Goal: Task Accomplishment & Management: Manage account settings

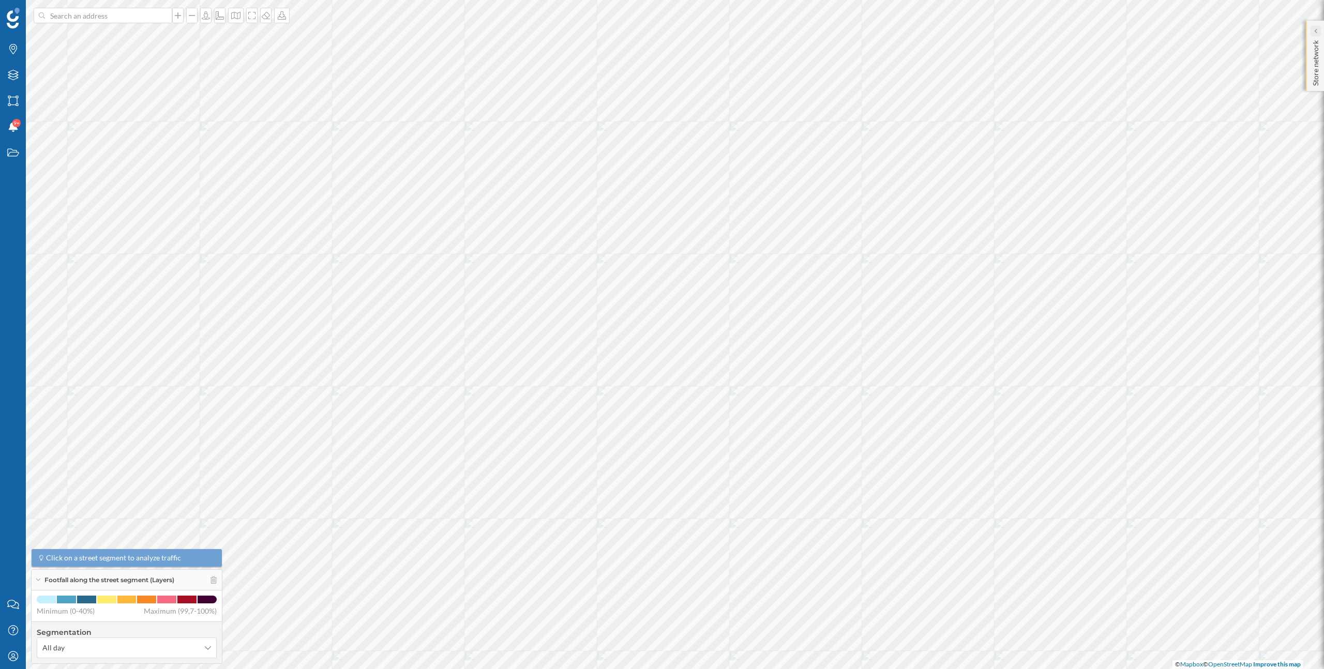
click at [1314, 32] on icon at bounding box center [1315, 30] width 3 height 5
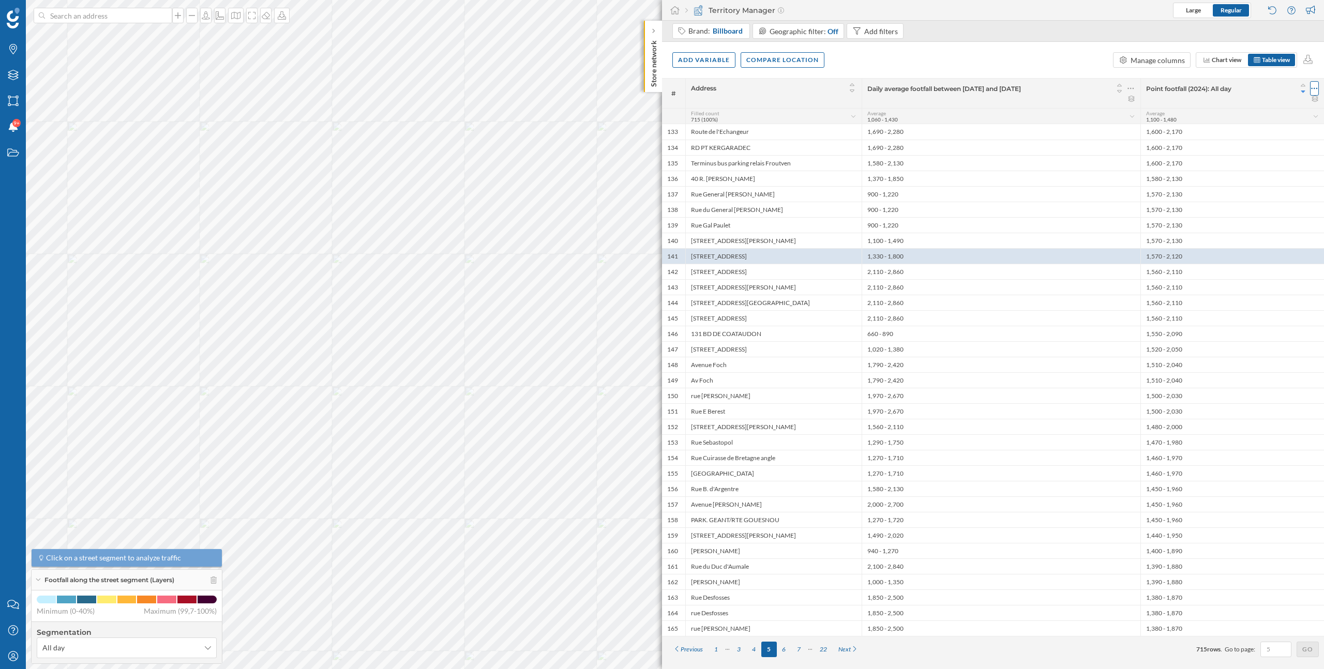
click at [1317, 92] on icon at bounding box center [1314, 88] width 7 height 10
click at [1256, 131] on div "Remove column" at bounding box center [1265, 130] width 94 height 11
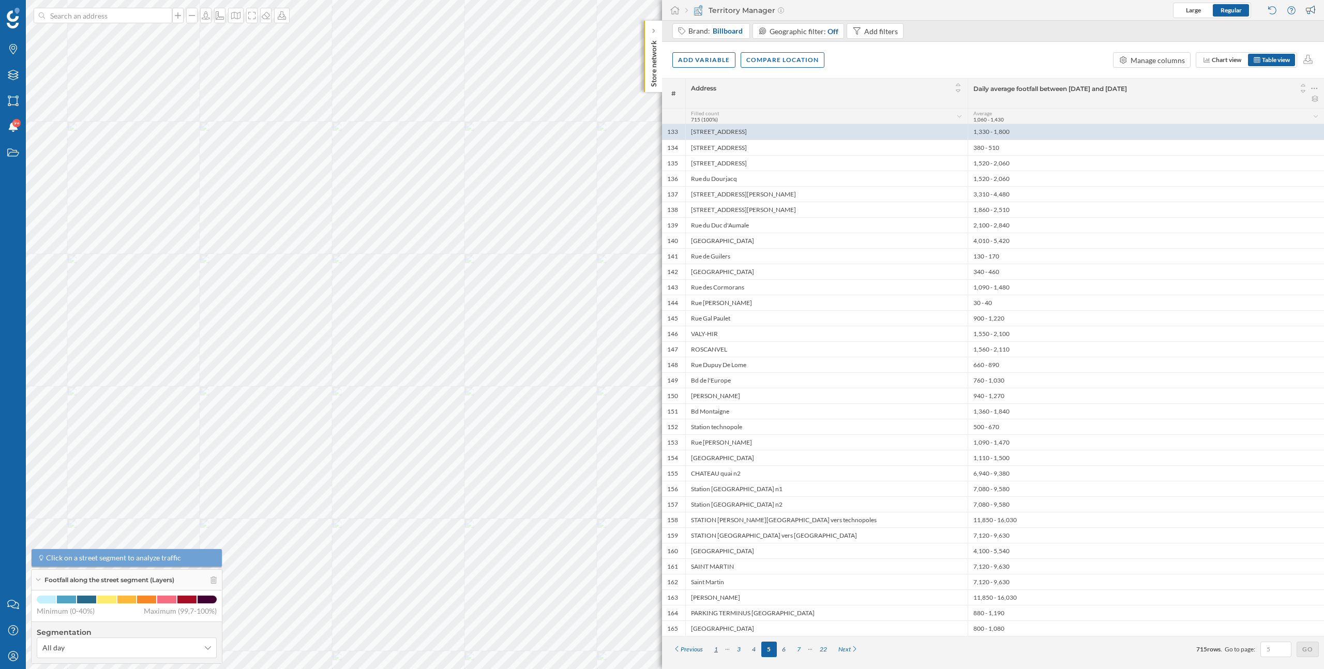
click at [718, 648] on div "1" at bounding box center [715, 650] width 15 height 16
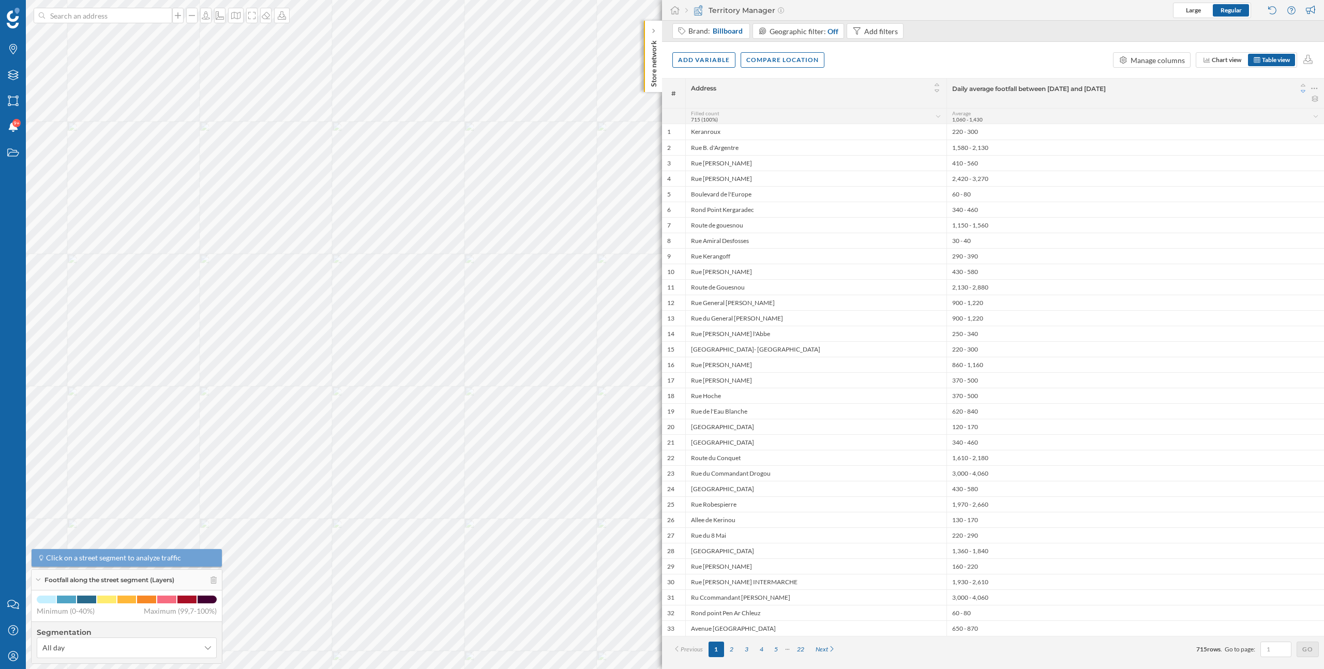
click at [1305, 89] on icon at bounding box center [1303, 91] width 9 height 7
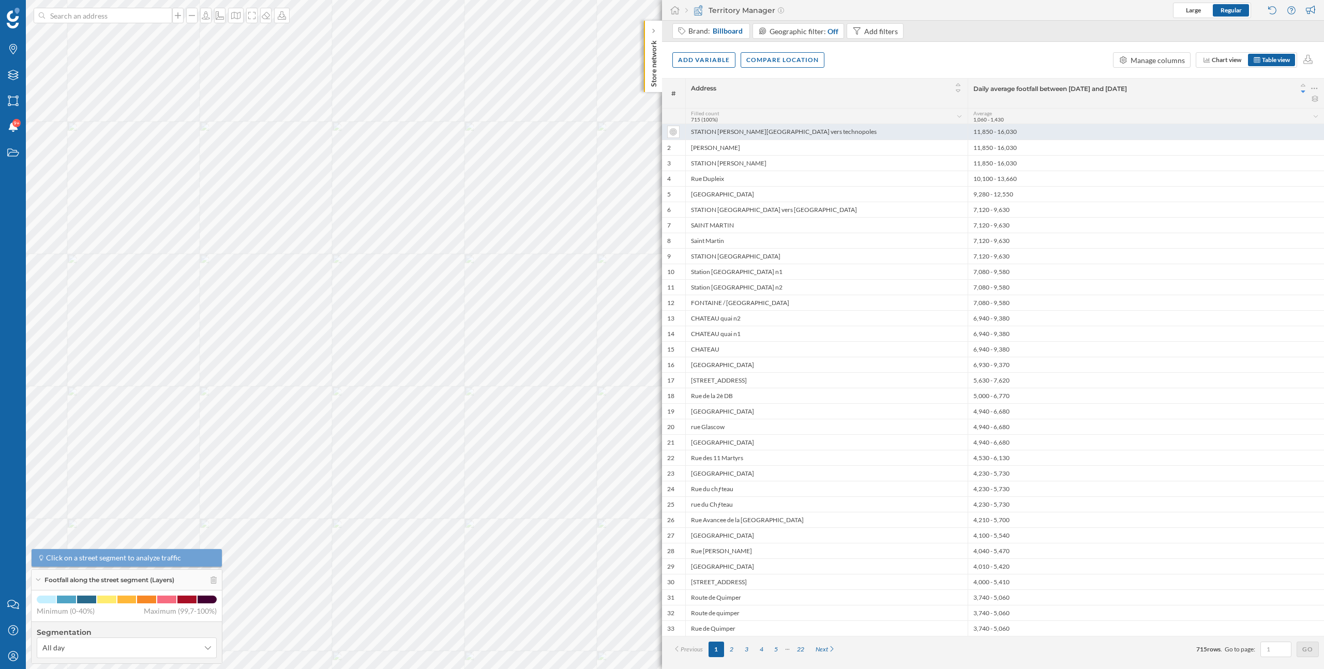
click at [1041, 131] on div "11,850 - 16,030" at bounding box center [1146, 132] width 356 height 16
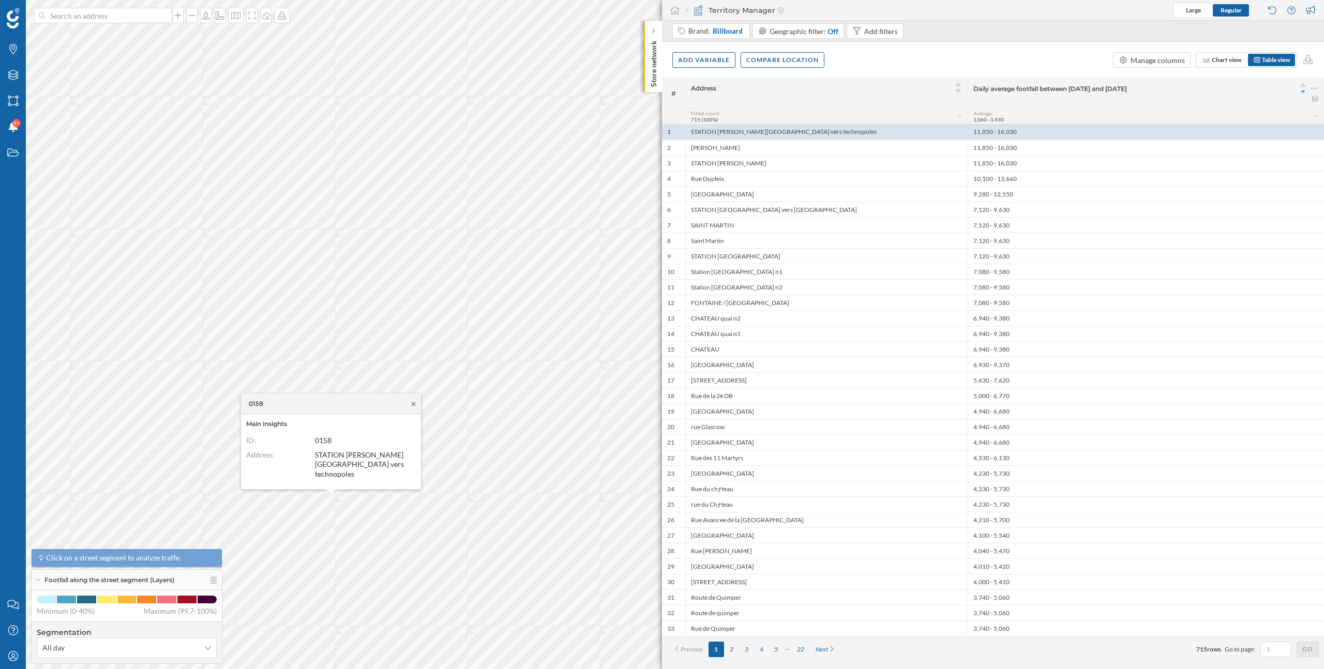
click at [414, 405] on icon at bounding box center [414, 404] width 4 height 4
click at [204, 17] on icon at bounding box center [206, 15] width 10 height 8
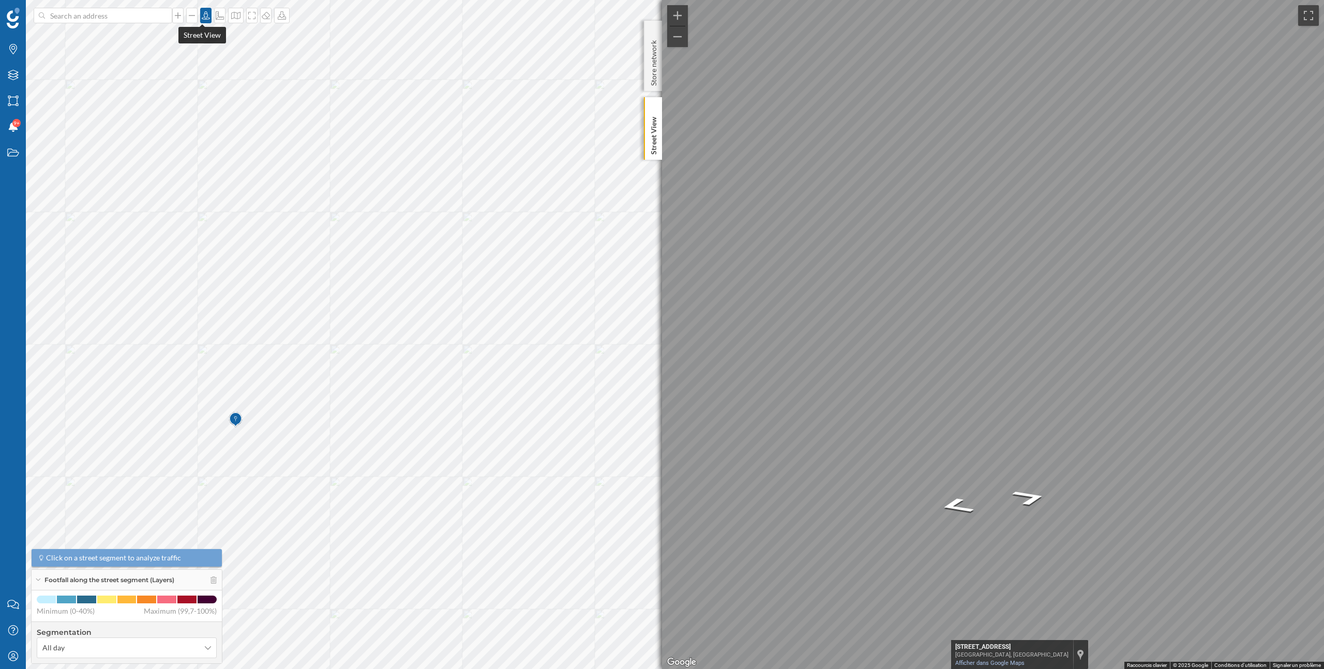
click at [205, 12] on icon at bounding box center [206, 15] width 10 height 8
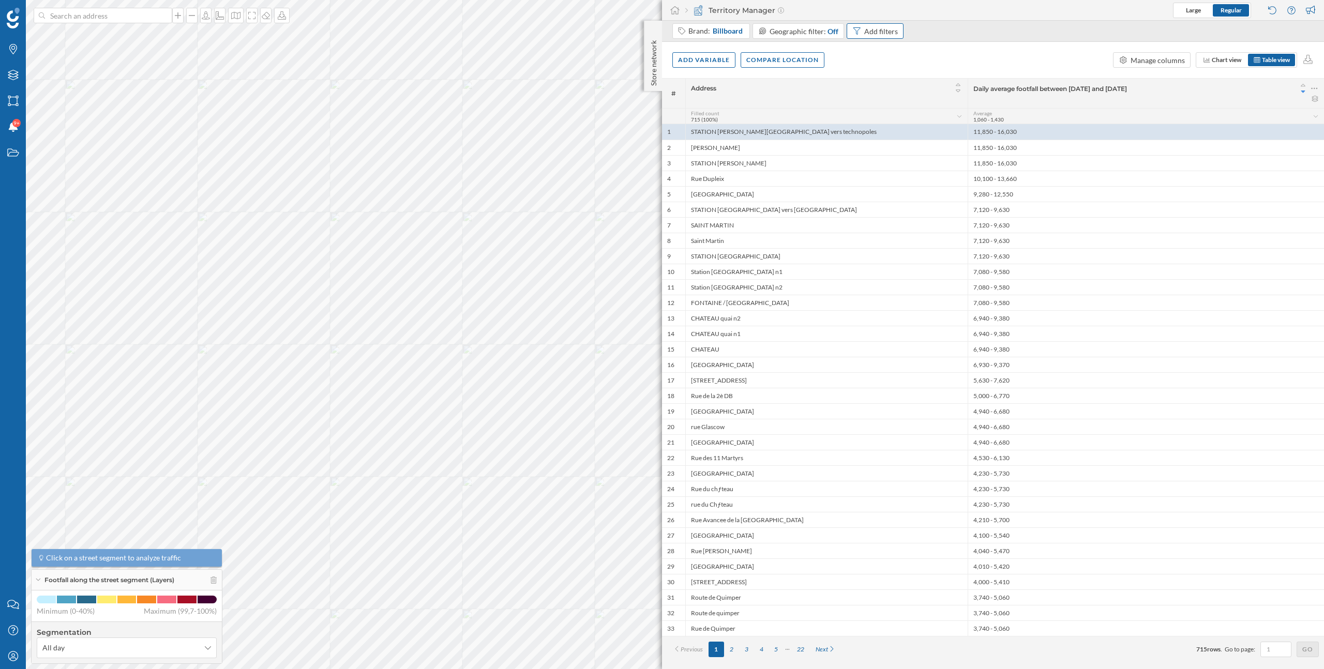
click at [864, 30] on div "Add filters" at bounding box center [881, 31] width 34 height 11
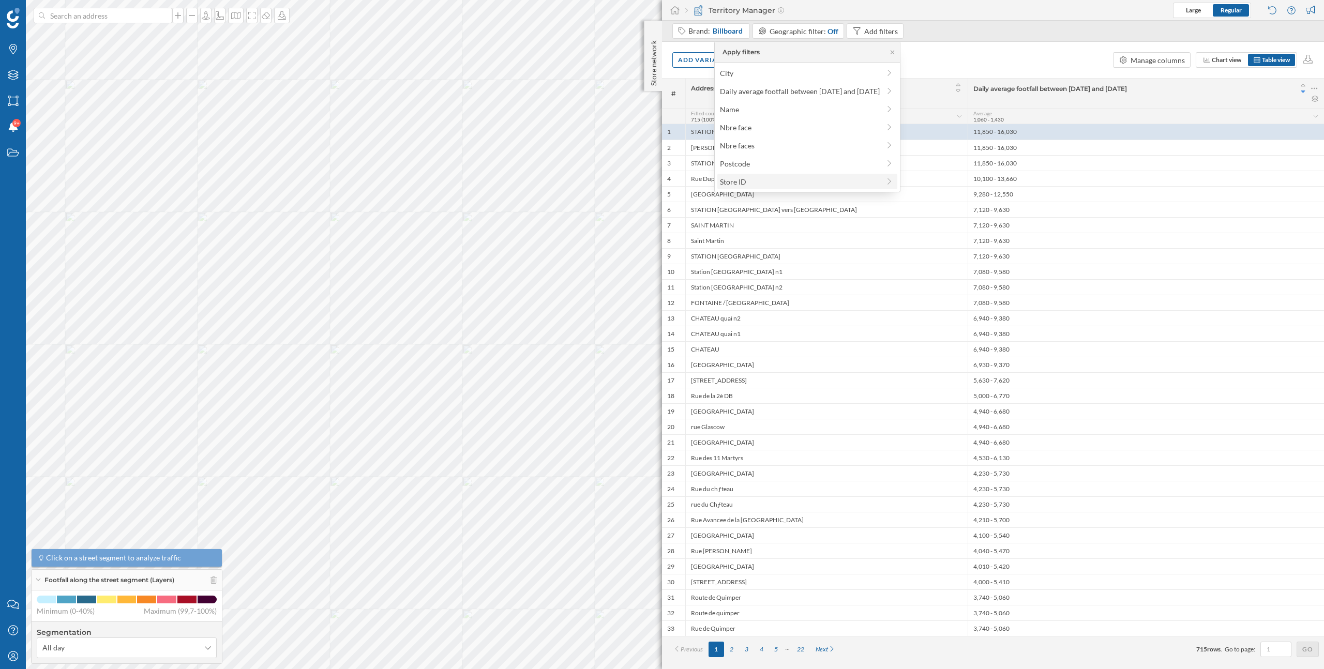
click at [742, 175] on div "Store ID" at bounding box center [807, 182] width 180 height 16
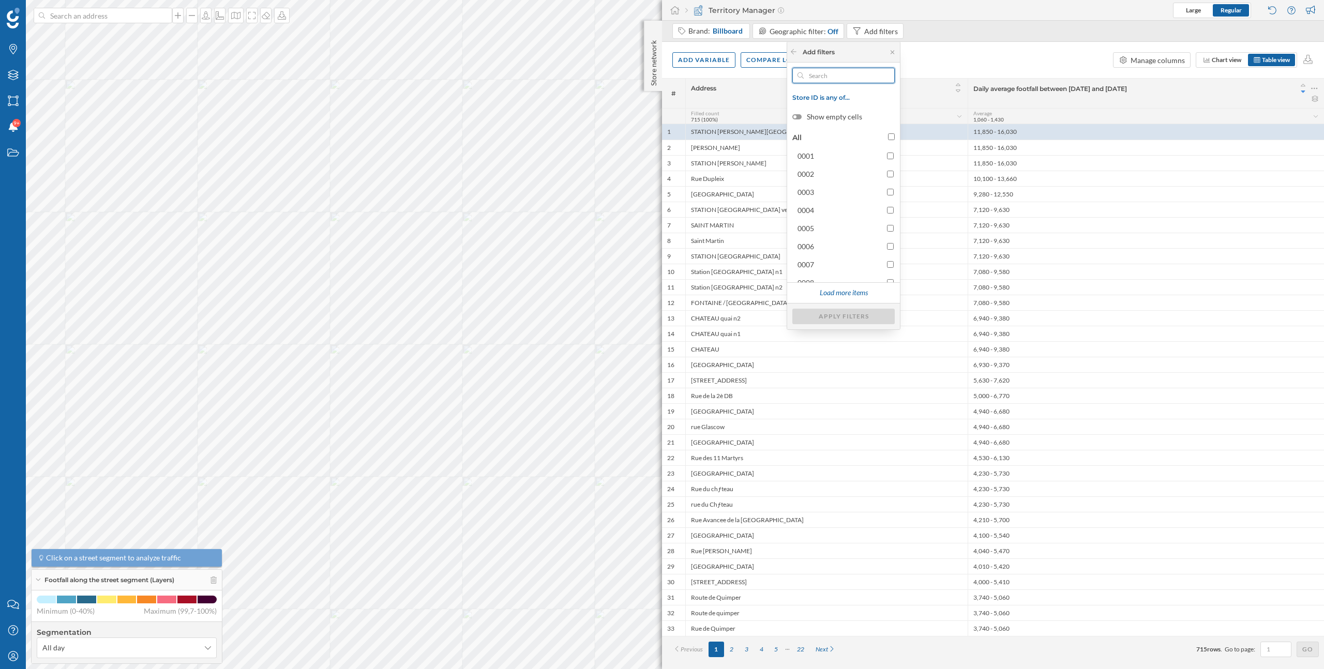
click at [822, 77] on input "text" at bounding box center [844, 76] width 80 height 16
paste input "0437"
type input "0437"
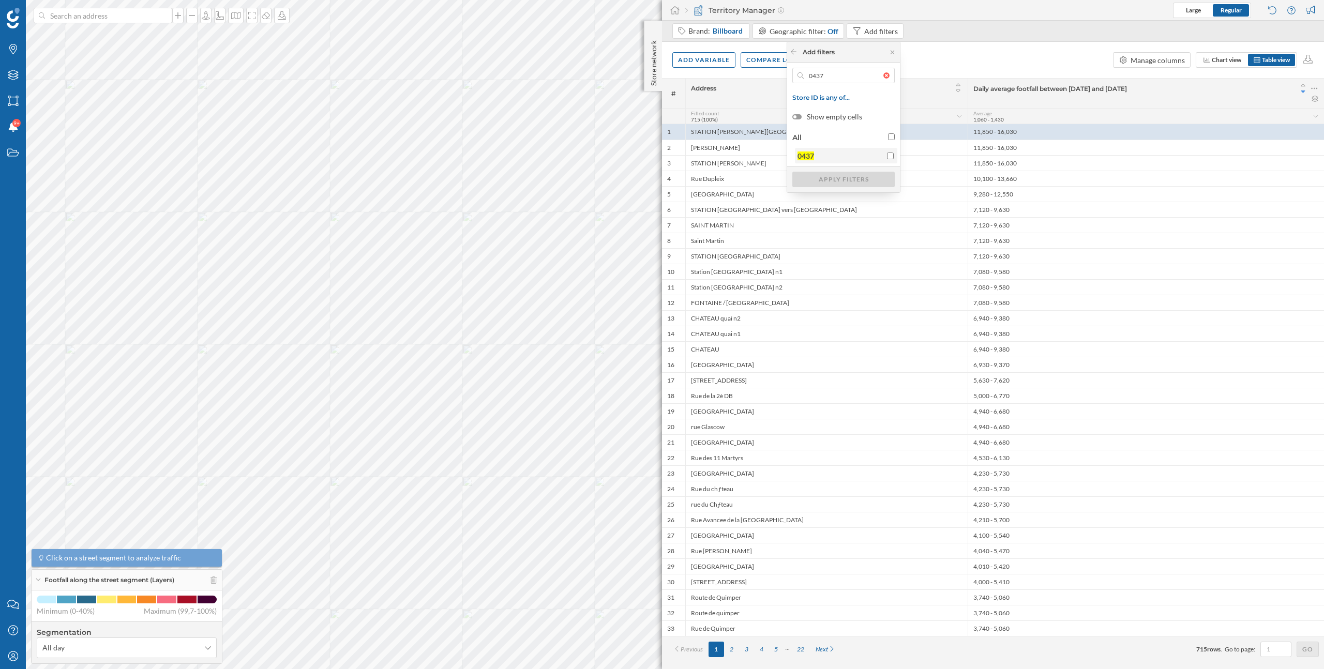
click at [824, 154] on span "0437" at bounding box center [839, 155] width 84 height 11
click at [887, 154] on input "0437" at bounding box center [890, 156] width 7 height 7
checkbox input "true"
click at [839, 184] on div "Apply filters" at bounding box center [843, 179] width 102 height 16
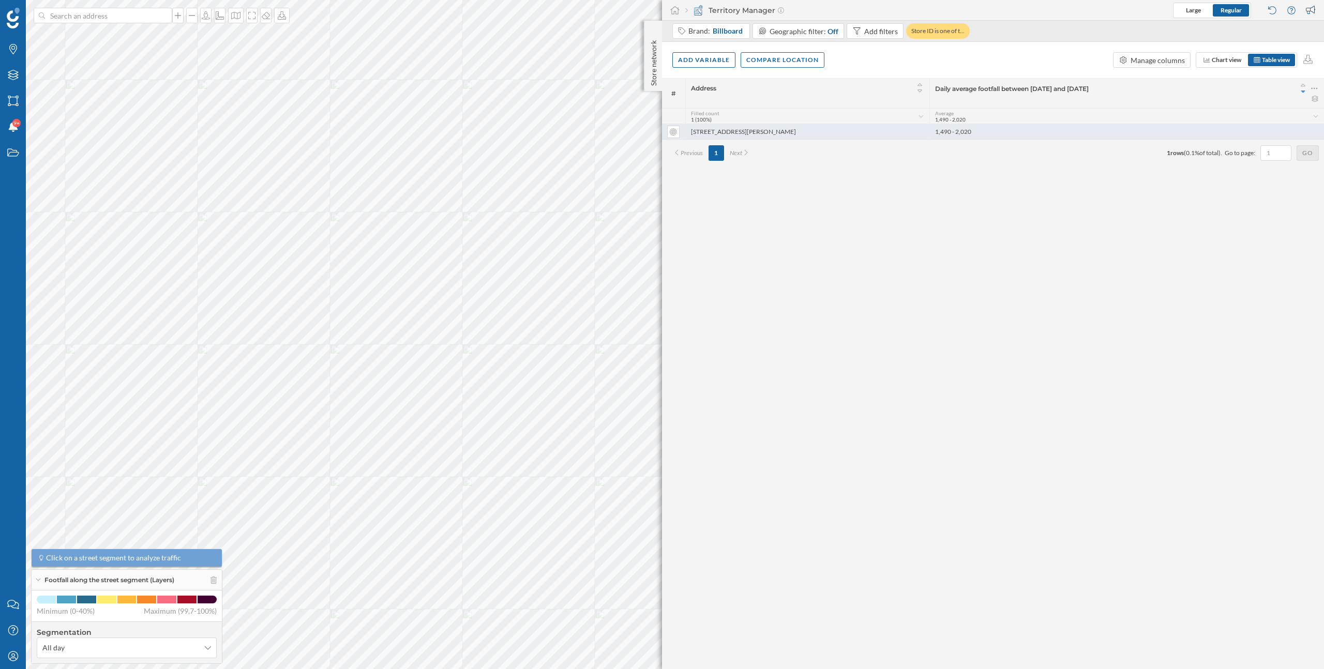
click at [826, 131] on div "21 rue Albert Louppe" at bounding box center [807, 132] width 244 height 16
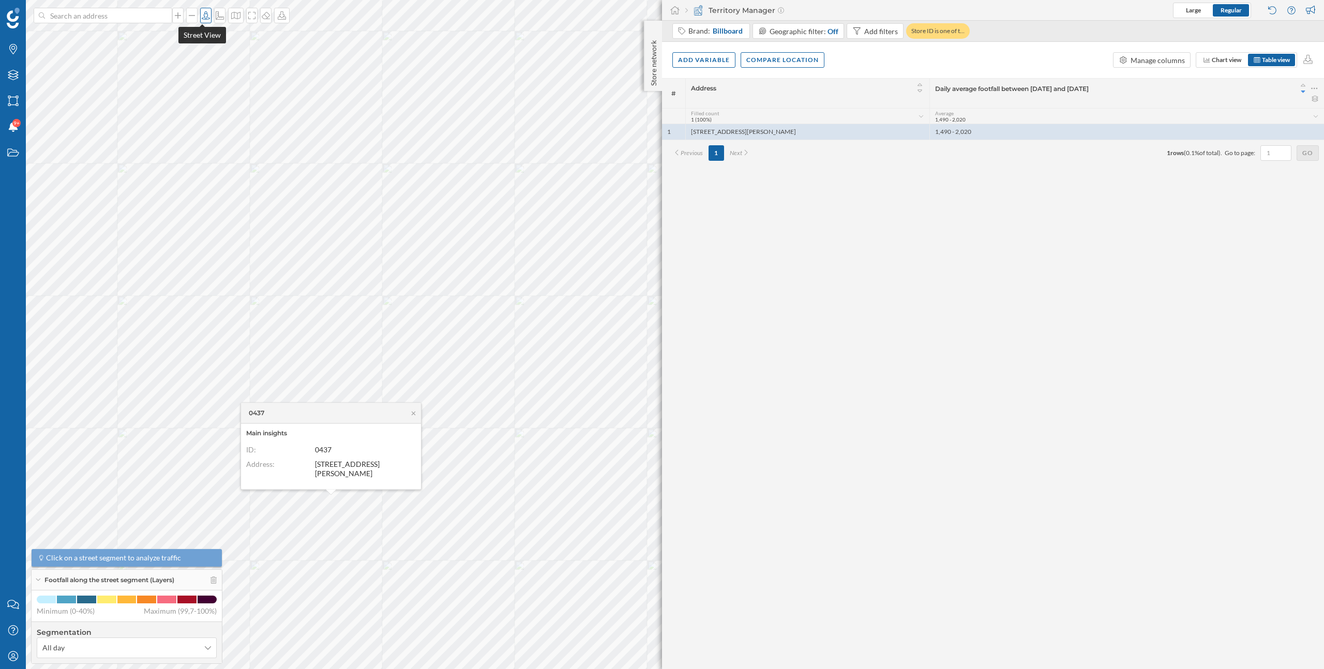
click at [202, 19] on icon at bounding box center [206, 15] width 8 height 8
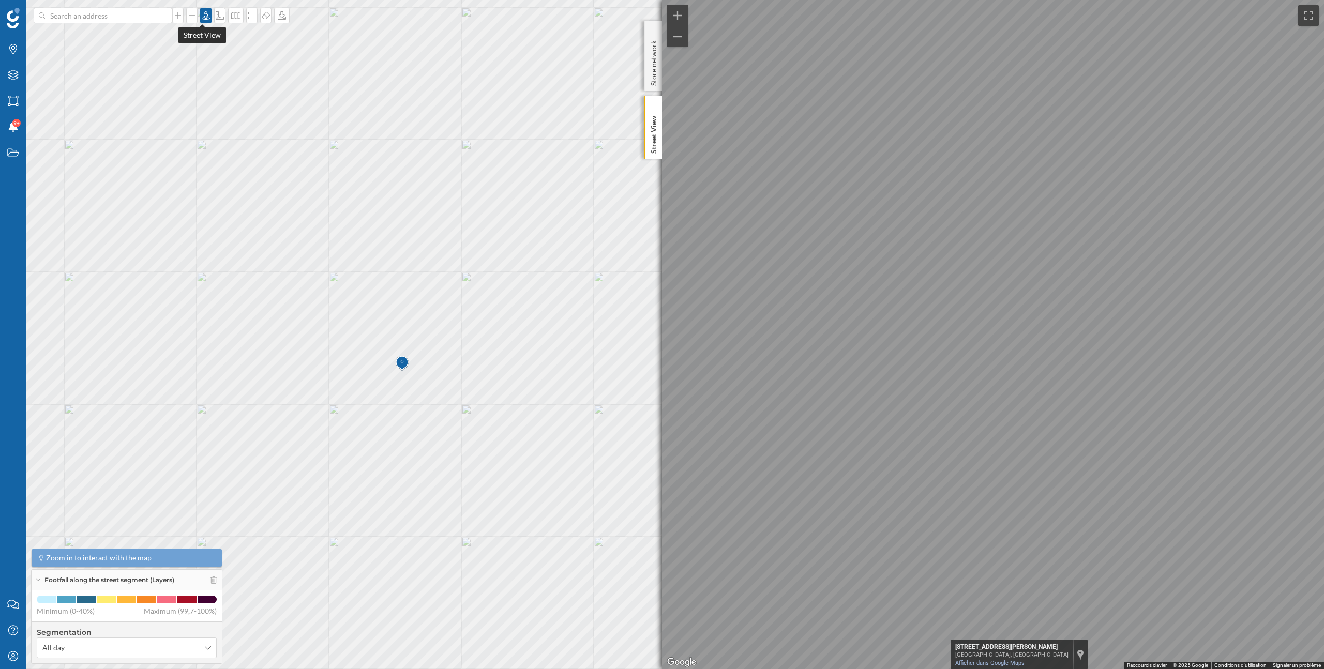
click at [203, 21] on div at bounding box center [205, 16] width 11 height 16
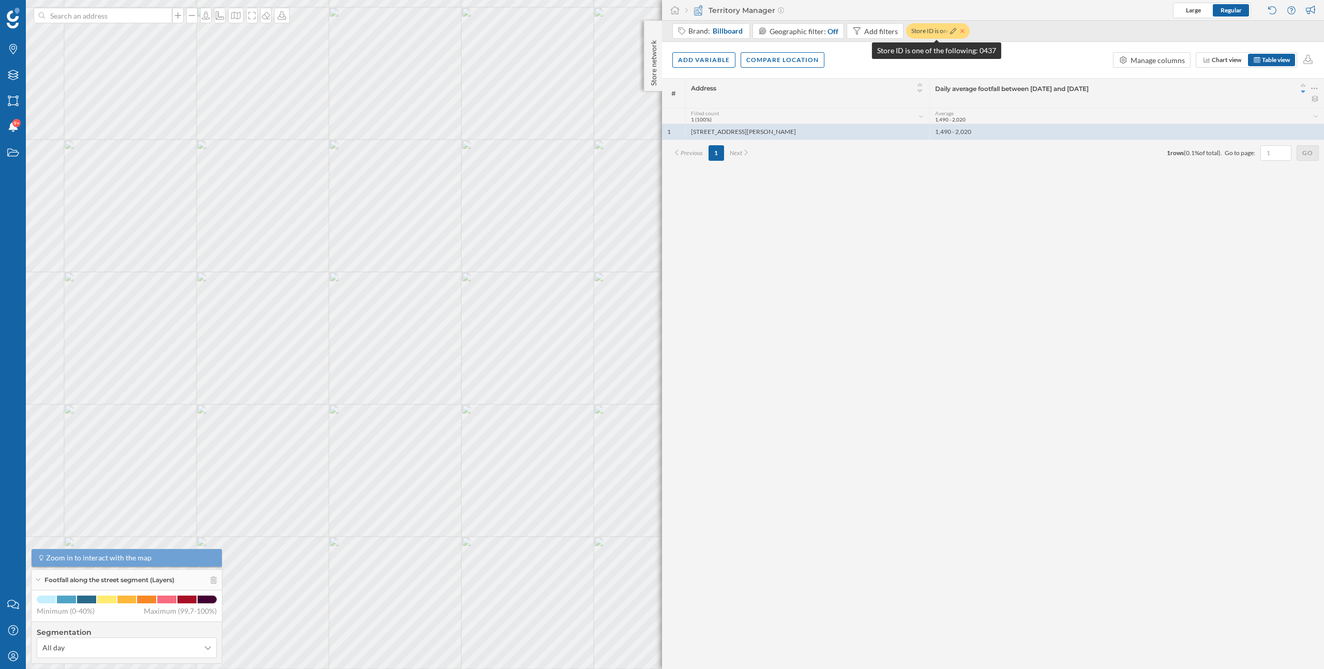
click at [961, 29] on icon at bounding box center [962, 31] width 4 height 4
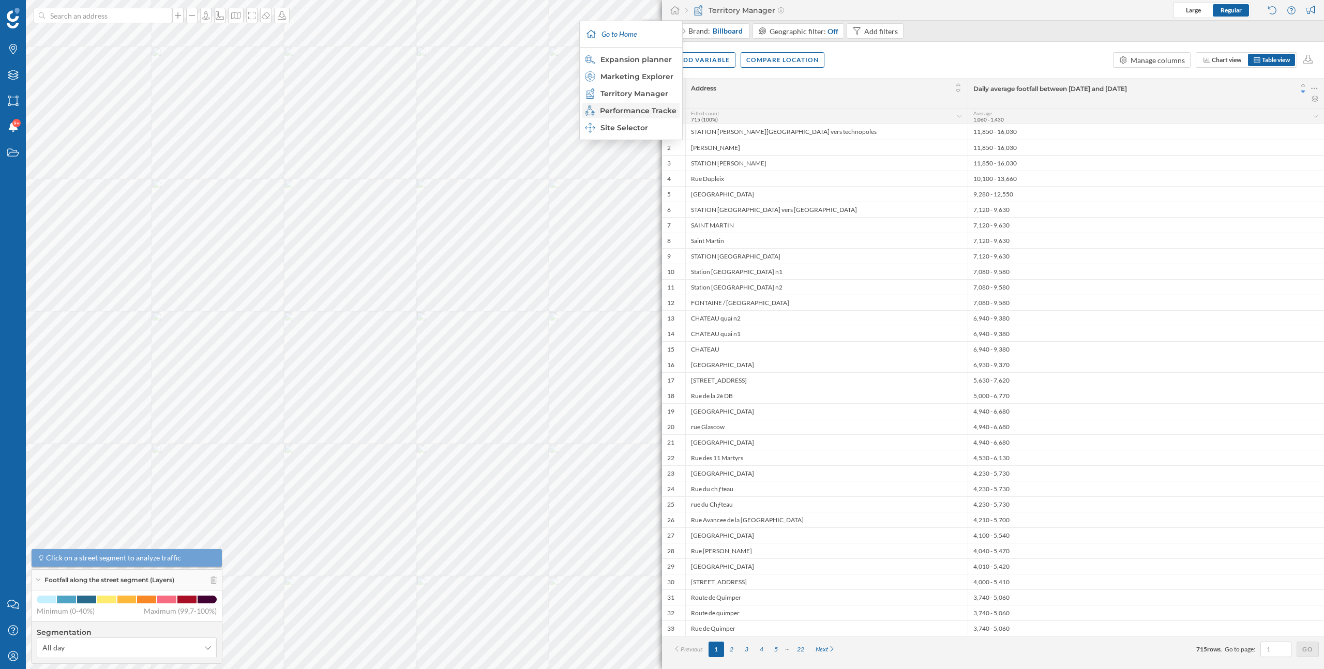
click at [640, 107] on div "Performance Tracker" at bounding box center [630, 110] width 91 height 10
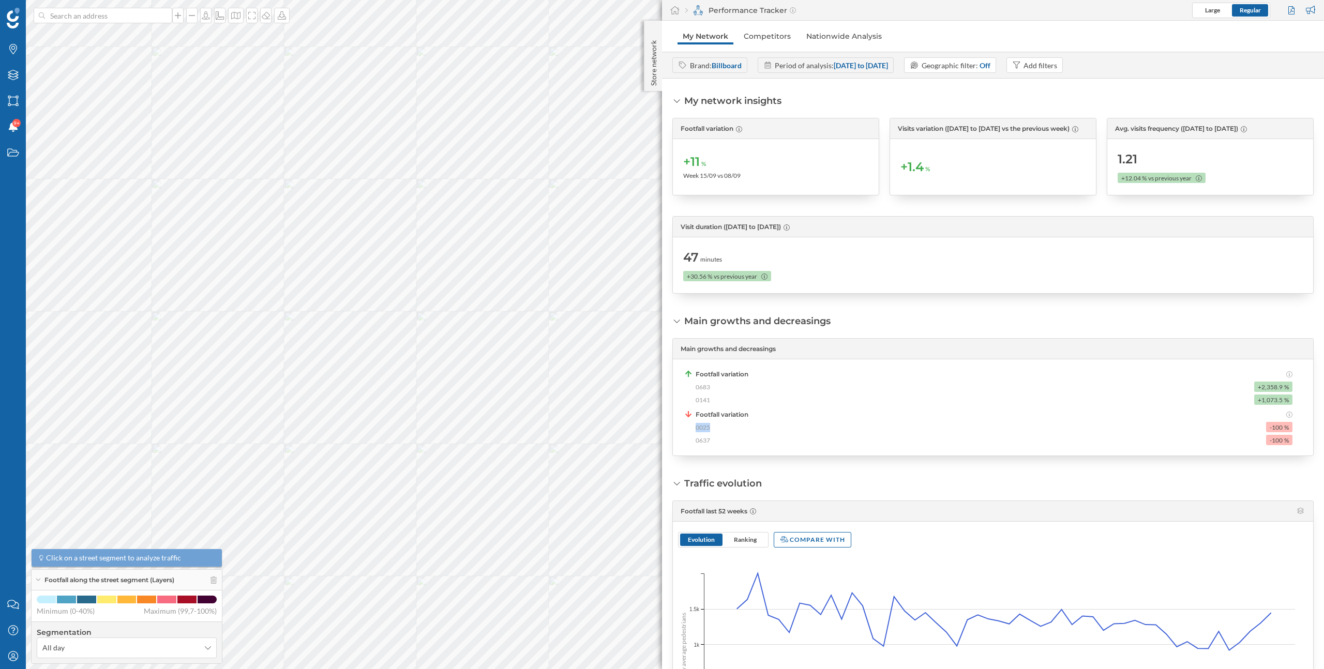
drag, startPoint x: 710, startPoint y: 426, endPoint x: 691, endPoint y: 426, distance: 18.6
click at [691, 426] on div "Footfall variation 0025 -100 % 0637 -100 %" at bounding box center [987, 427] width 609 height 35
click at [3, 658] on div "My Profile" at bounding box center [13, 656] width 26 height 26
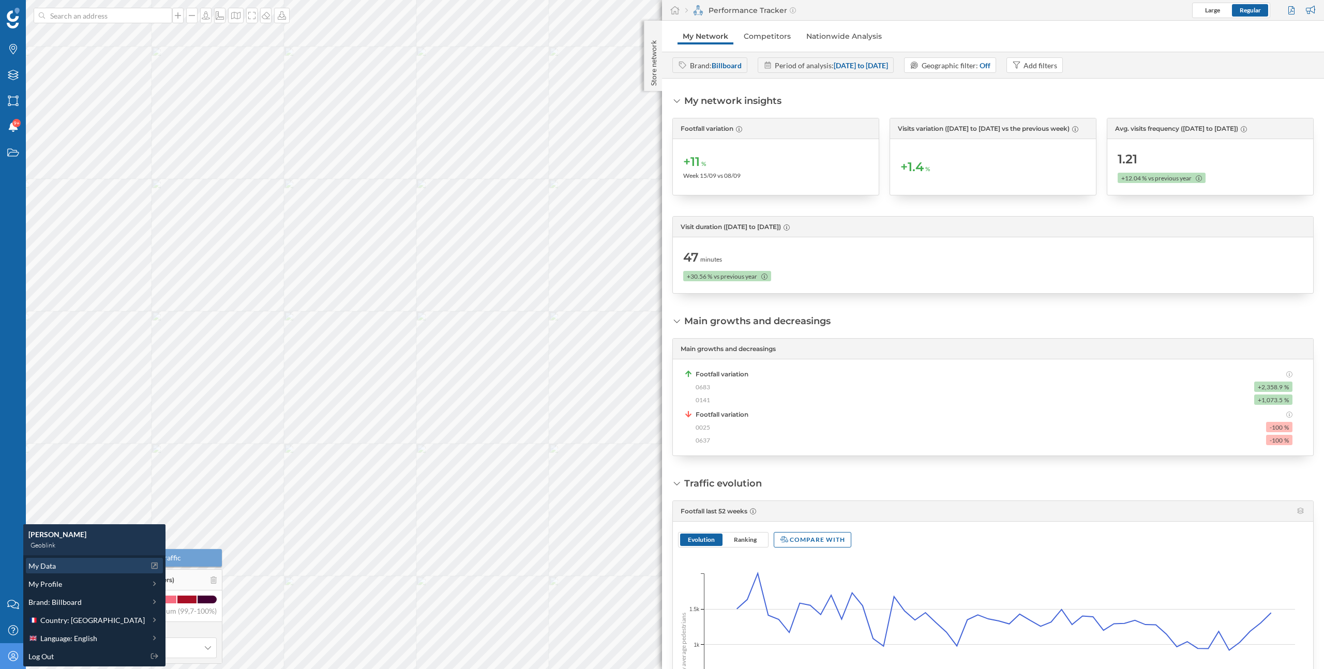
click at [37, 567] on span "My Data" at bounding box center [41, 566] width 27 height 11
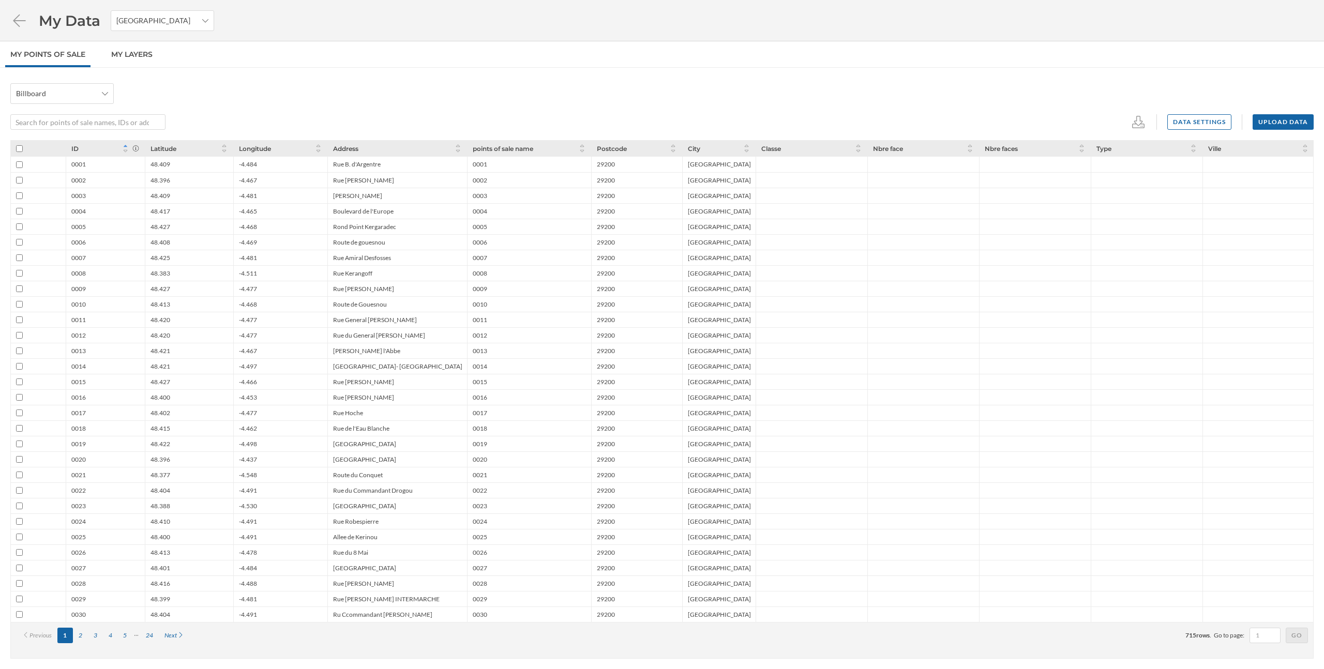
click at [18, 336] on input "checkbox" at bounding box center [19, 335] width 7 height 7
checkbox input "true"
click at [1124, 126] on icon at bounding box center [1118, 122] width 16 height 12
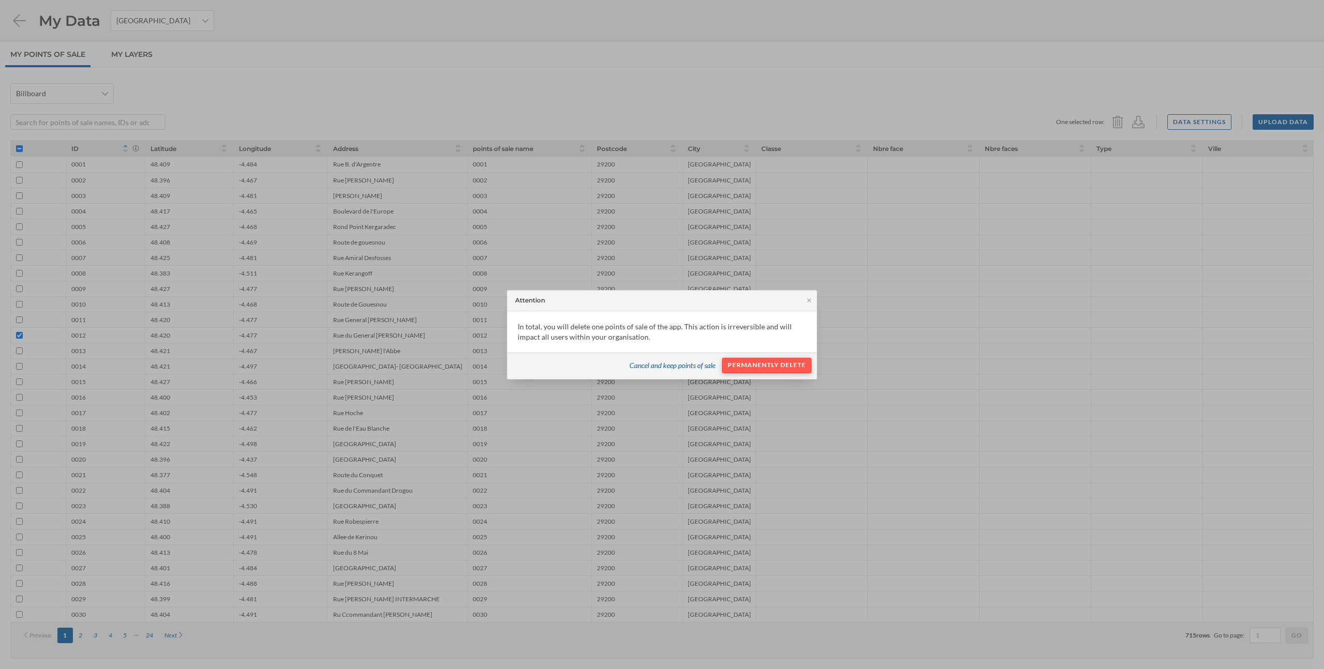
click at [771, 363] on div "Permanently delete" at bounding box center [766, 366] width 89 height 16
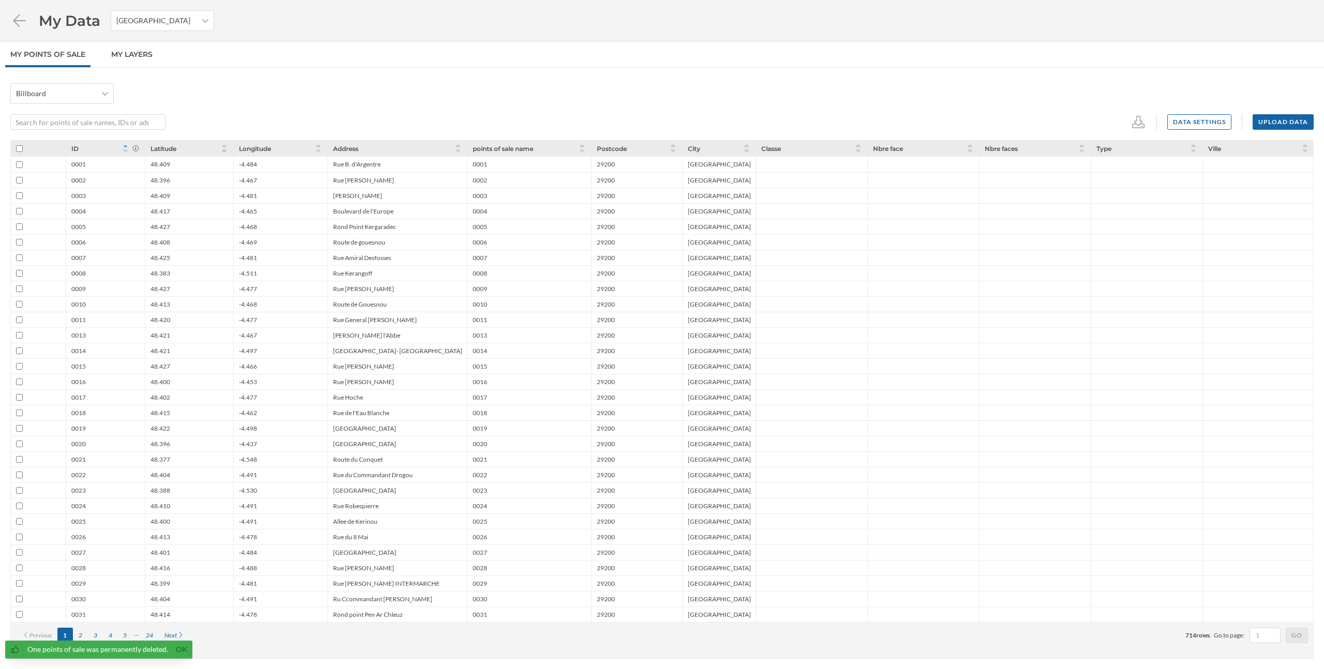
click at [224, 150] on icon at bounding box center [224, 151] width 8 height 6
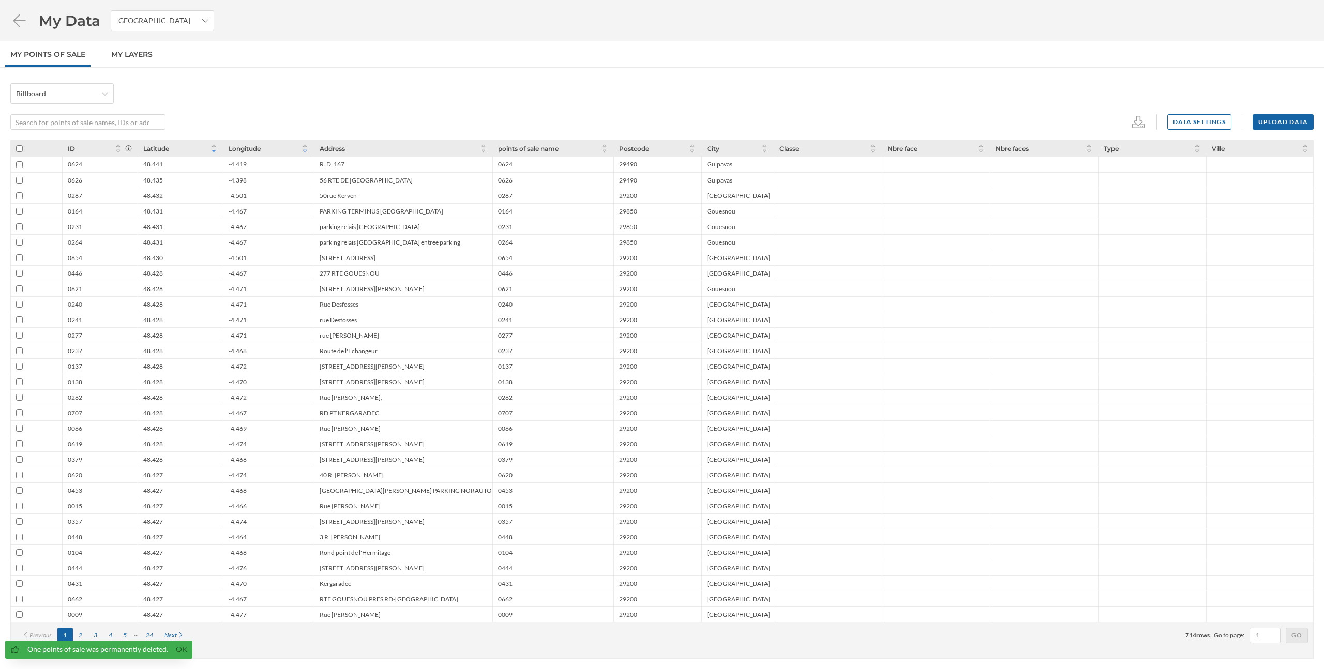
click at [305, 152] on icon at bounding box center [305, 151] width 8 height 6
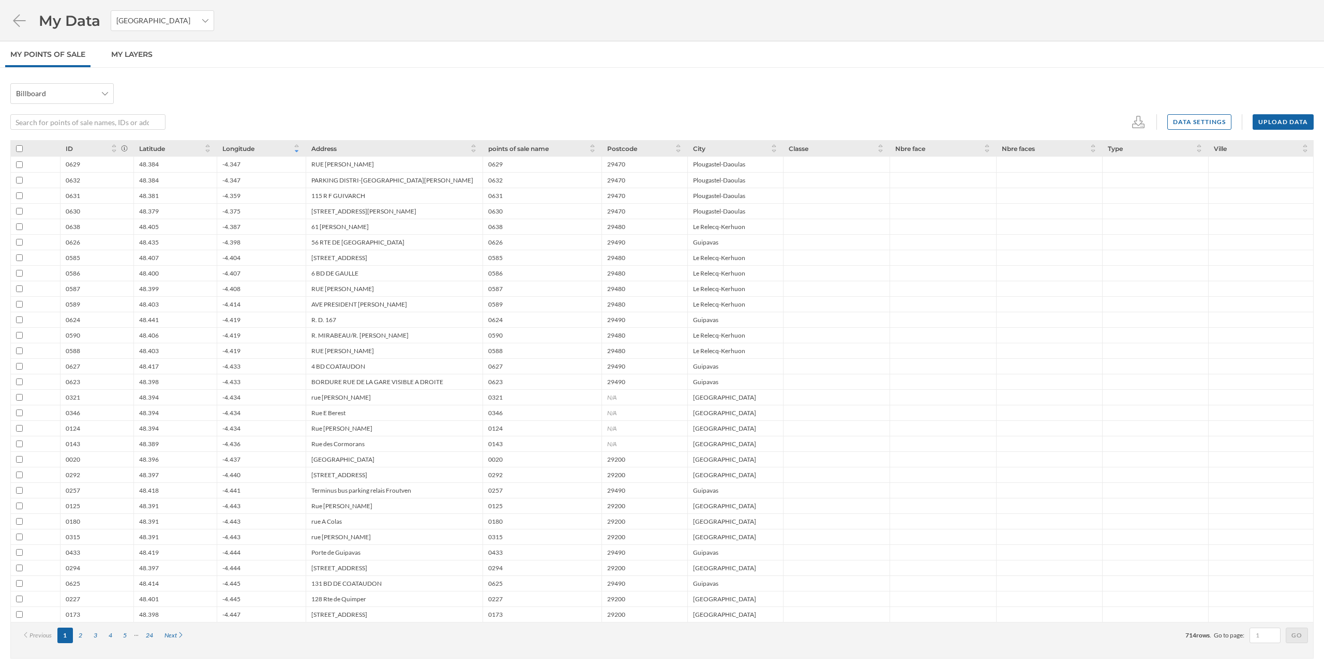
click at [19, 520] on input "checkbox" at bounding box center [19, 521] width 7 height 7
checkbox input "true"
click at [1119, 124] on icon at bounding box center [1117, 122] width 11 height 12
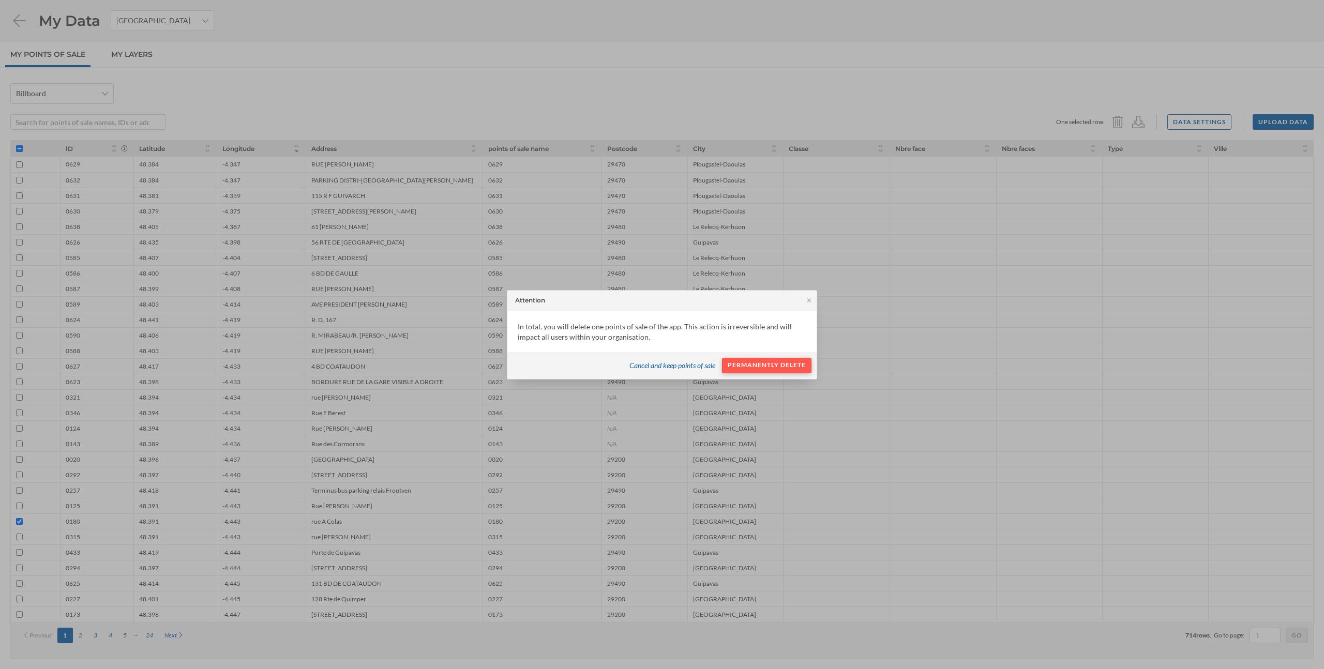
click at [788, 365] on div "Permanently delete" at bounding box center [766, 366] width 89 height 16
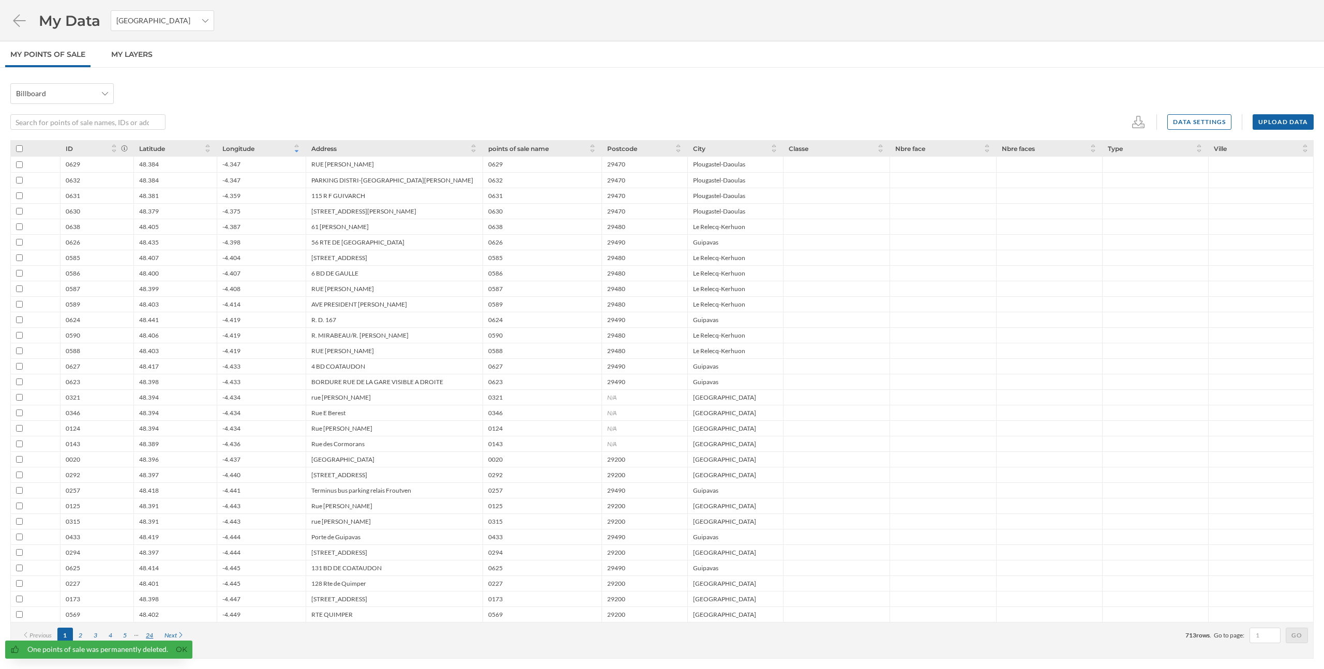
click at [152, 630] on div "24" at bounding box center [149, 636] width 19 height 16
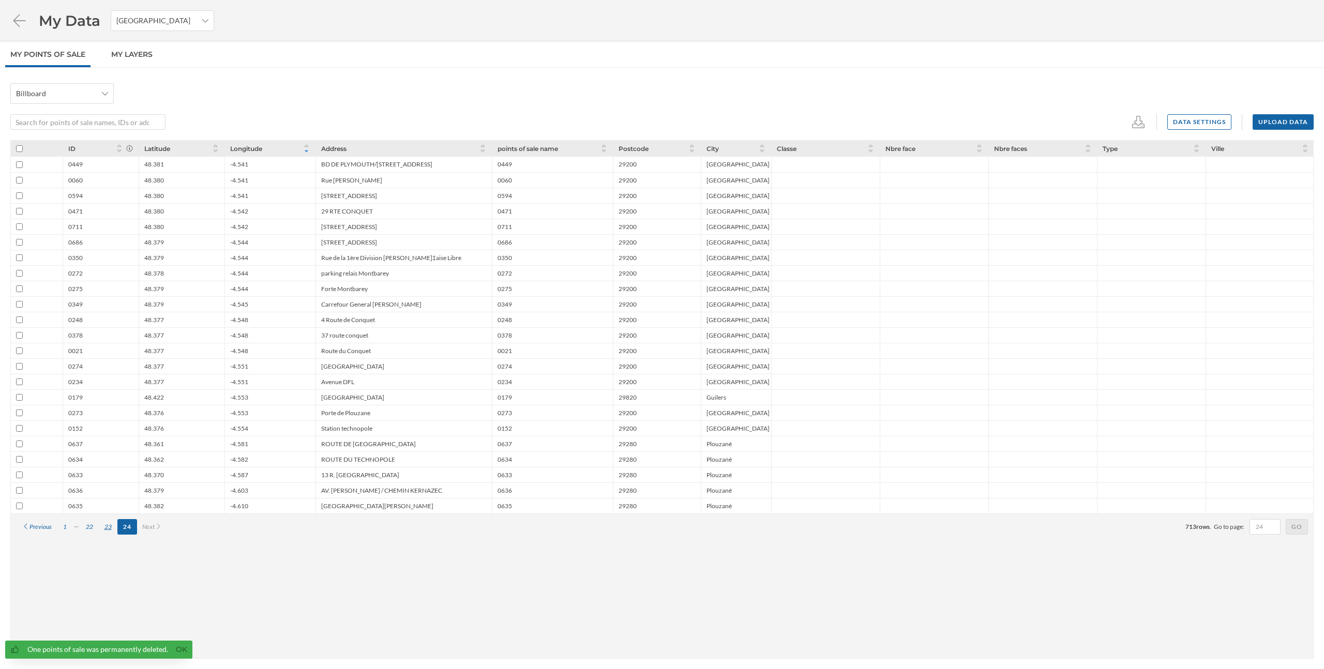
click at [111, 524] on div "23" at bounding box center [108, 527] width 19 height 16
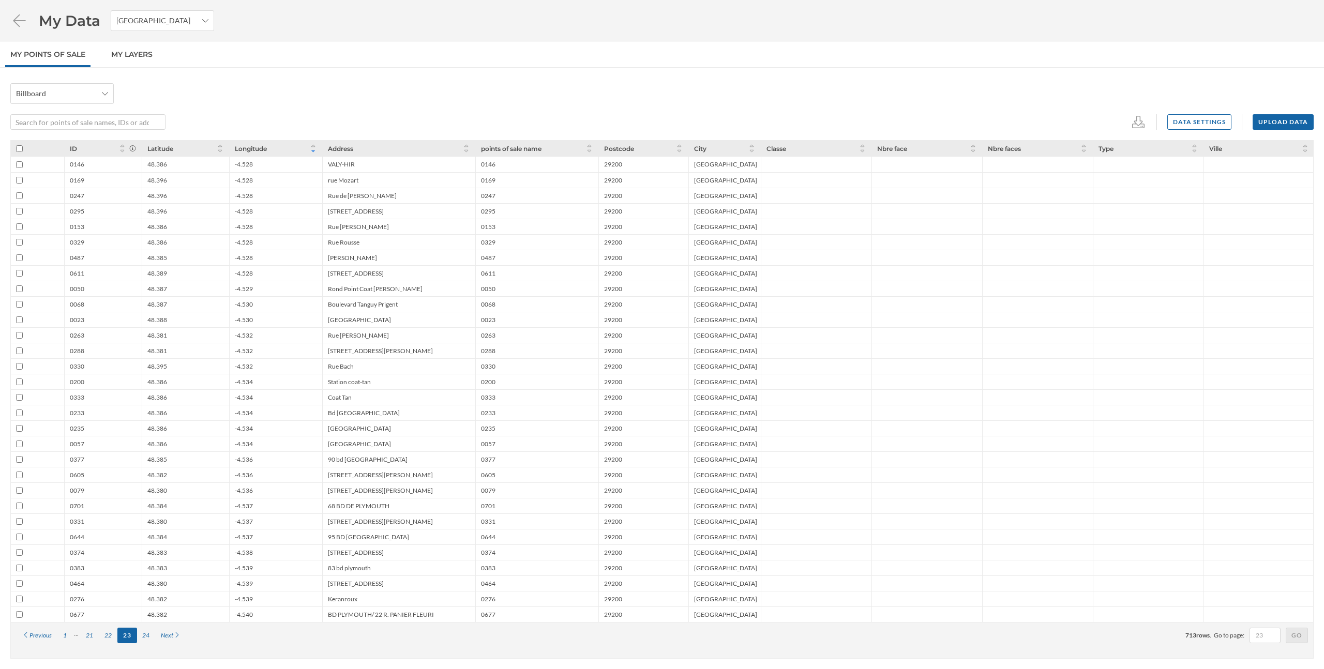
click at [17, 165] on input "checkbox" at bounding box center [19, 164] width 7 height 7
click at [22, 182] on input "checkbox" at bounding box center [19, 180] width 7 height 7
click at [19, 195] on input "checkbox" at bounding box center [19, 195] width 7 height 7
click at [18, 210] on input "checkbox" at bounding box center [19, 211] width 7 height 7
click at [19, 227] on input "checkbox" at bounding box center [19, 226] width 7 height 7
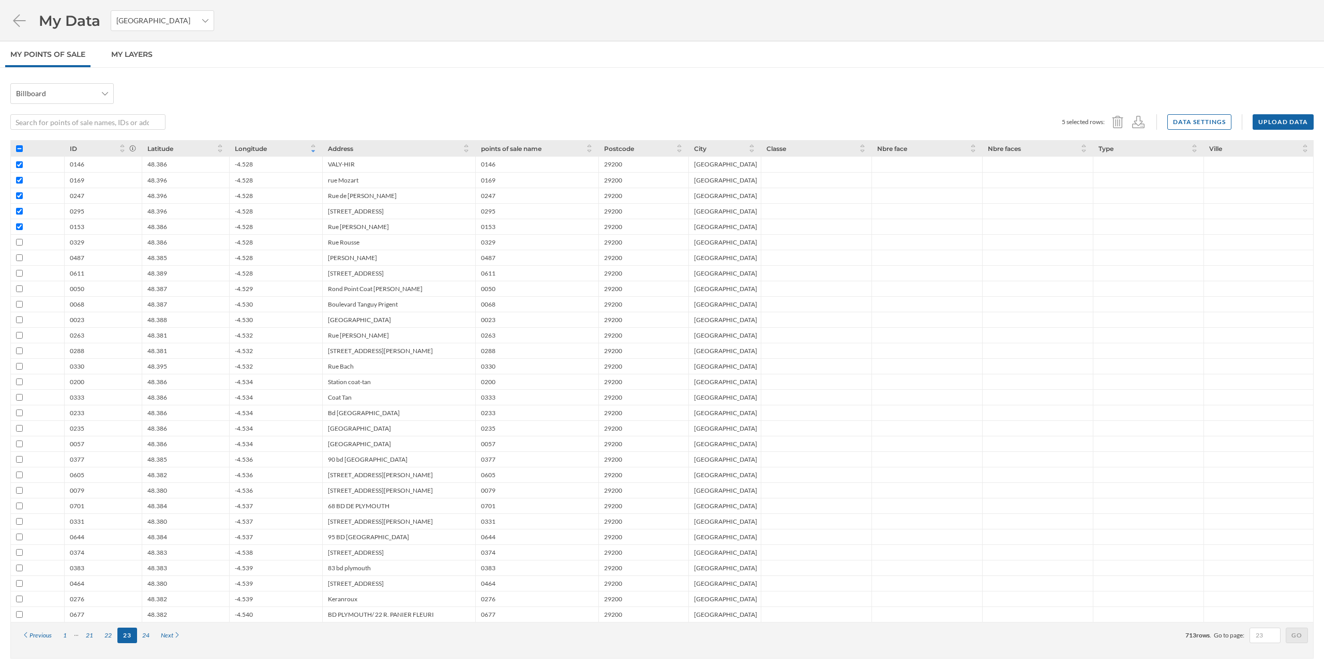
click at [18, 382] on input "checkbox" at bounding box center [19, 382] width 7 height 7
click at [19, 398] on input "checkbox" at bounding box center [19, 397] width 7 height 7
click at [19, 428] on input "checkbox" at bounding box center [19, 428] width 7 height 7
click at [24, 444] on div at bounding box center [37, 444] width 53 height 16
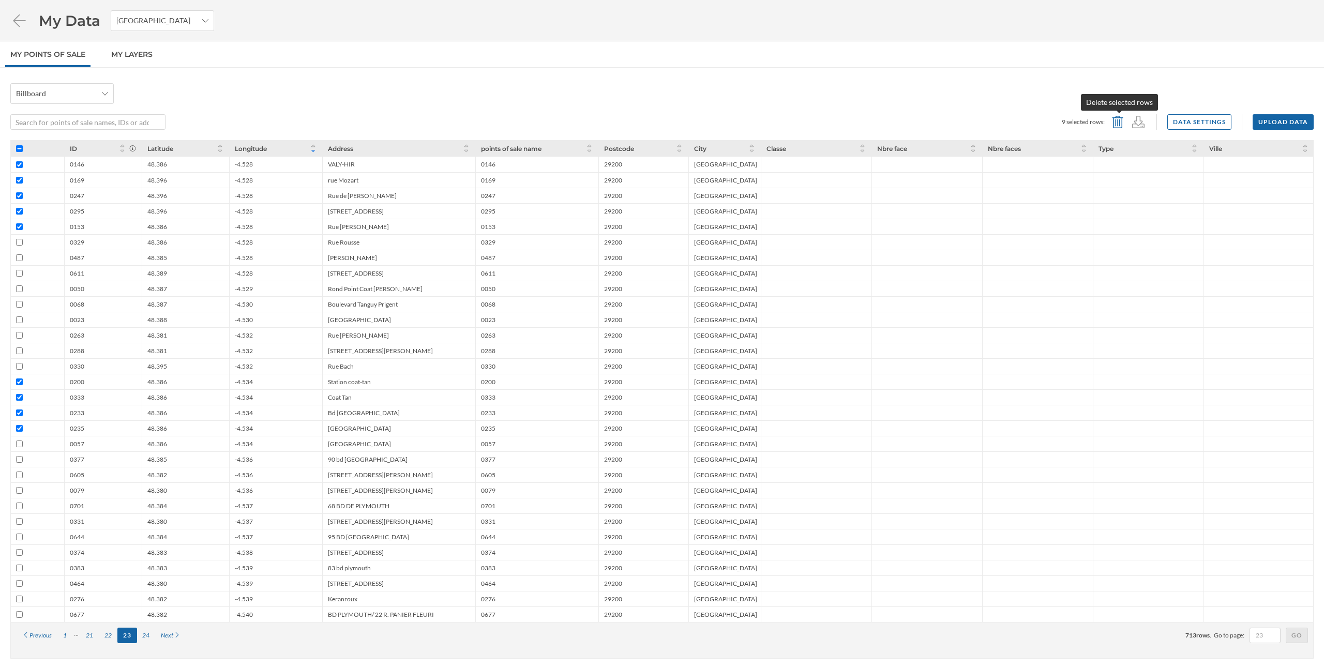
click at [1120, 122] on icon at bounding box center [1118, 122] width 16 height 12
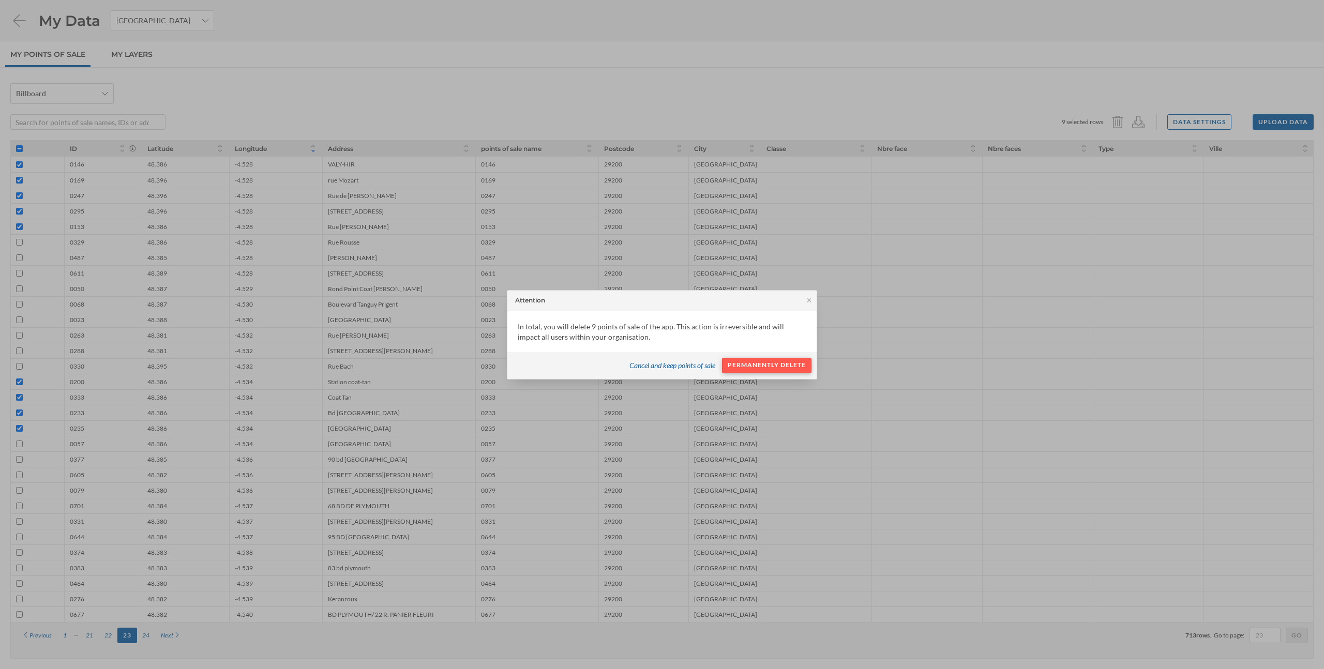
click at [789, 367] on div "Permanently delete" at bounding box center [766, 366] width 89 height 16
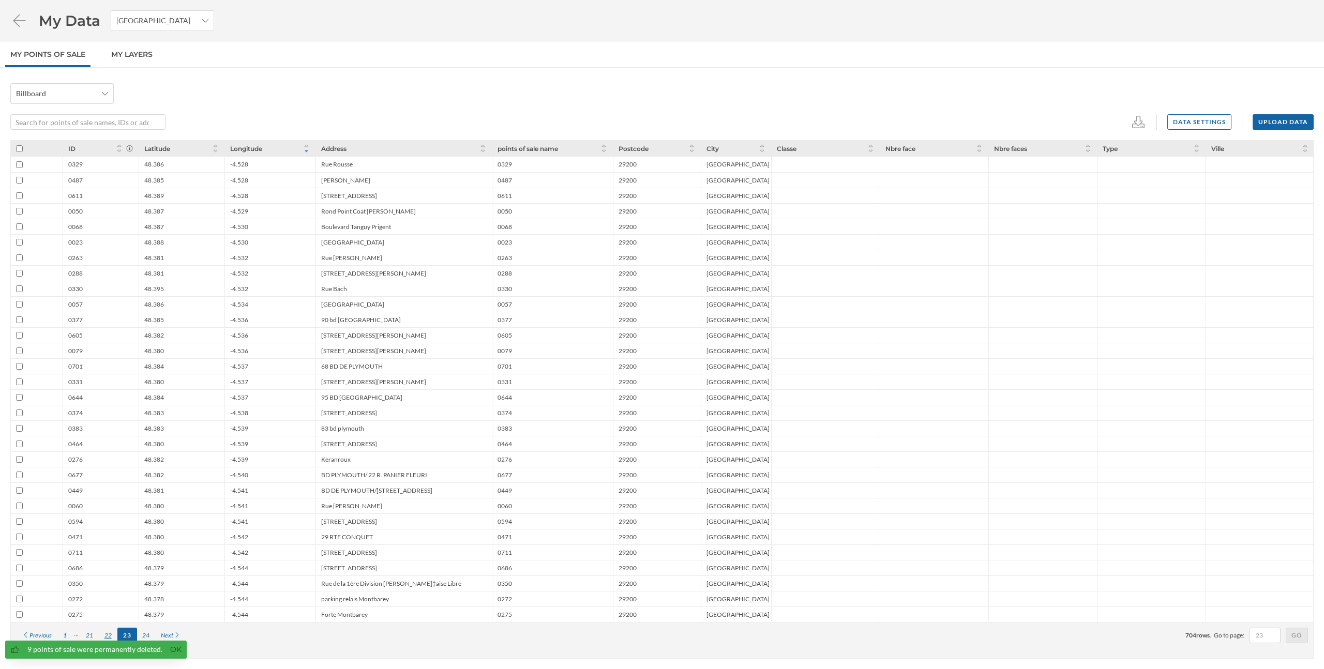
click at [109, 637] on div "22" at bounding box center [108, 636] width 19 height 16
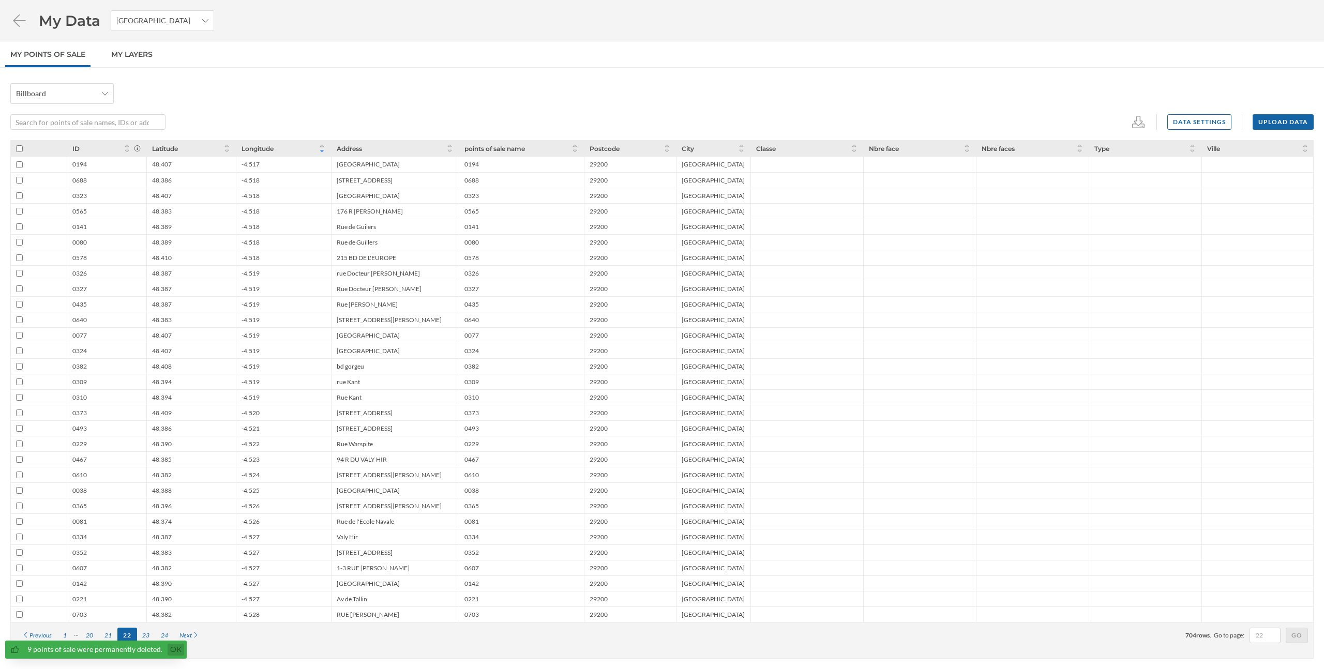
click at [171, 647] on link "Ok" at bounding box center [176, 650] width 17 height 12
click at [105, 639] on div "21" at bounding box center [108, 636] width 19 height 16
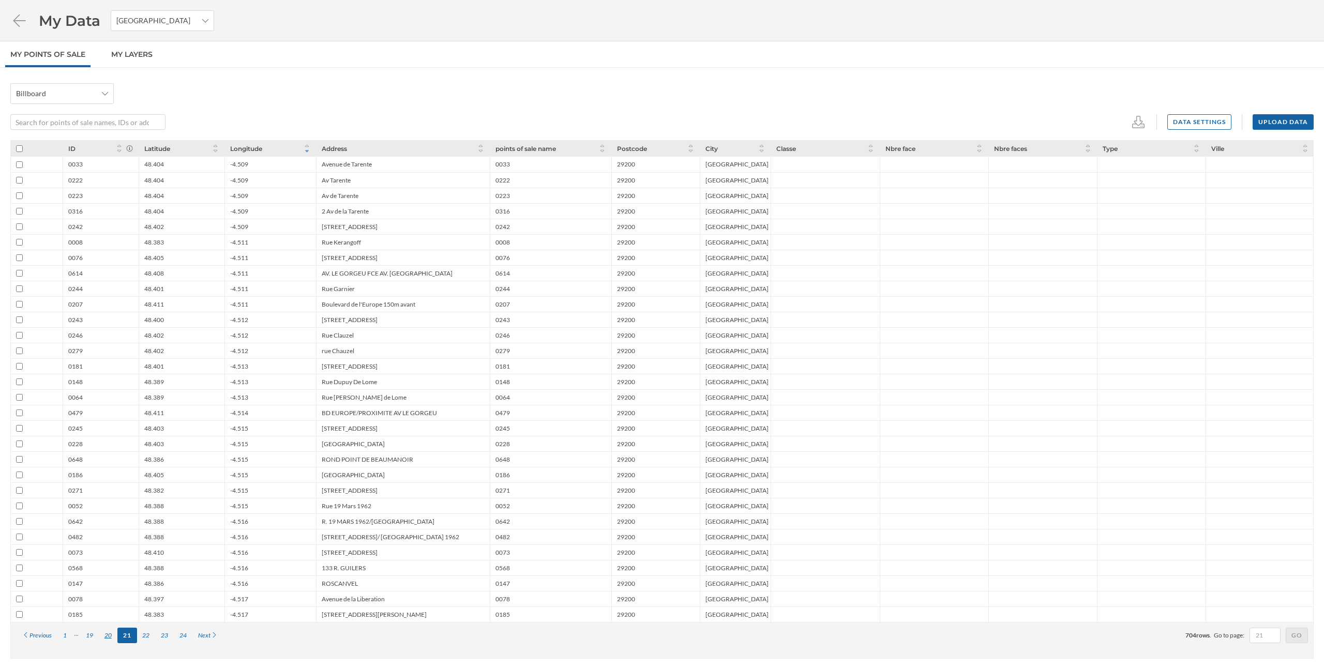
click at [108, 636] on div "20" at bounding box center [108, 636] width 19 height 16
click at [17, 458] on input "checkbox" at bounding box center [19, 459] width 7 height 7
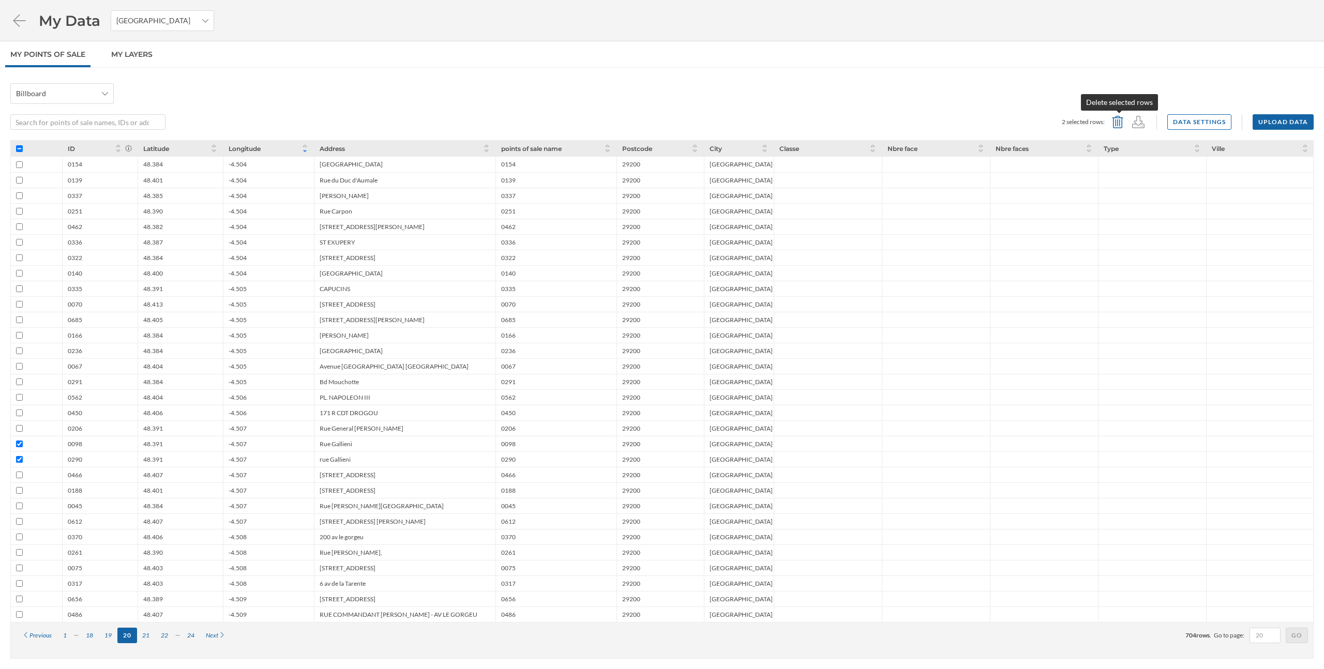
click at [1115, 120] on icon at bounding box center [1118, 122] width 16 height 12
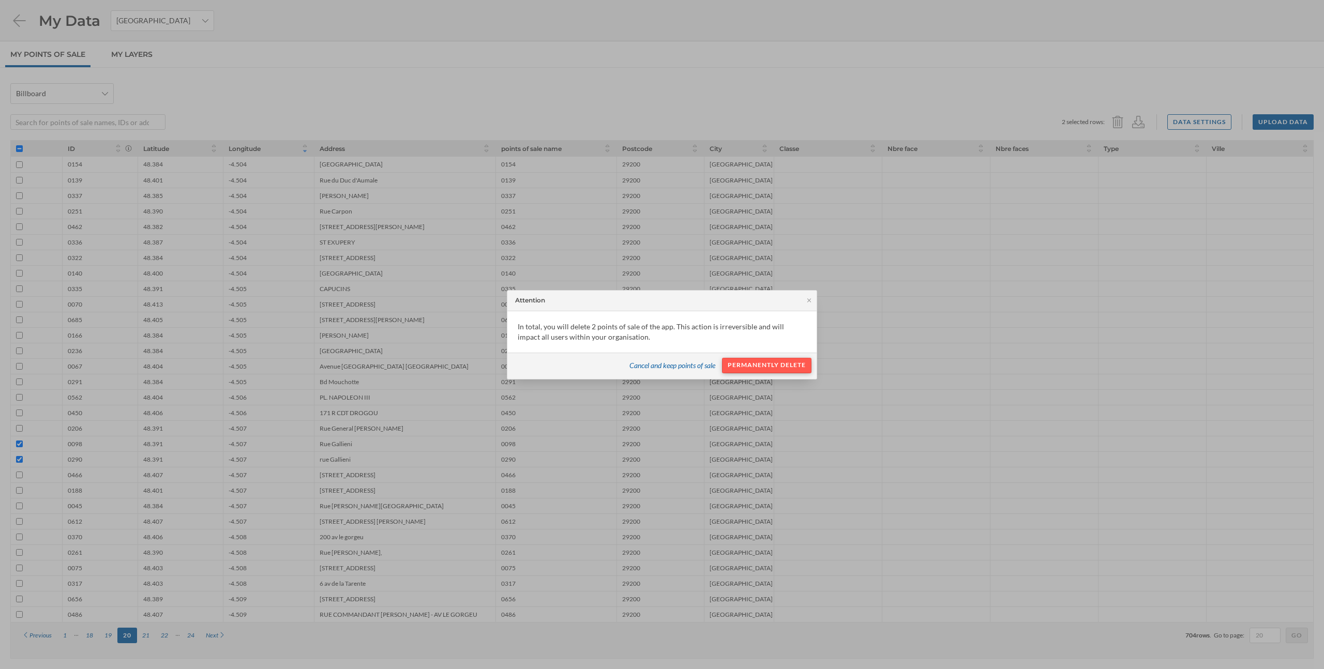
click at [798, 365] on div "Permanently delete" at bounding box center [766, 366] width 89 height 16
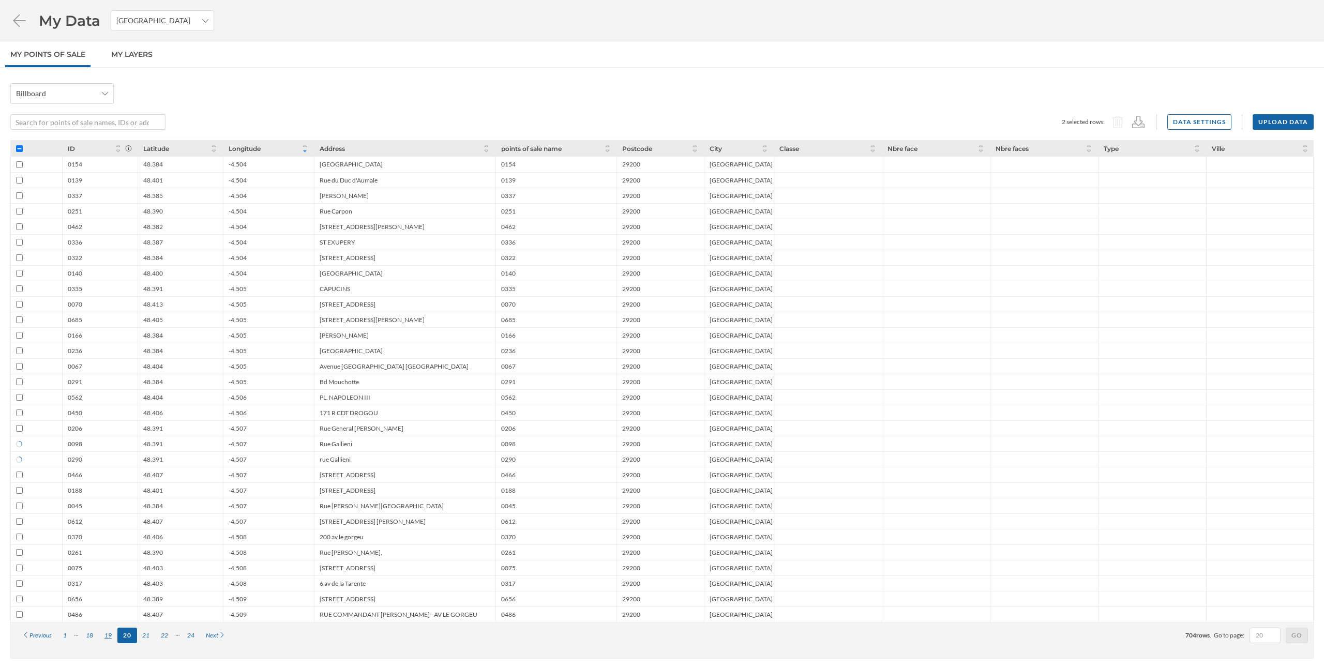
click at [109, 637] on div "19" at bounding box center [108, 636] width 19 height 16
click at [99, 636] on div "18" at bounding box center [89, 636] width 19 height 16
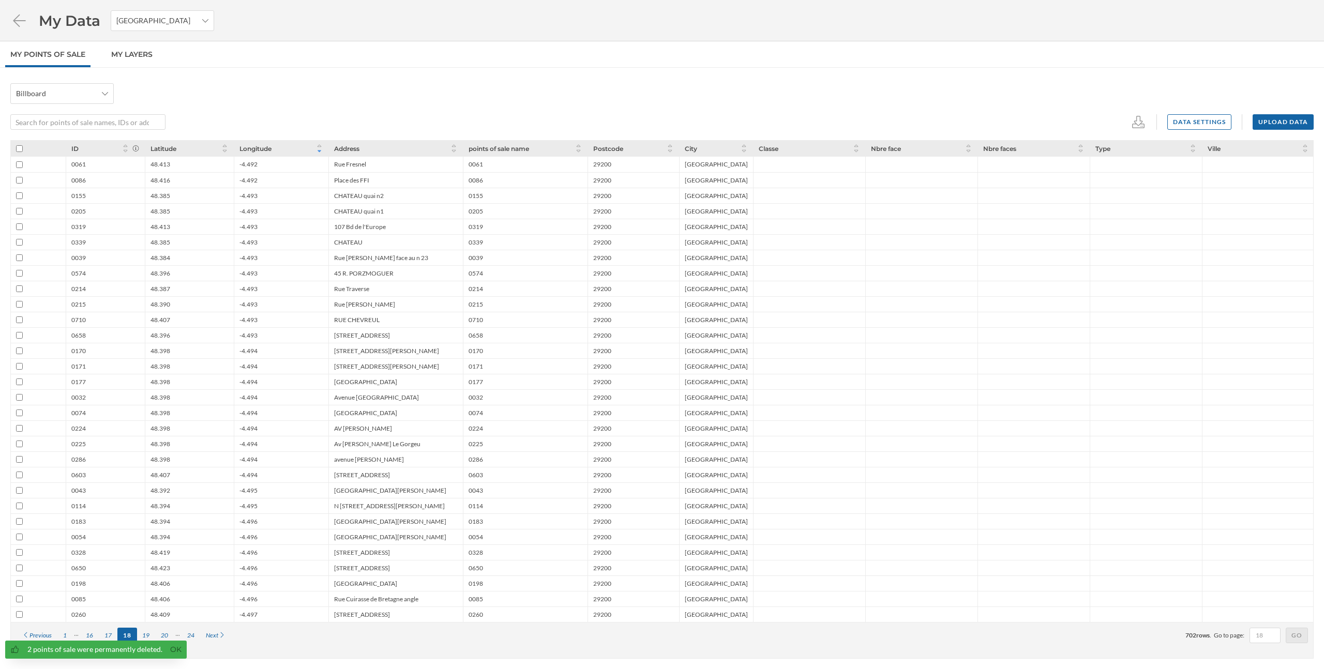
click at [19, 350] on input "checkbox" at bounding box center [19, 351] width 7 height 7
click at [20, 367] on input "checkbox" at bounding box center [19, 366] width 7 height 7
click at [21, 399] on input "checkbox" at bounding box center [19, 397] width 7 height 7
click at [21, 425] on input "checkbox" at bounding box center [19, 428] width 7 height 7
click at [21, 443] on input "checkbox" at bounding box center [19, 444] width 7 height 7
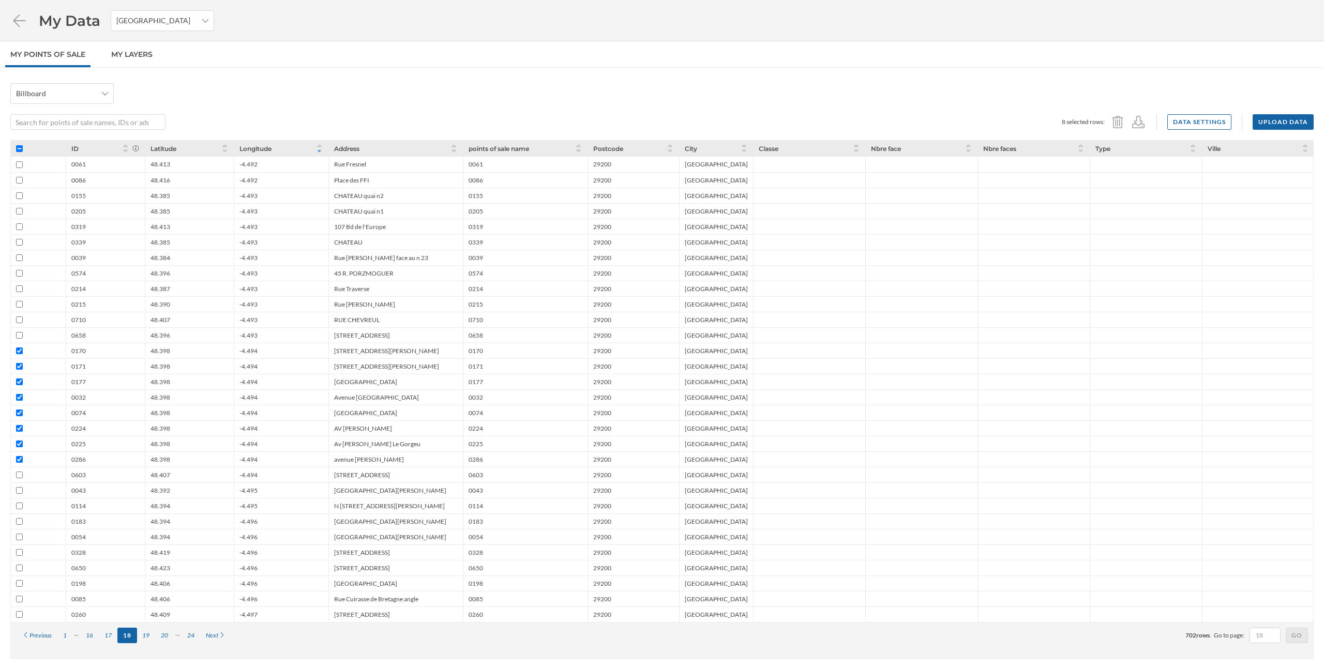
click at [19, 460] on input "checkbox" at bounding box center [19, 459] width 7 height 7
click at [19, 537] on input "checkbox" at bounding box center [19, 537] width 7 height 7
click at [19, 599] on input "checkbox" at bounding box center [19, 599] width 7 height 7
click at [20, 209] on input "checkbox" at bounding box center [19, 211] width 7 height 7
click at [1120, 123] on icon at bounding box center [1118, 122] width 16 height 12
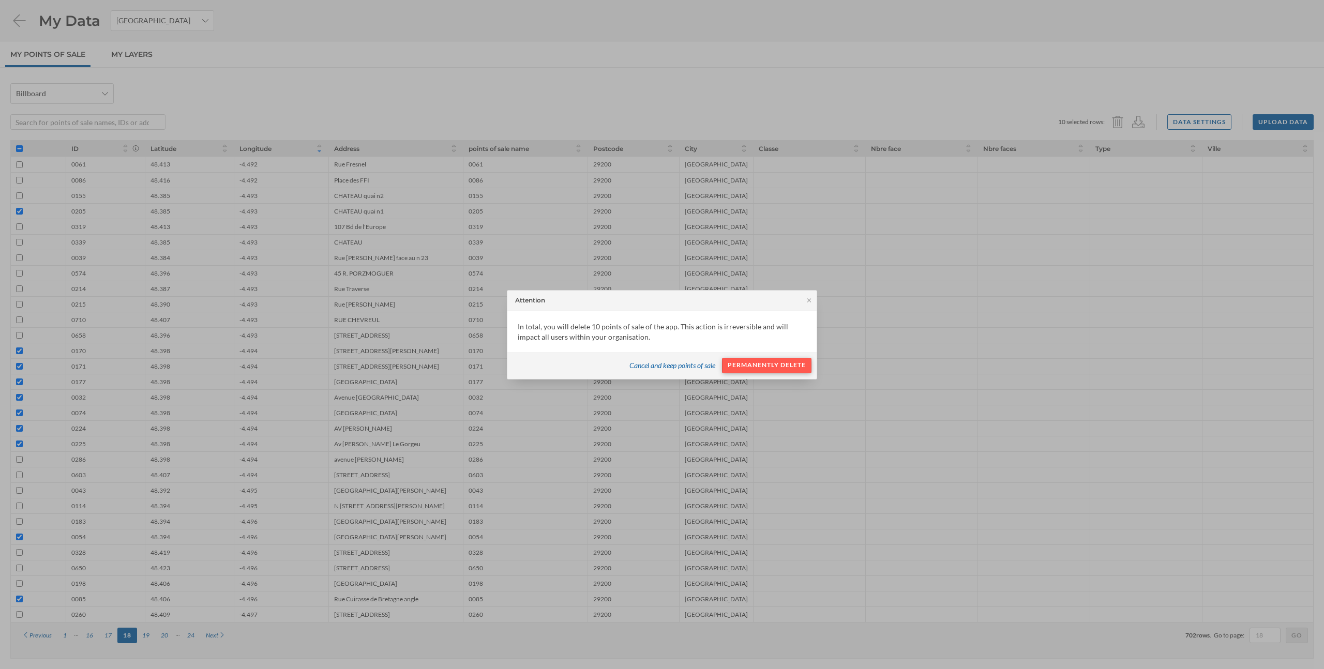
click at [769, 365] on div "Permanently delete" at bounding box center [766, 366] width 89 height 16
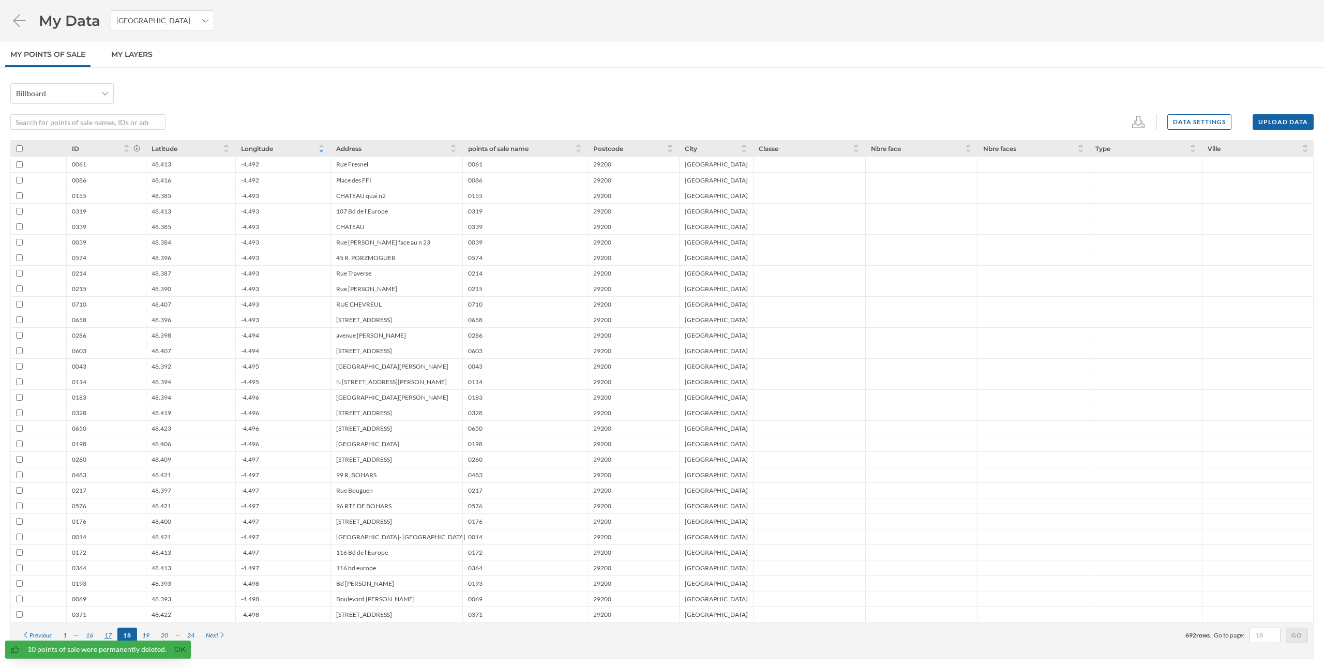
click at [107, 635] on div "17" at bounding box center [108, 636] width 19 height 16
click at [180, 651] on link "Ok" at bounding box center [180, 650] width 17 height 12
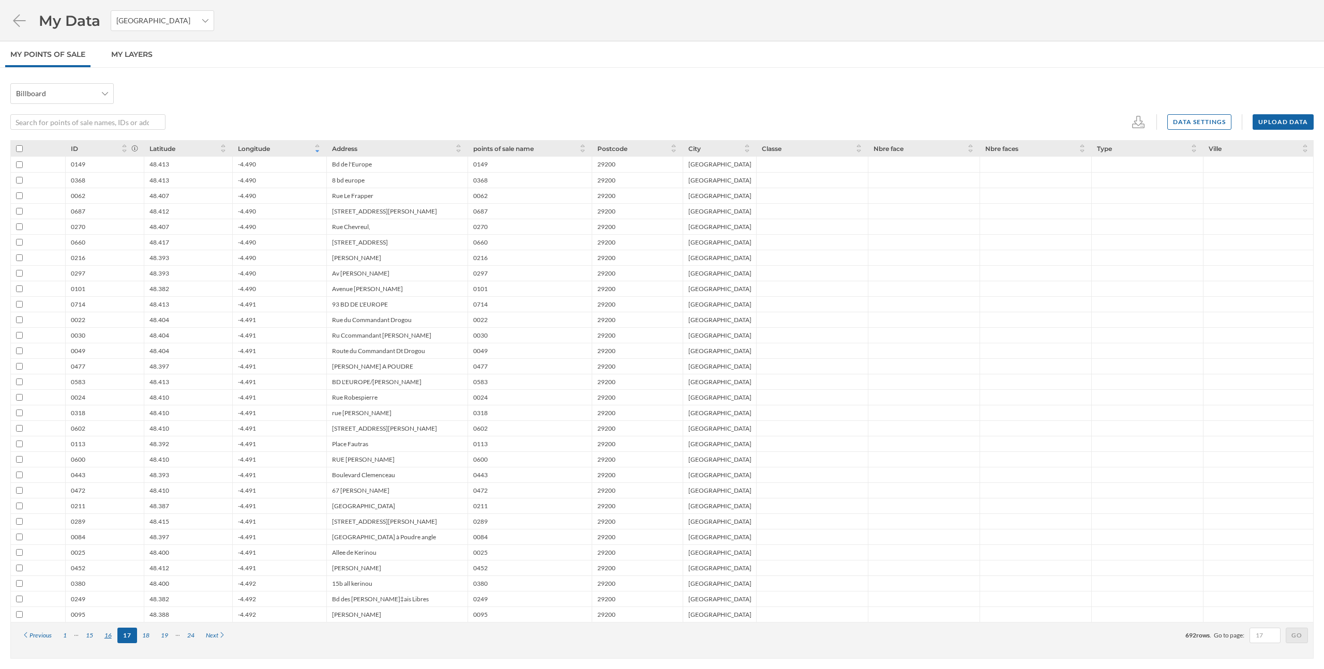
click at [107, 637] on div "16" at bounding box center [108, 636] width 19 height 16
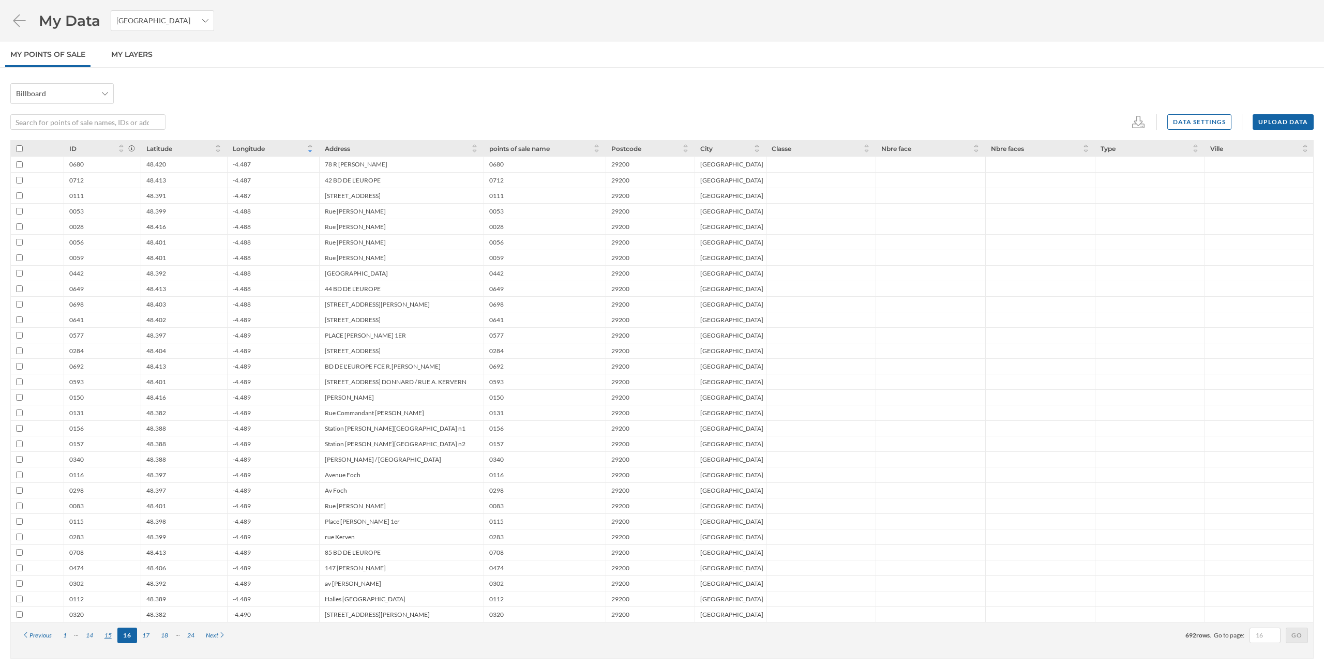
click at [110, 637] on div "15" at bounding box center [108, 636] width 19 height 16
click at [112, 636] on div "14" at bounding box center [108, 636] width 19 height 16
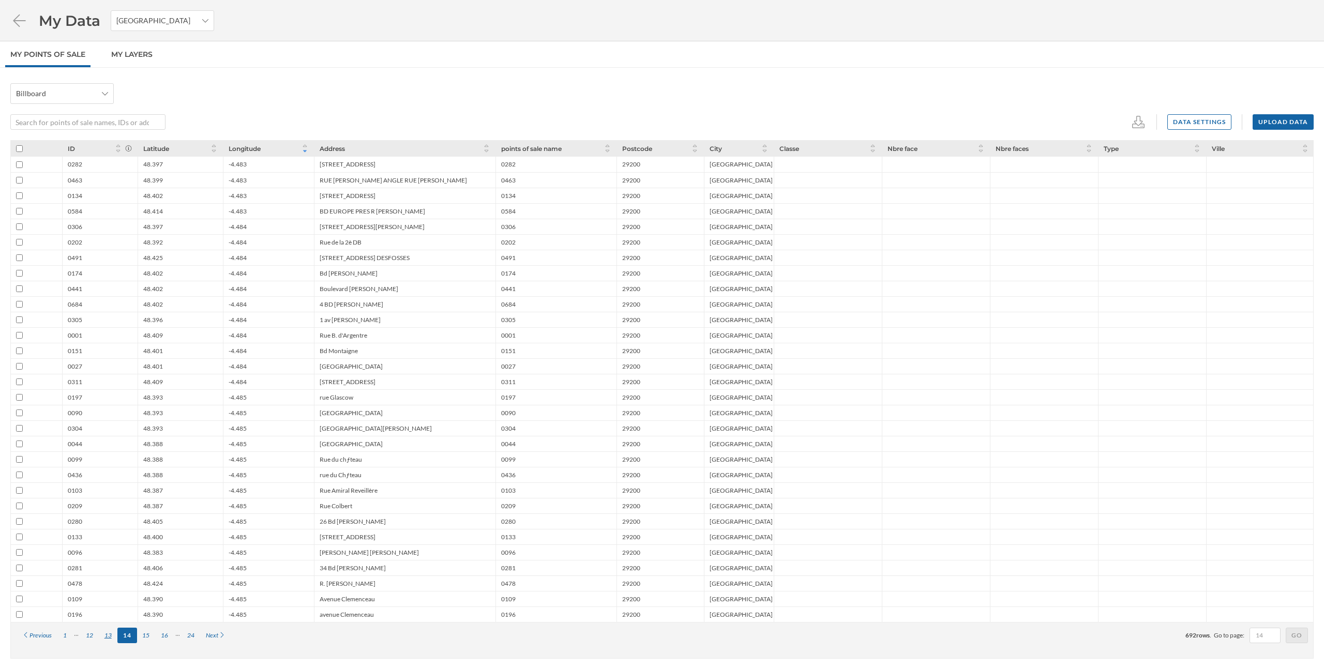
click at [110, 636] on div "13" at bounding box center [108, 636] width 19 height 16
click at [105, 635] on div "12" at bounding box center [108, 636] width 19 height 16
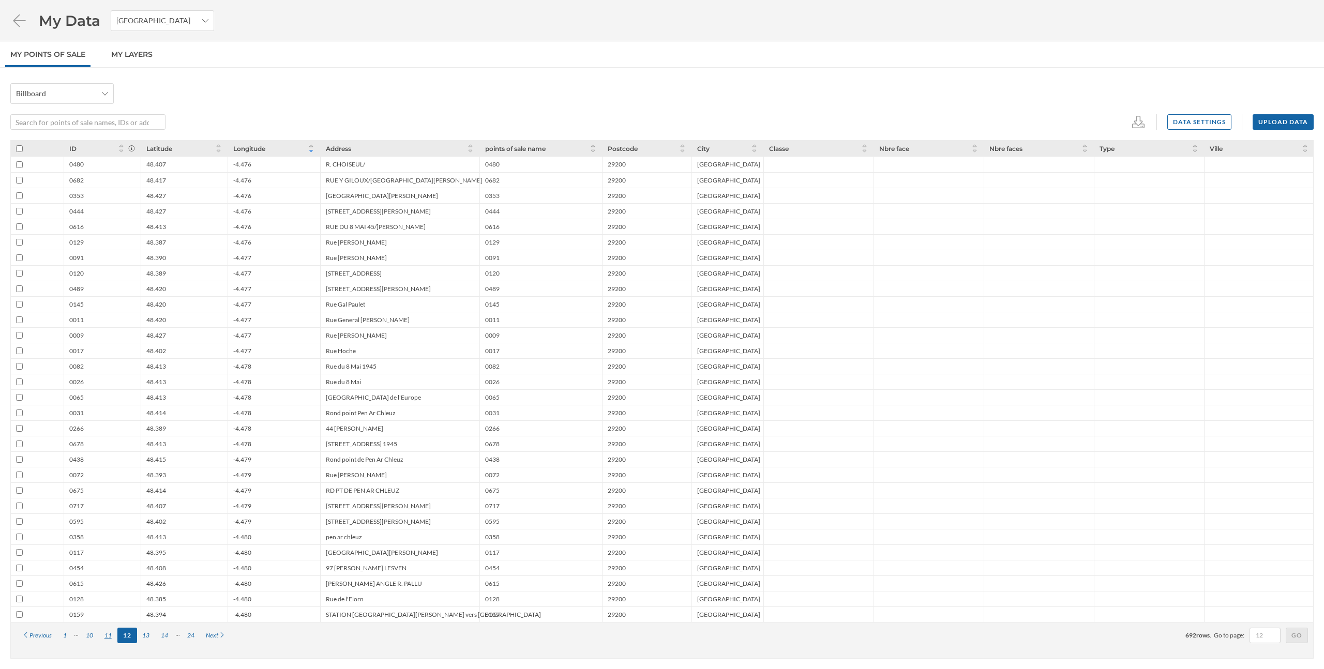
click at [105, 636] on div "11" at bounding box center [108, 636] width 19 height 16
click at [105, 635] on div "10" at bounding box center [104, 636] width 19 height 16
click at [20, 304] on input "checkbox" at bounding box center [19, 304] width 7 height 7
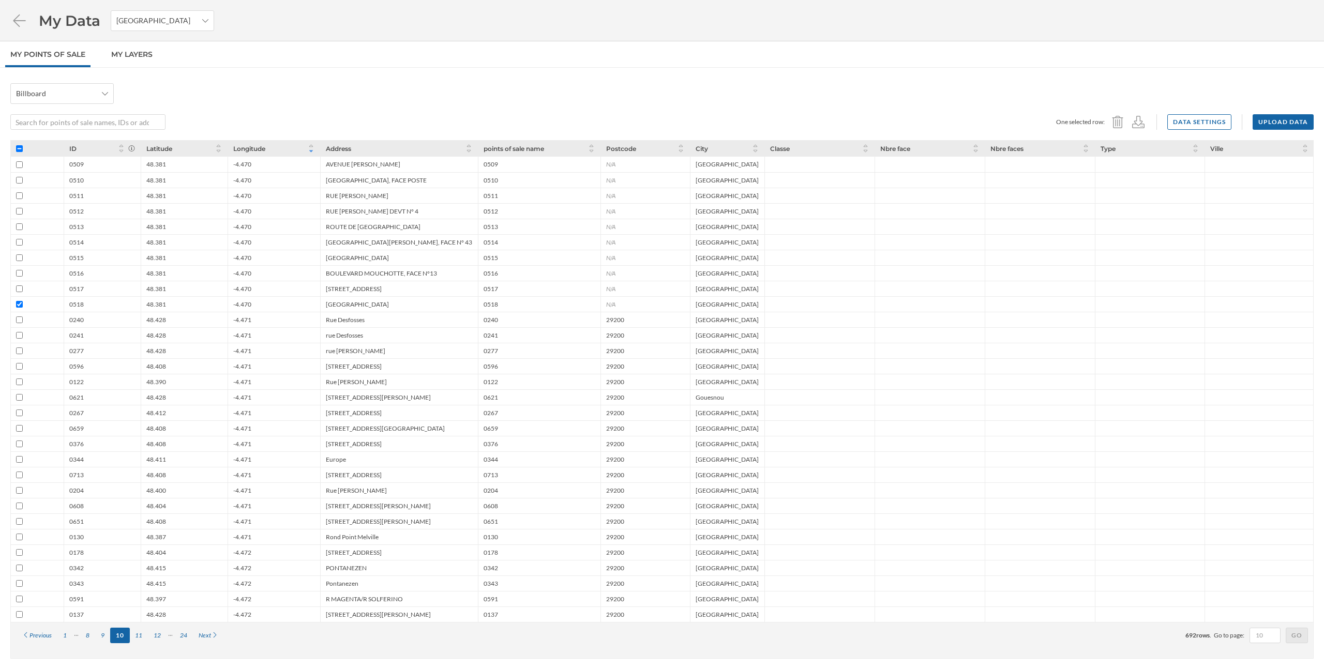
click at [21, 288] on input "checkbox" at bounding box center [19, 288] width 7 height 7
click at [19, 258] on input "checkbox" at bounding box center [19, 257] width 7 height 7
click at [19, 228] on input "checkbox" at bounding box center [19, 226] width 7 height 7
click at [18, 194] on input "checkbox" at bounding box center [19, 195] width 7 height 7
click at [1121, 126] on icon at bounding box center [1117, 122] width 11 height 12
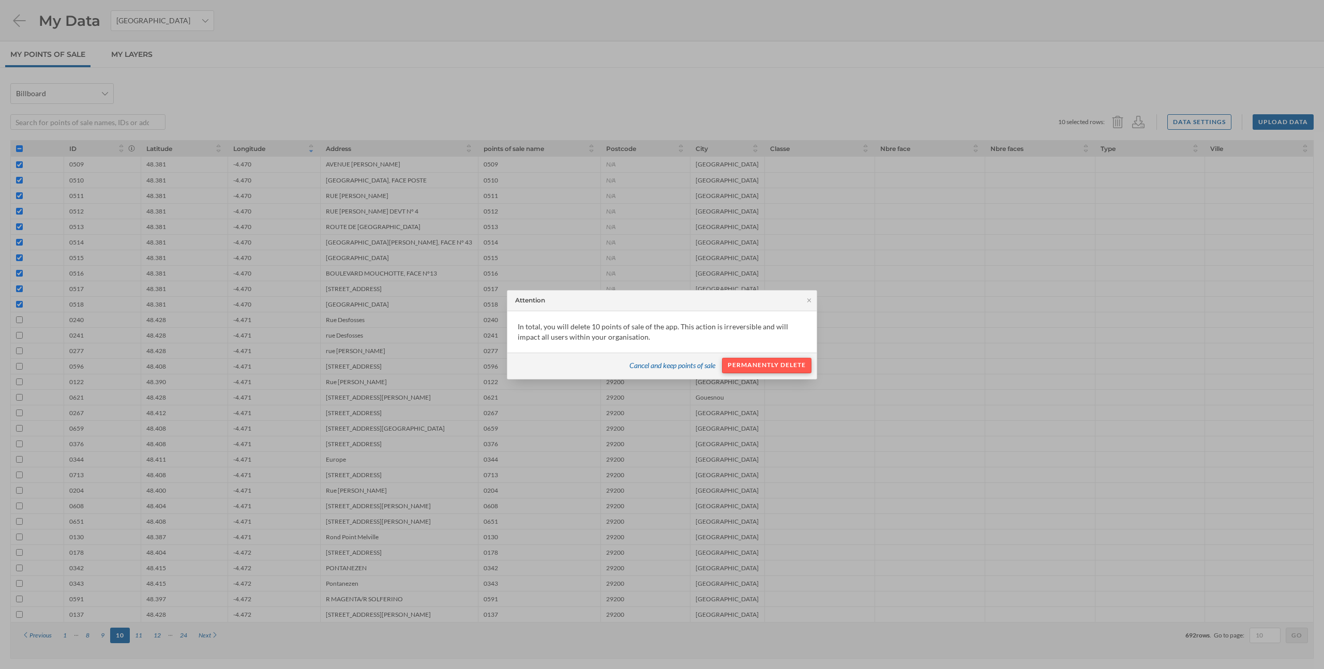
click at [790, 371] on div "Permanently delete" at bounding box center [766, 366] width 89 height 16
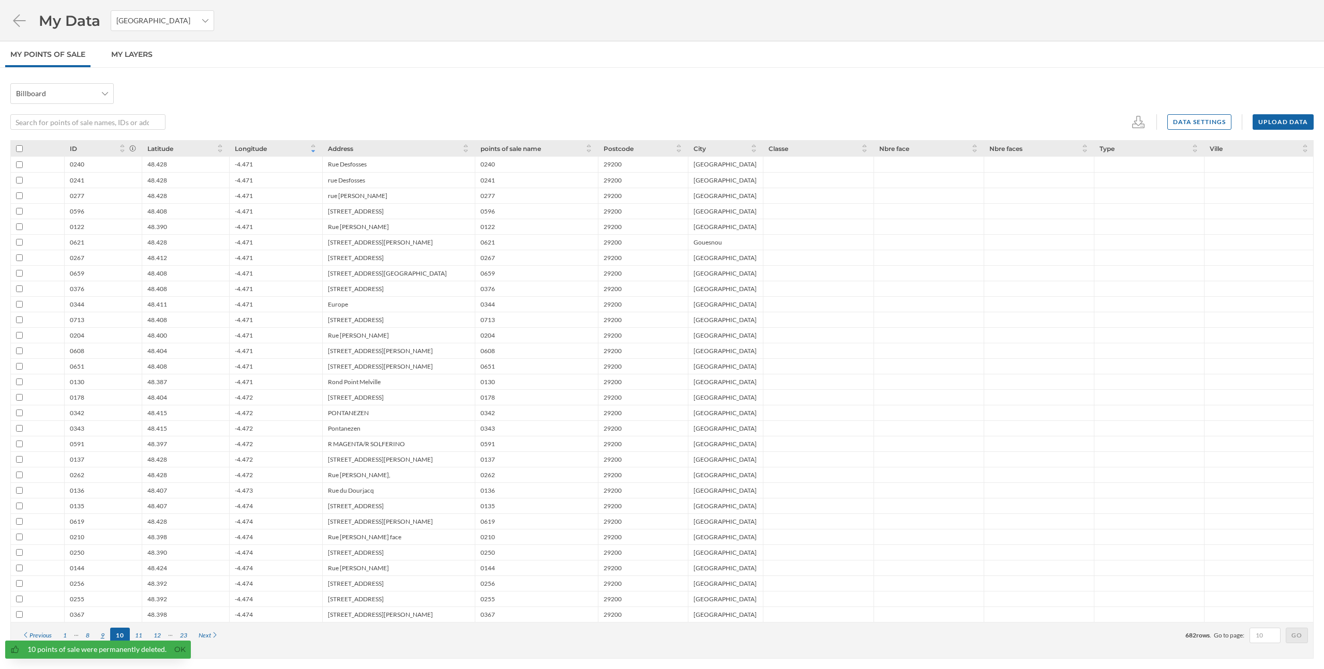
click at [102, 633] on div "9" at bounding box center [102, 636] width 15 height 16
click at [19, 147] on input "checkbox" at bounding box center [19, 148] width 7 height 7
checkbox input "true"
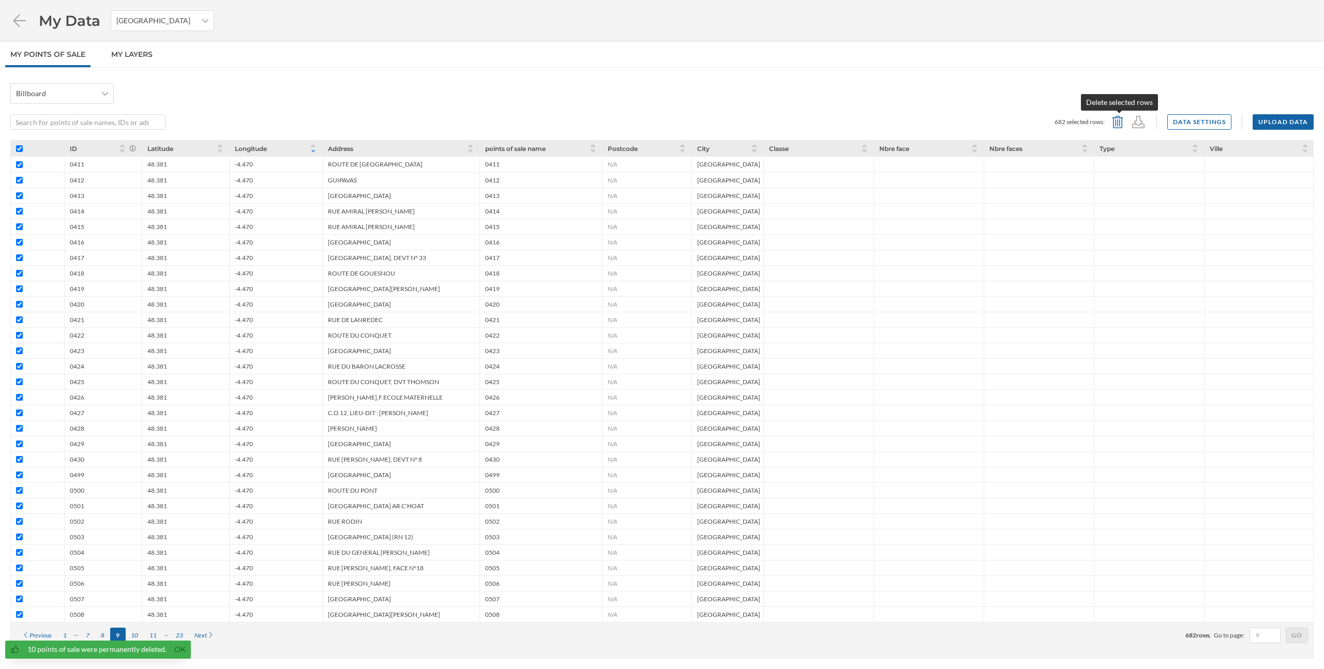
click at [1123, 123] on icon at bounding box center [1117, 122] width 11 height 12
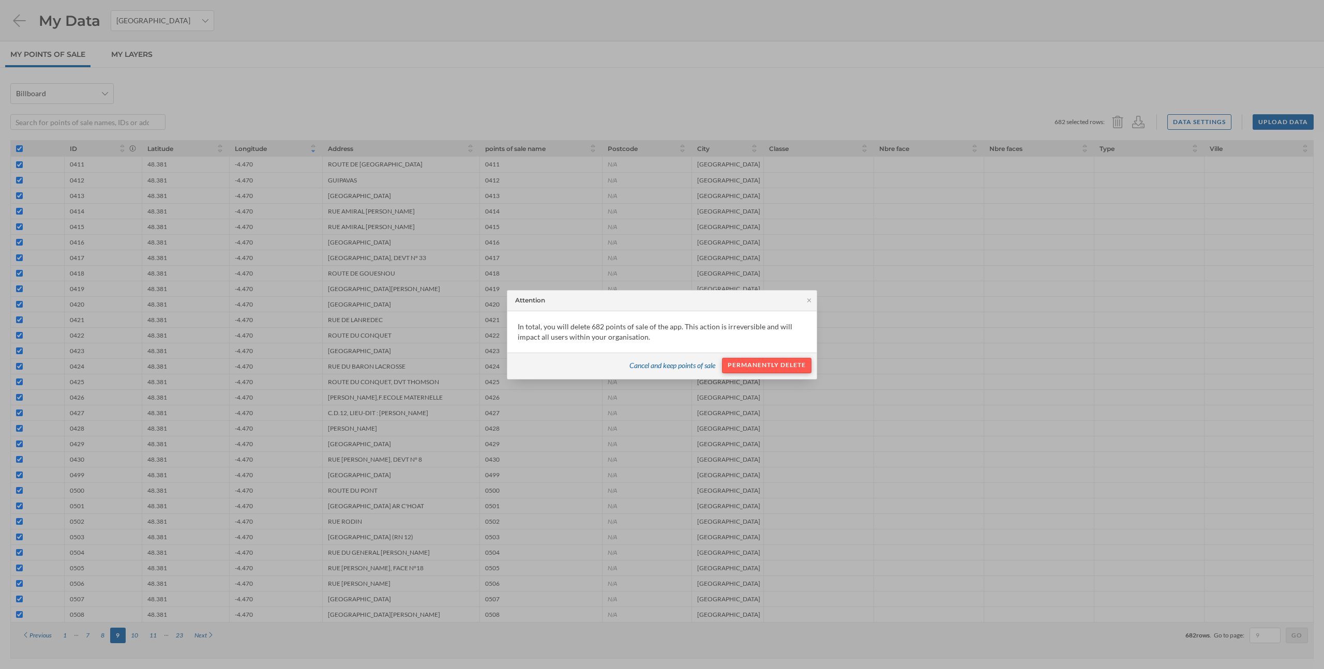
click at [799, 365] on div "Permanently delete" at bounding box center [766, 366] width 89 height 16
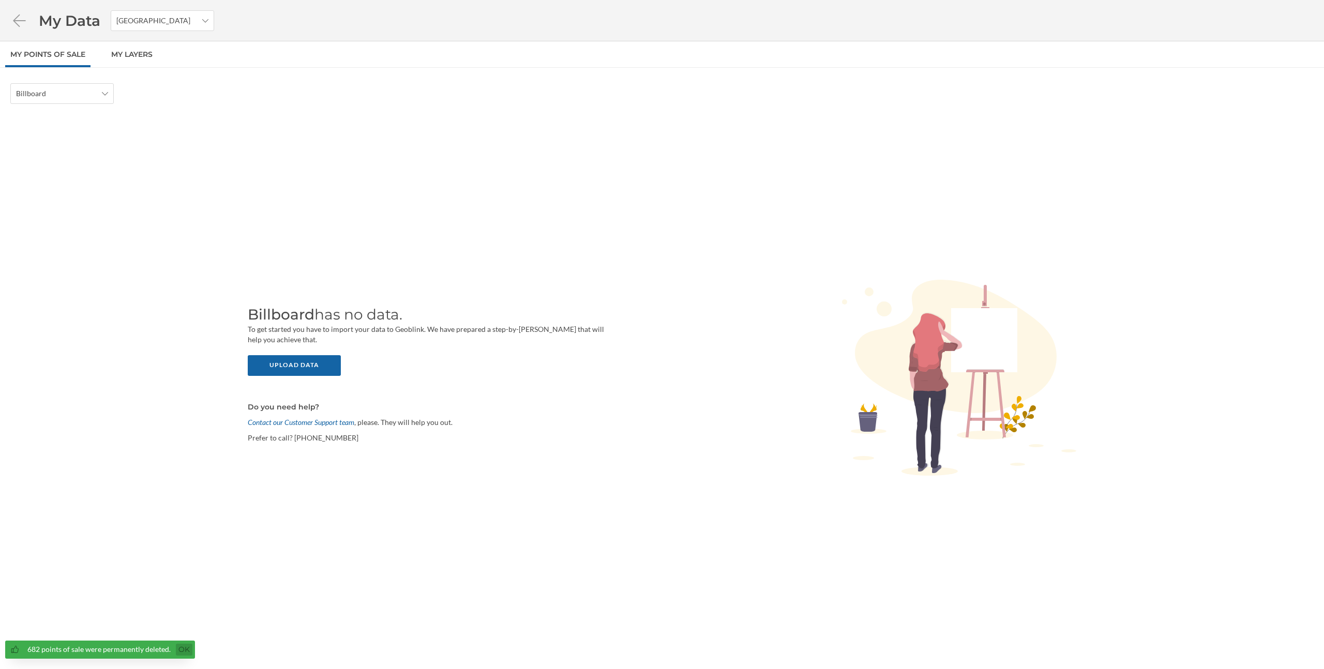
click at [179, 649] on link "Ok" at bounding box center [184, 650] width 17 height 12
click at [9, 8] on div "My Data France" at bounding box center [662, 20] width 1324 height 41
click at [18, 22] on icon at bounding box center [19, 20] width 18 height 14
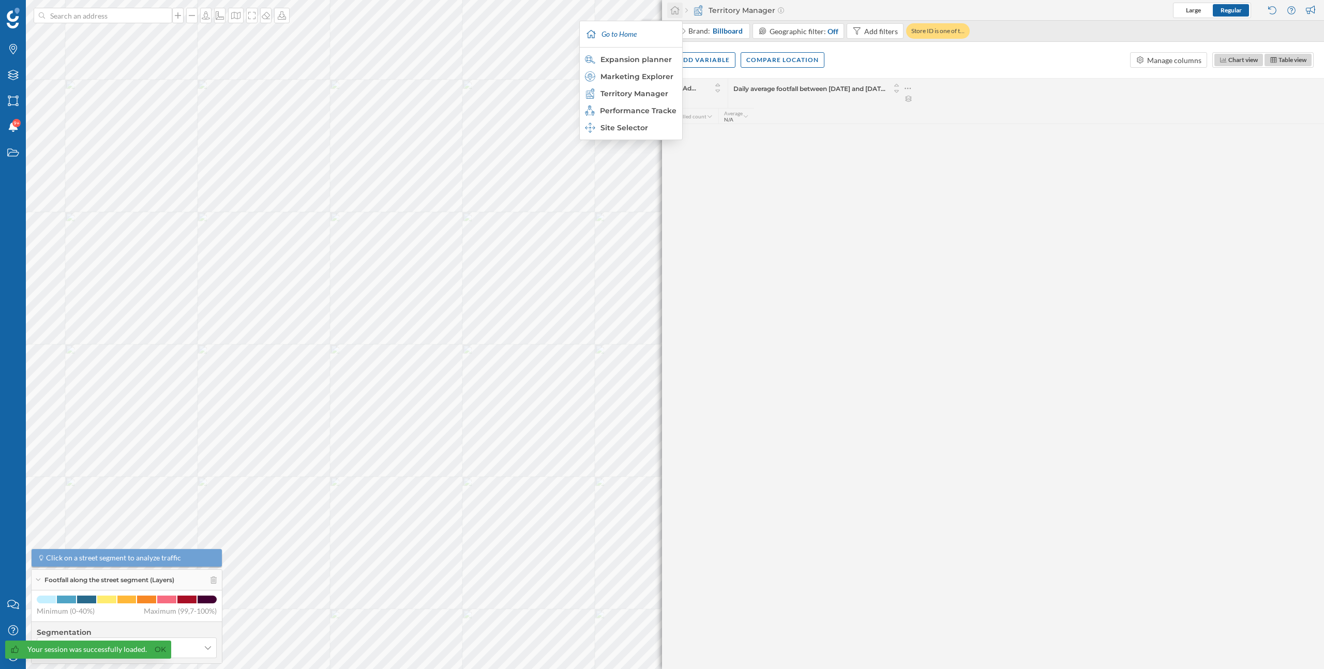
click at [670, 14] on icon at bounding box center [675, 10] width 10 height 9
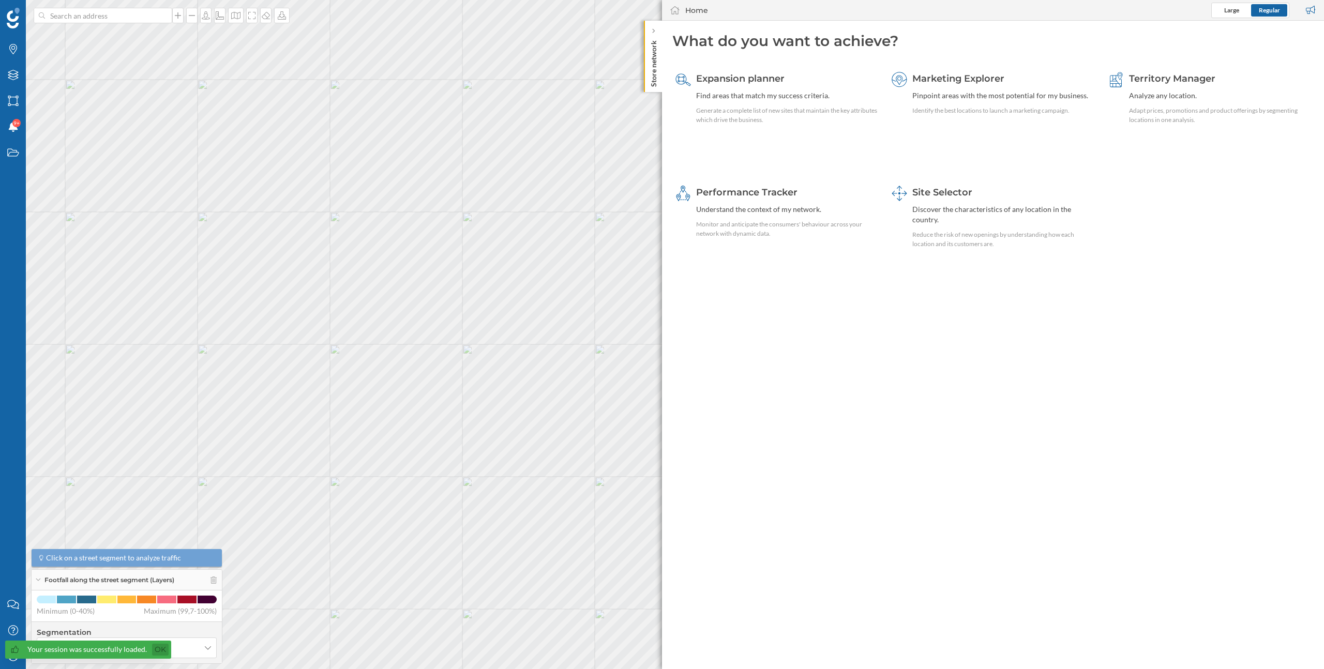
click at [158, 647] on link "Ok" at bounding box center [160, 650] width 17 height 12
click at [15, 661] on div "My Profile" at bounding box center [13, 656] width 26 height 26
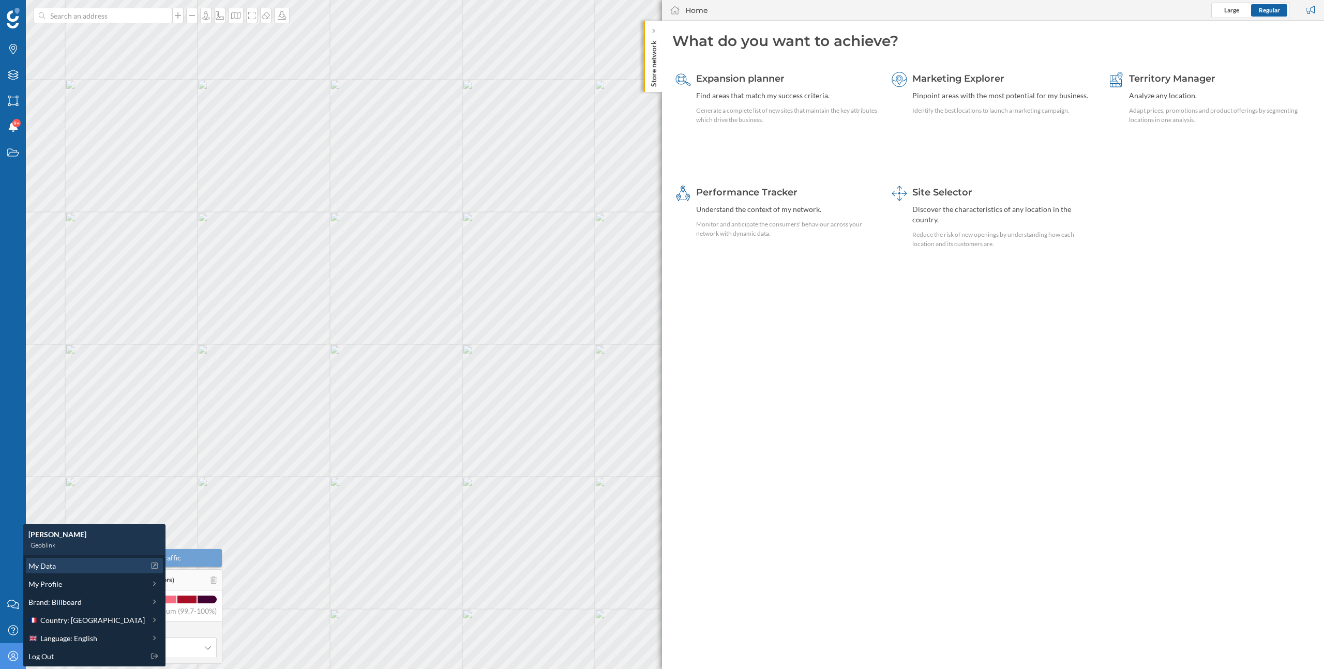
click at [47, 564] on span "My Data" at bounding box center [41, 566] width 27 height 11
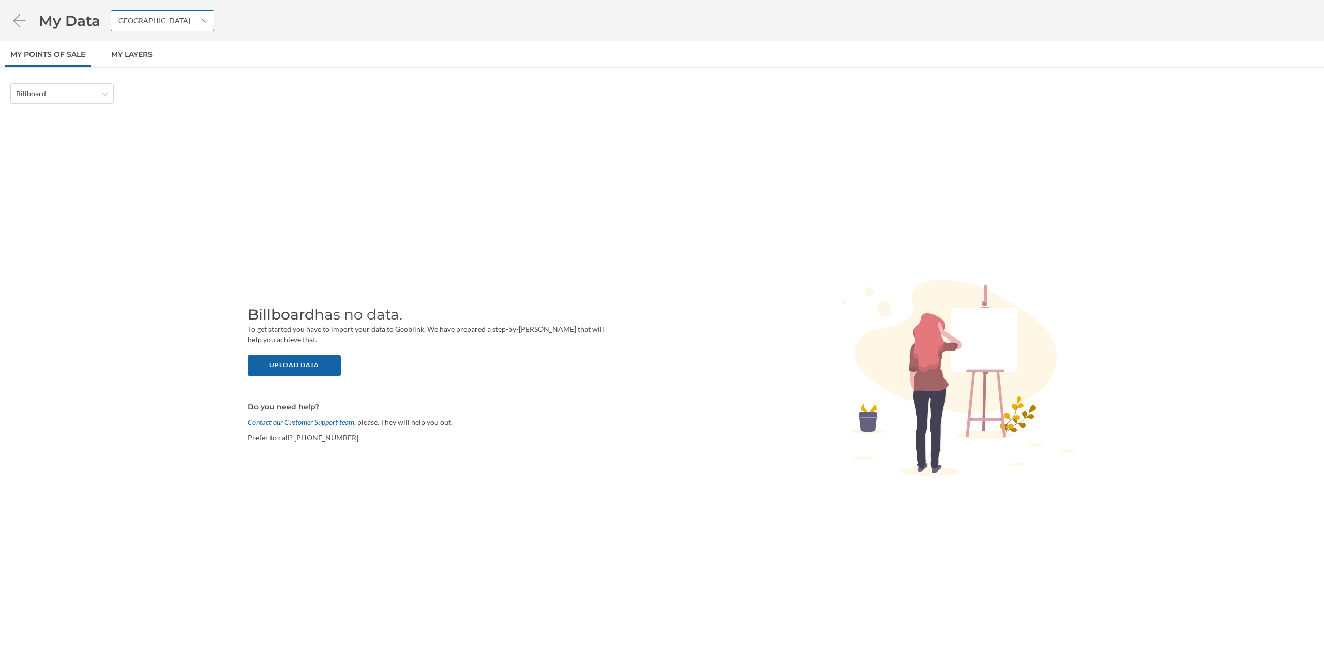
click at [177, 21] on span "[GEOGRAPHIC_DATA]" at bounding box center [156, 21] width 81 height 10
click at [333, 116] on div "Billboard has no data. To get started you have to import your data to Geoblink.…" at bounding box center [661, 378] width 1303 height 529
click at [18, 24] on icon at bounding box center [19, 20] width 18 height 14
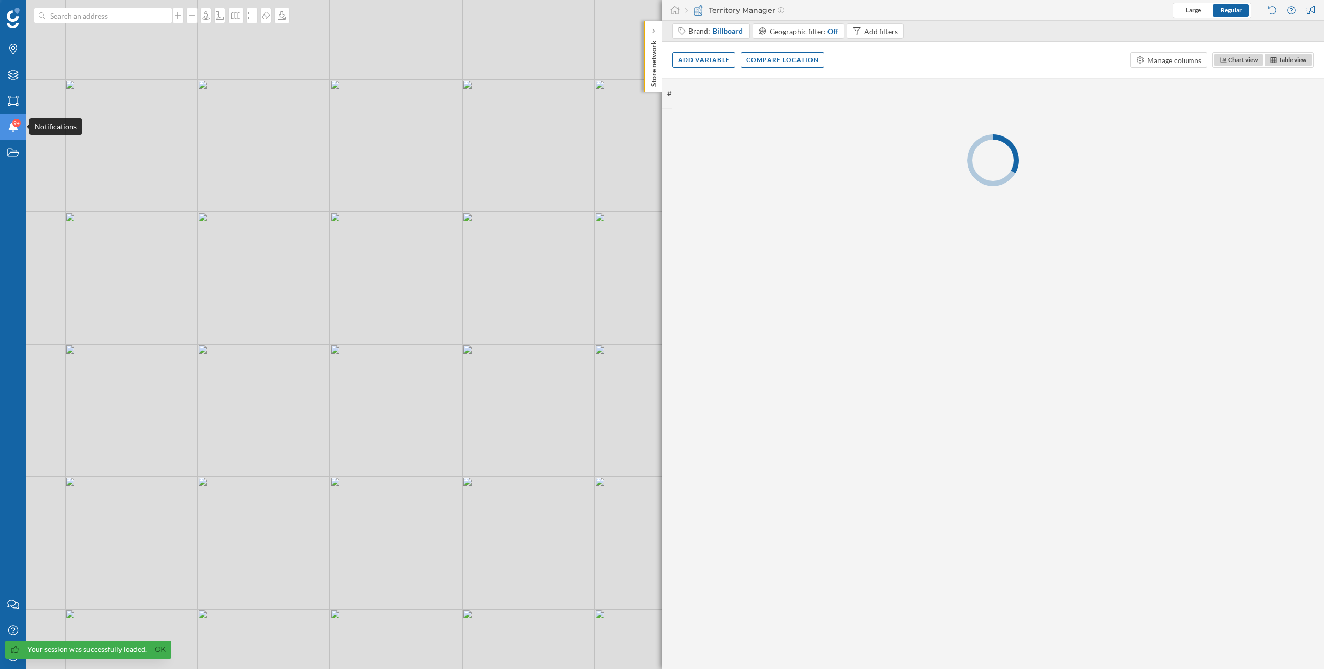
click at [11, 132] on div "Notifications 9+" at bounding box center [13, 127] width 26 height 26
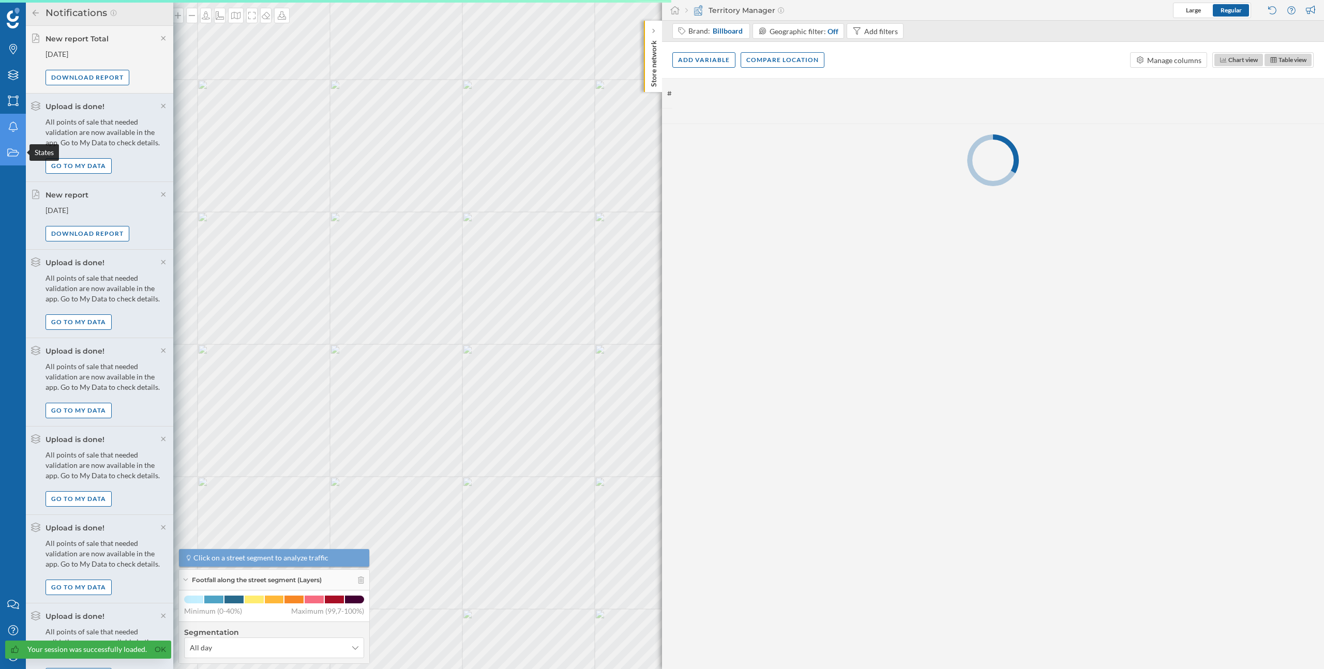
click at [16, 148] on icon "States" at bounding box center [13, 152] width 13 height 10
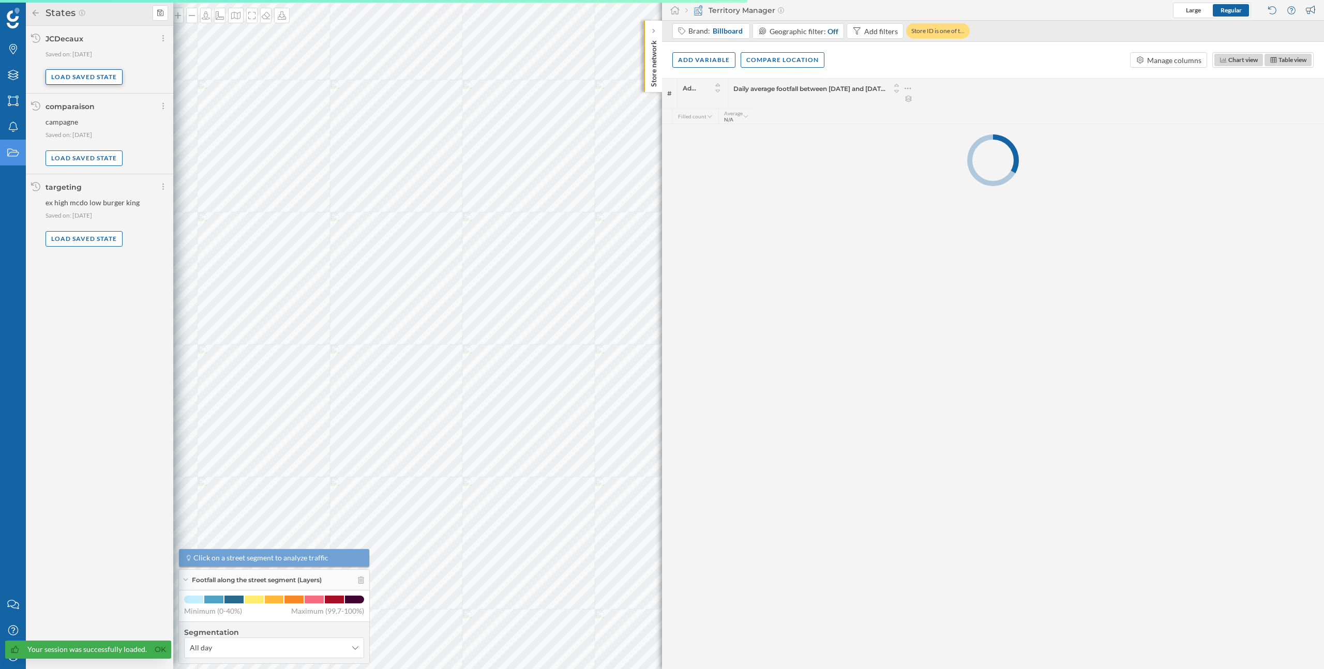
click at [72, 80] on div "Load saved state" at bounding box center [84, 77] width 77 height 16
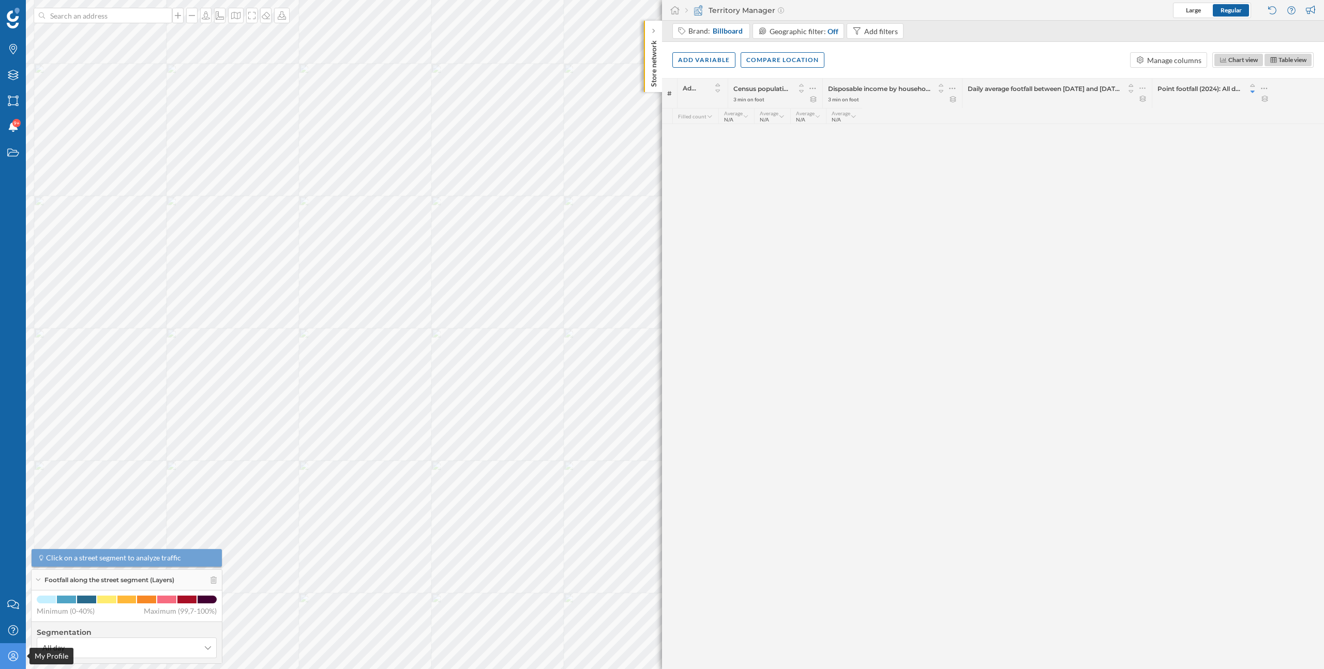
click at [16, 656] on icon "My Profile" at bounding box center [13, 656] width 13 height 10
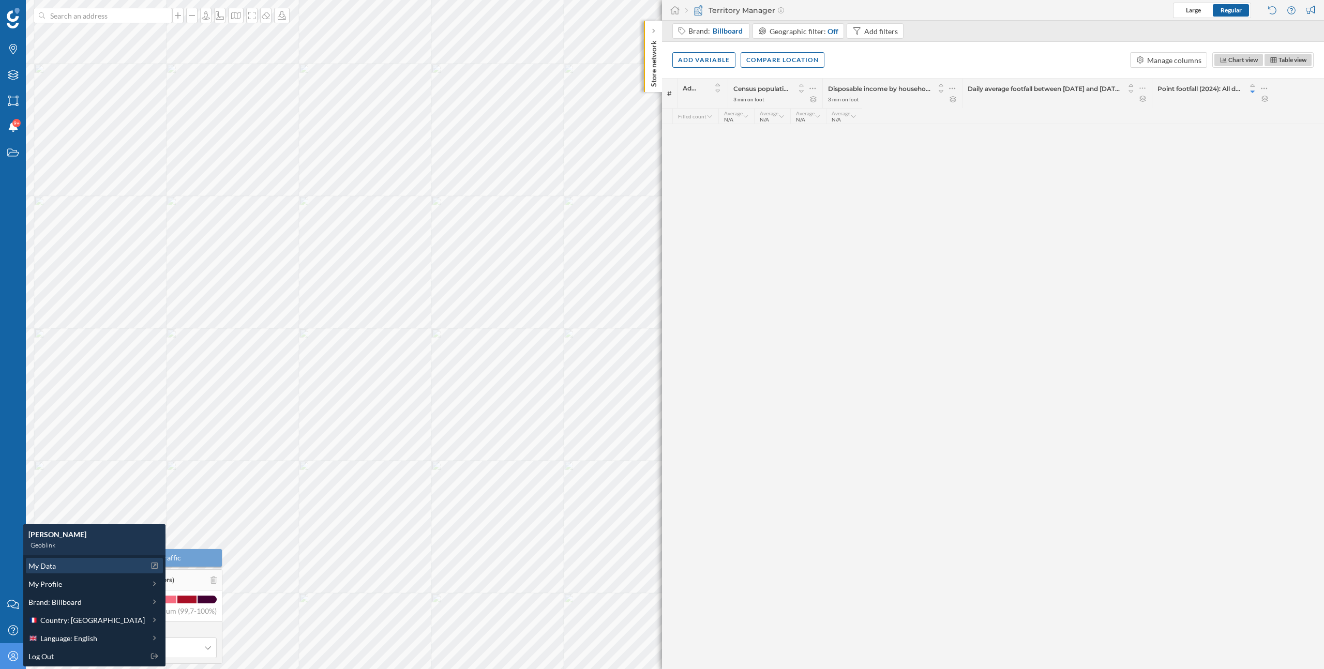
click at [47, 569] on span "My Data" at bounding box center [41, 566] width 27 height 11
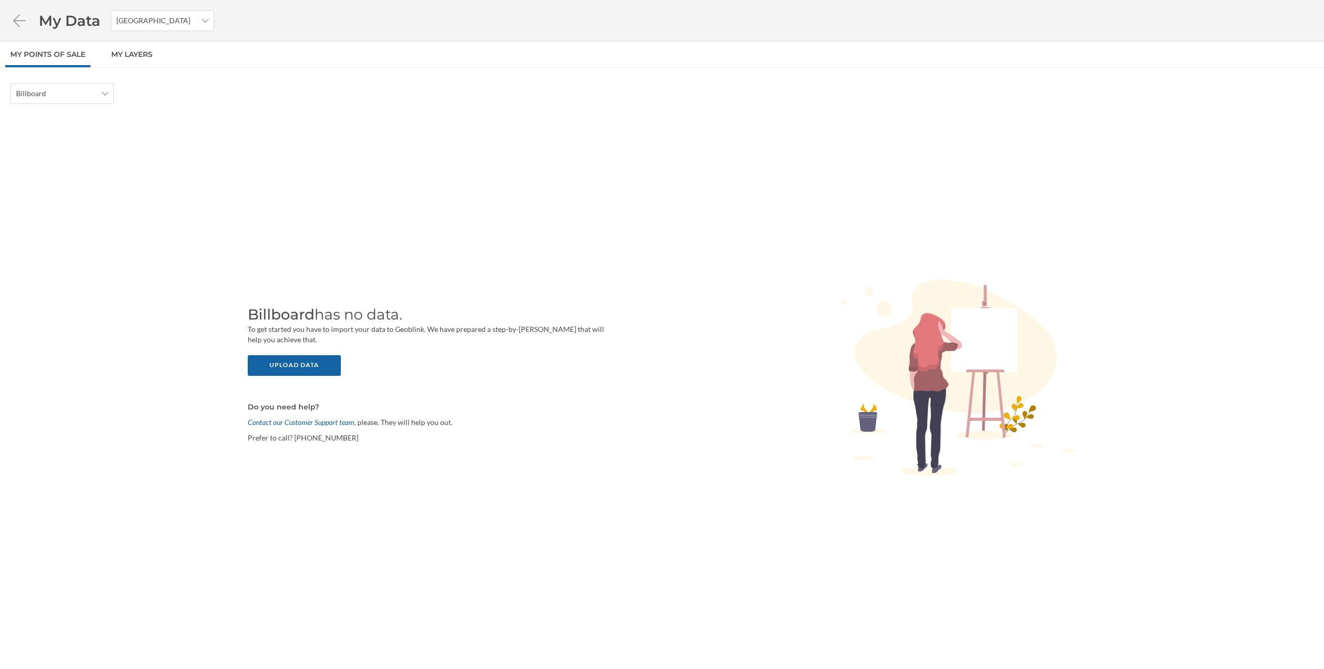
click at [333, 350] on div "To get started you have to import your data to Geoblink. We have prepared a ste…" at bounding box center [426, 383] width 357 height 119
click at [327, 369] on div "Upload data" at bounding box center [294, 365] width 93 height 21
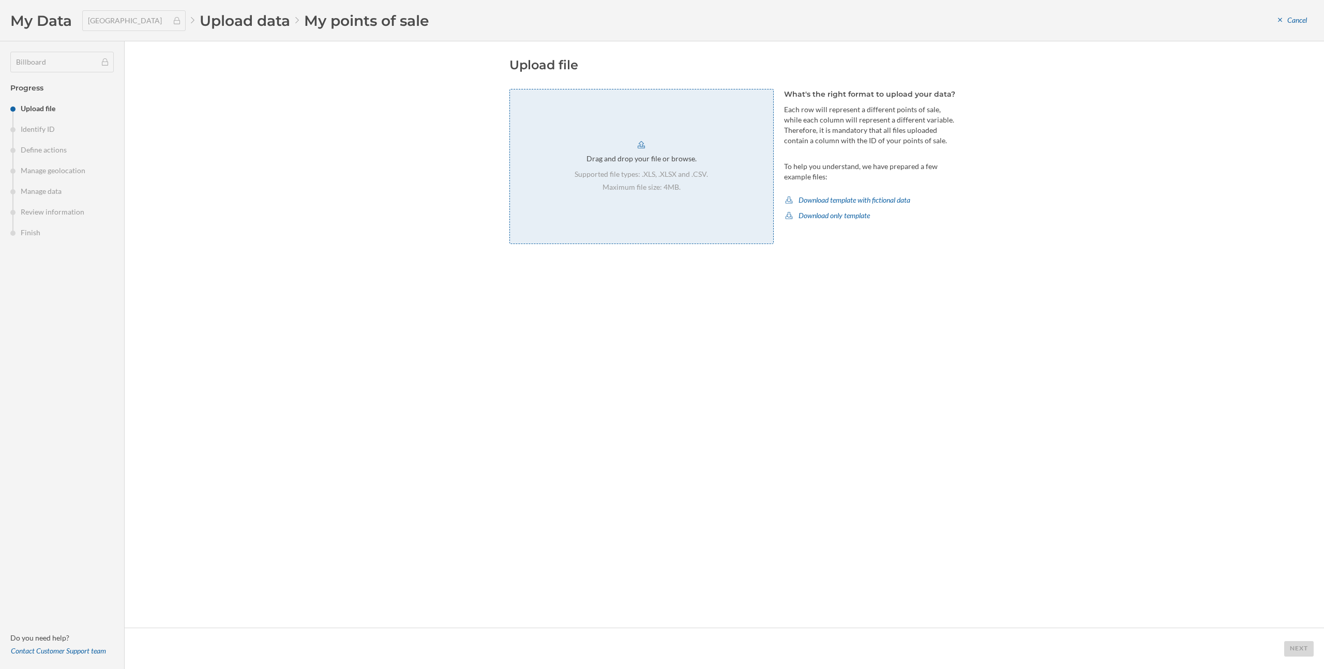
click at [687, 175] on p "Supported file types: .XLS, .XLSX and .CSV." at bounding box center [641, 174] width 133 height 10
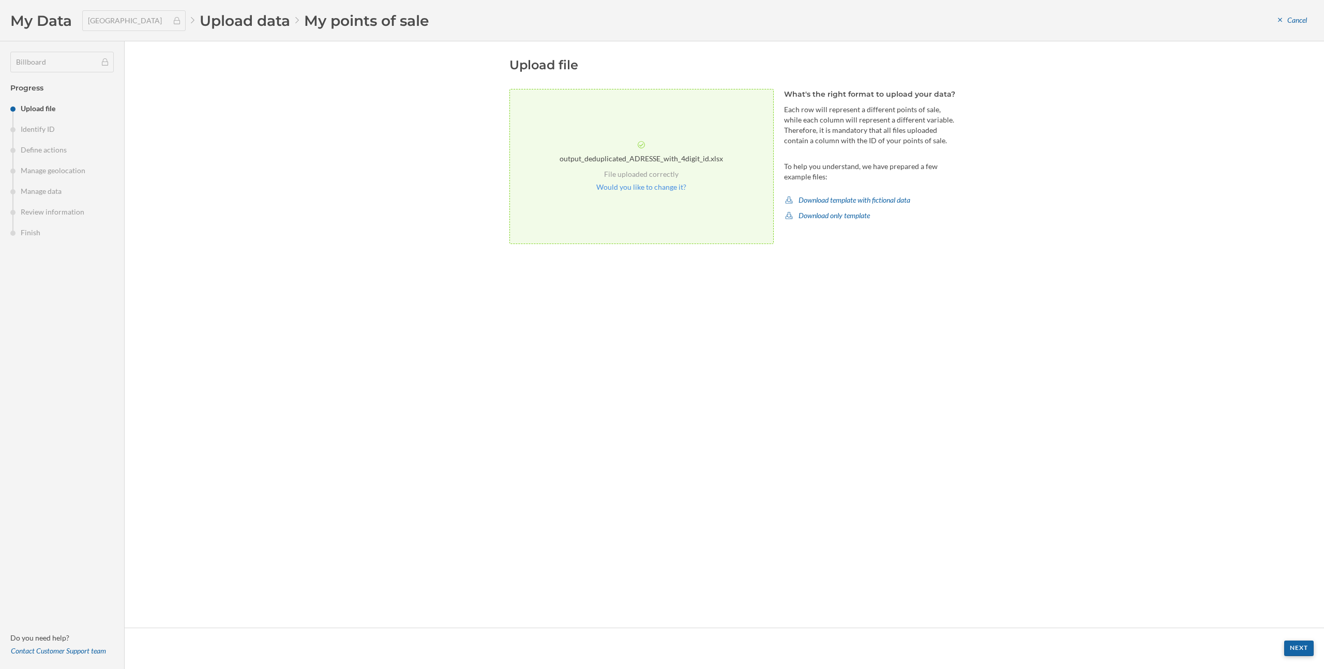
click at [1300, 647] on div "Next" at bounding box center [1298, 649] width 29 height 16
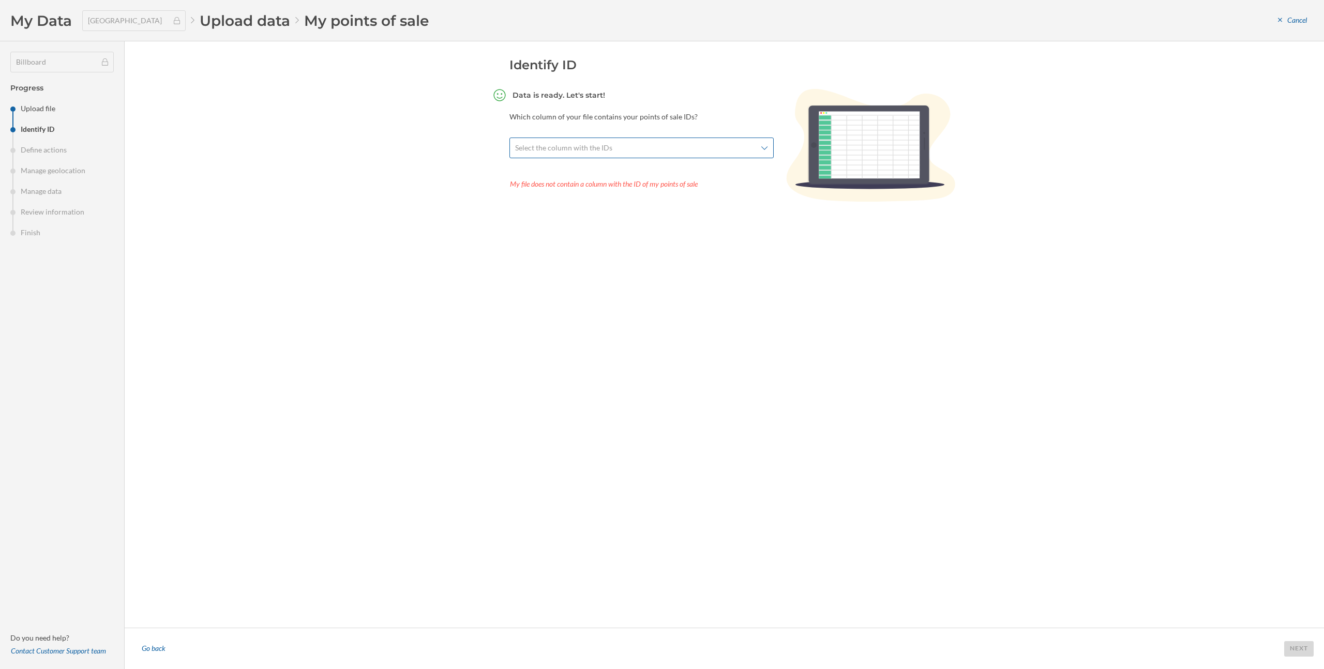
click at [662, 138] on div "Select the column with the IDs" at bounding box center [641, 148] width 264 height 21
click at [620, 198] on div "id" at bounding box center [644, 193] width 253 height 16
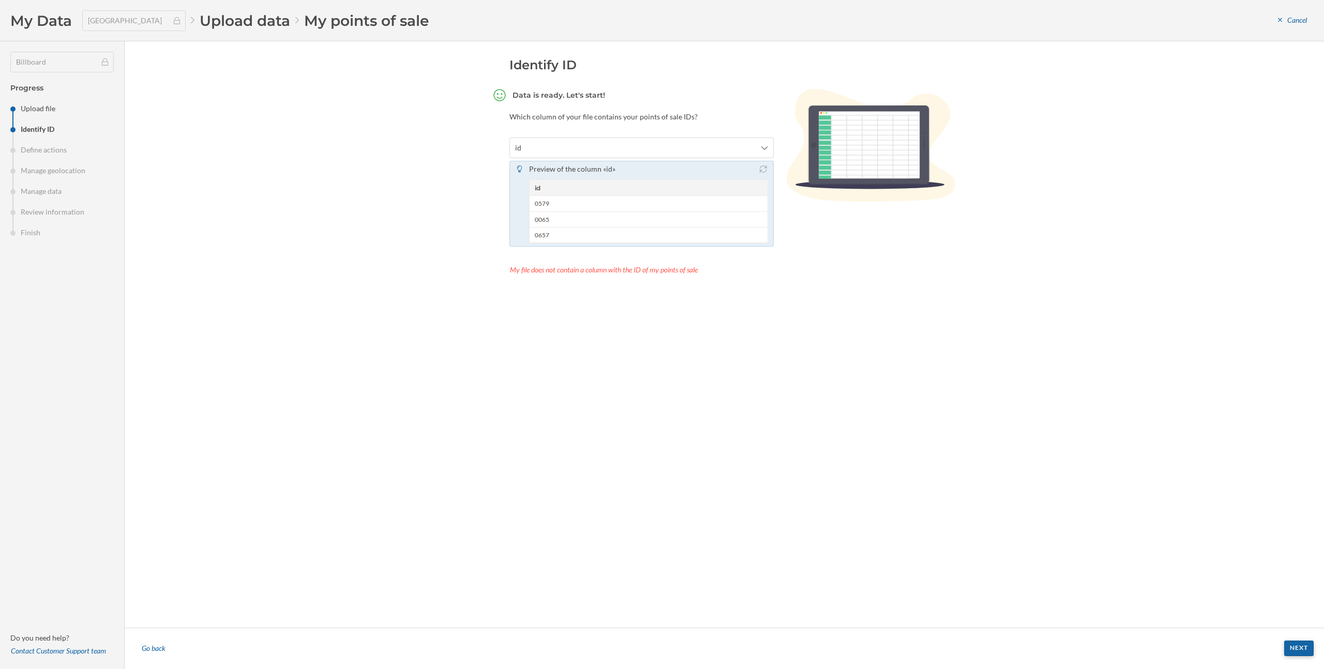
click at [1296, 647] on div "Next" at bounding box center [1298, 649] width 29 height 16
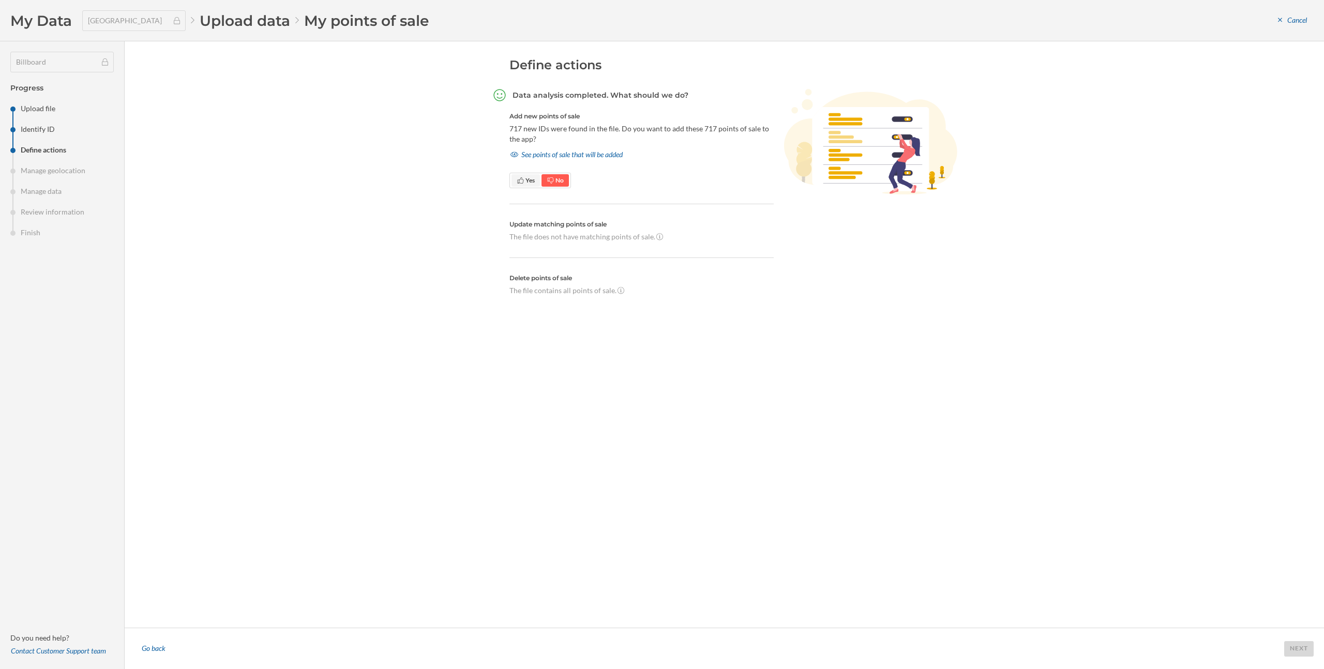
click at [525, 184] on span "Yes" at bounding box center [526, 180] width 18 height 9
click at [1295, 648] on div "Next" at bounding box center [1298, 649] width 29 height 16
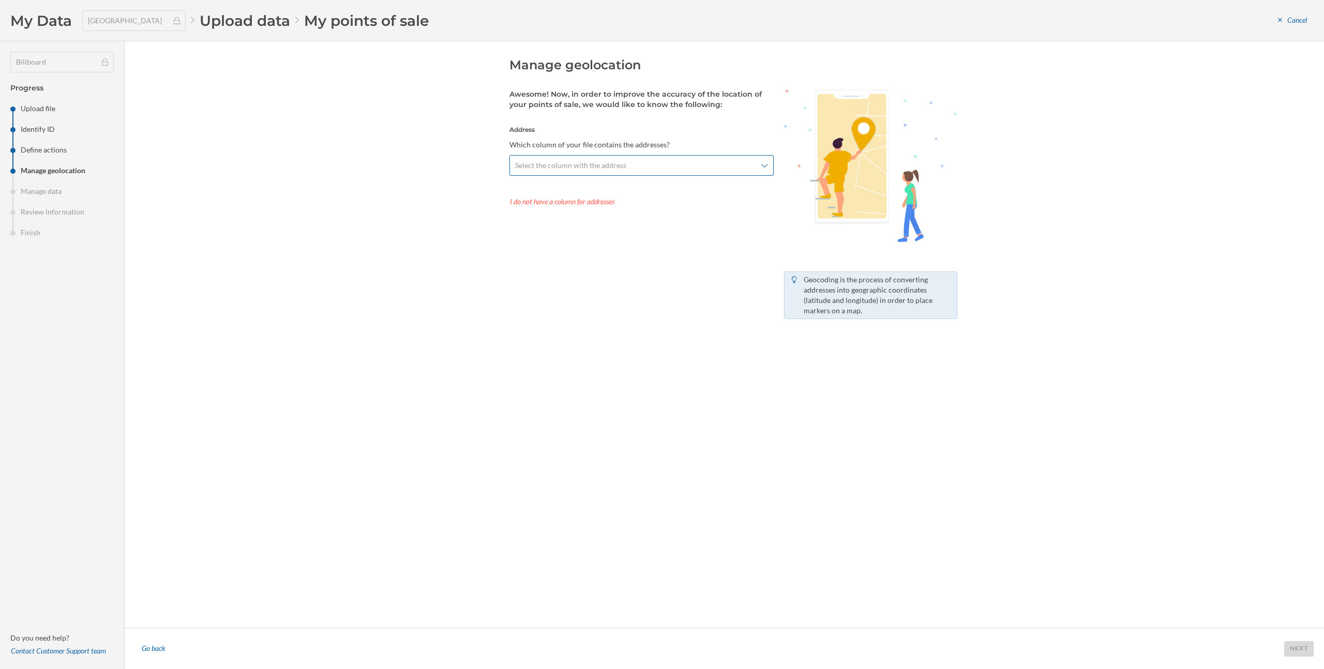
click at [687, 159] on div "Select the column with the address" at bounding box center [641, 165] width 264 height 21
click at [636, 228] on div "ADRESSE" at bounding box center [643, 228] width 247 height 11
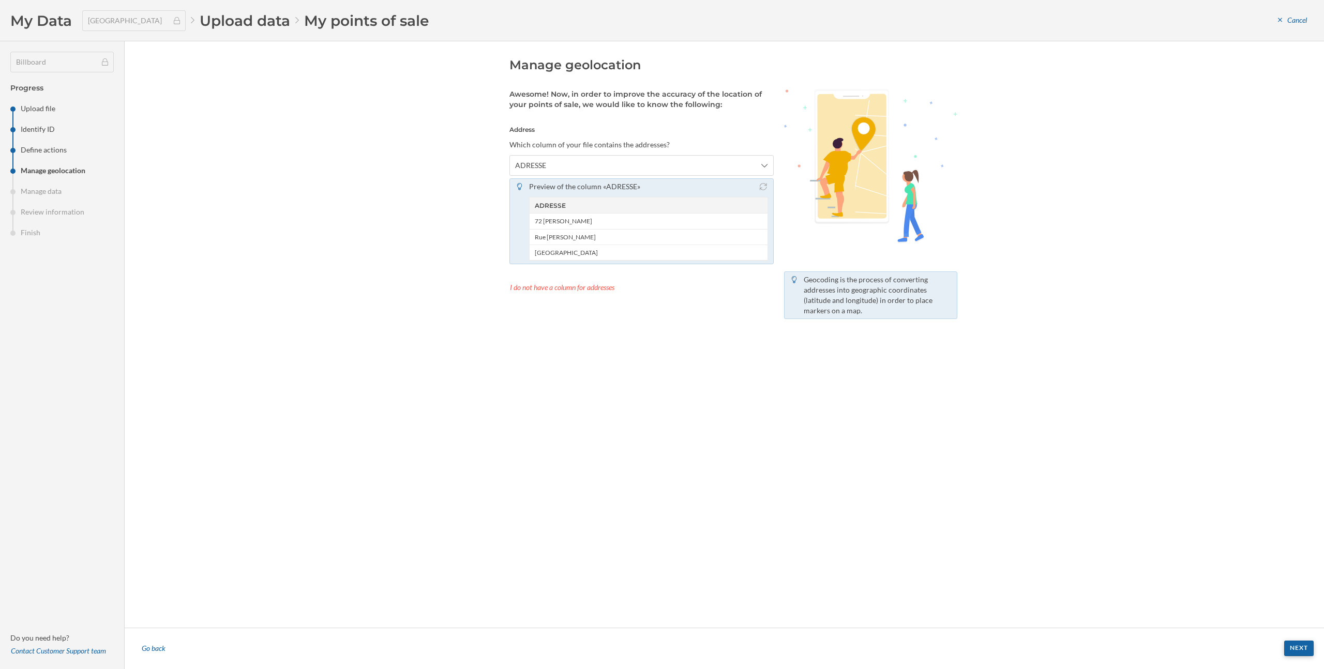
click at [1300, 648] on div "Next" at bounding box center [1298, 649] width 29 height 16
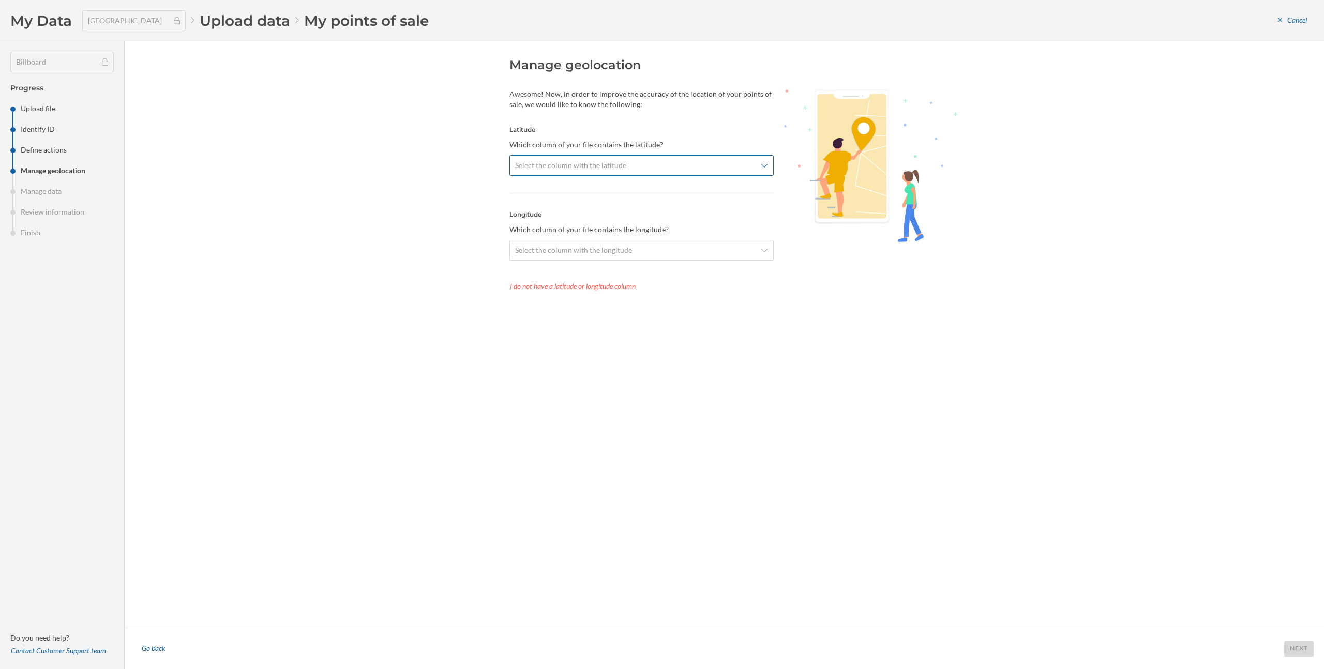
click at [668, 170] on span "Select the column with the latitude" at bounding box center [635, 165] width 241 height 10
click at [609, 336] on div "latitude" at bounding box center [643, 334] width 247 height 11
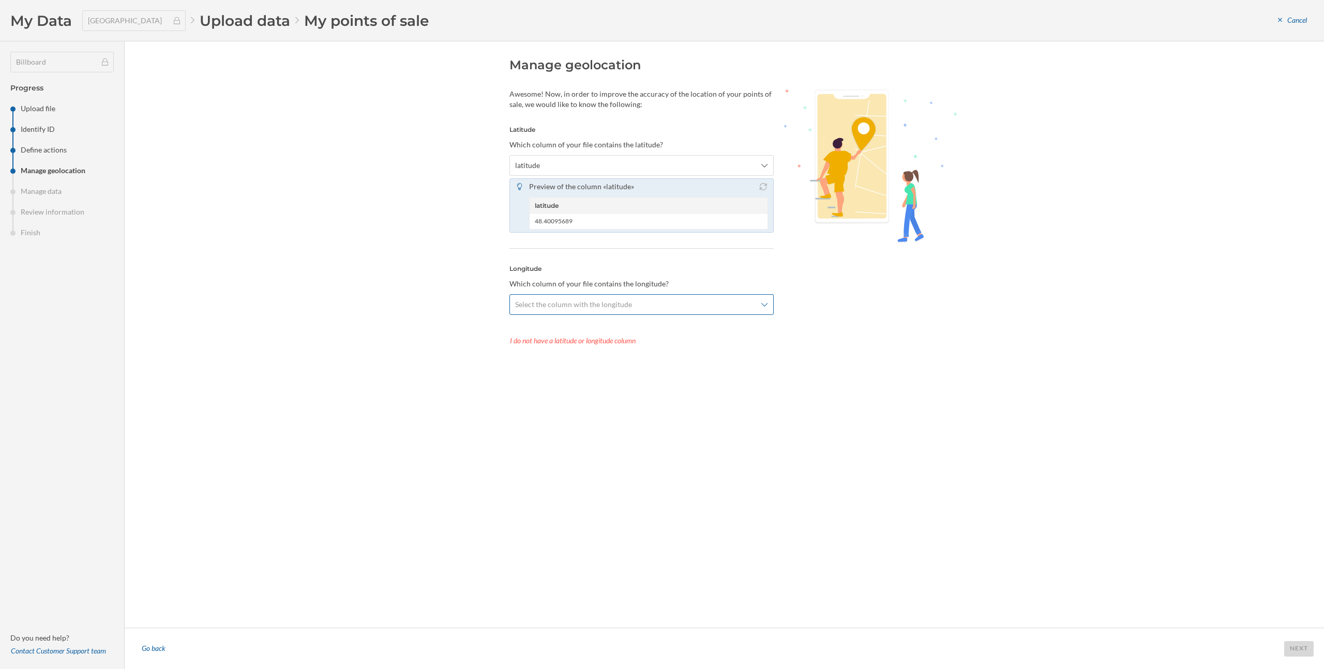
click at [599, 307] on span "Select the column with the longitude" at bounding box center [573, 304] width 117 height 10
click at [606, 493] on div "longitude" at bounding box center [643, 491] width 247 height 11
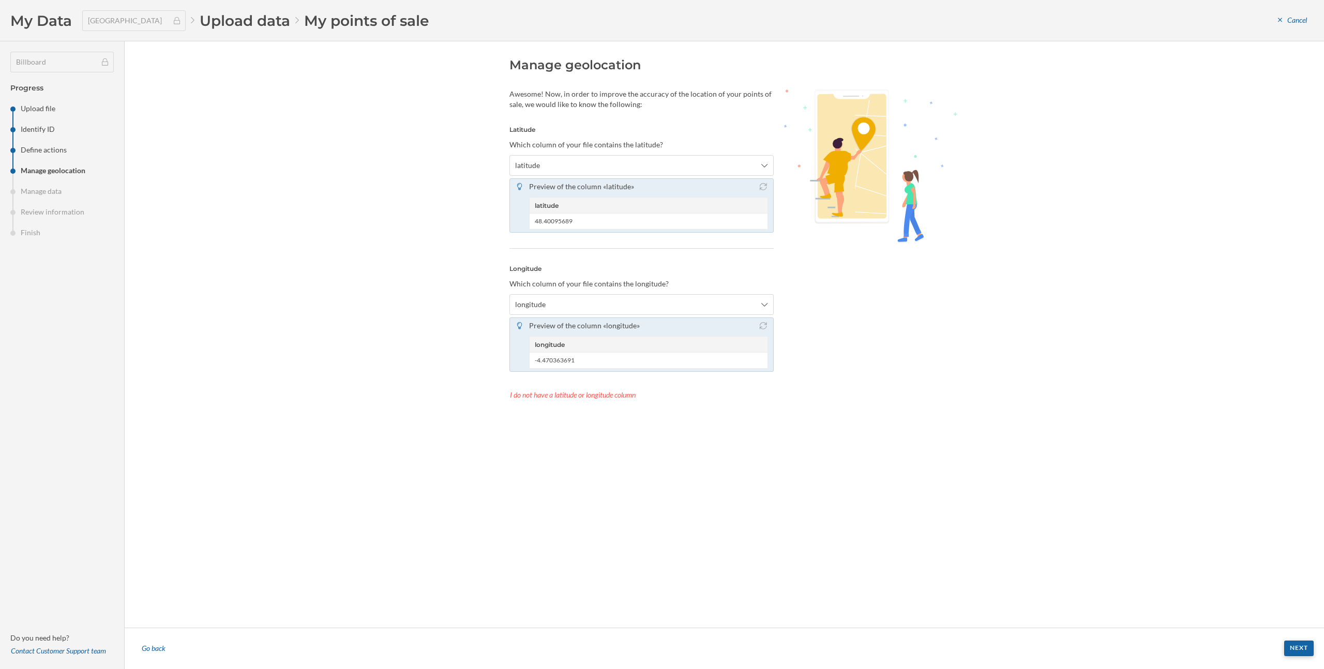
click at [1302, 653] on div "Next" at bounding box center [1298, 649] width 29 height 16
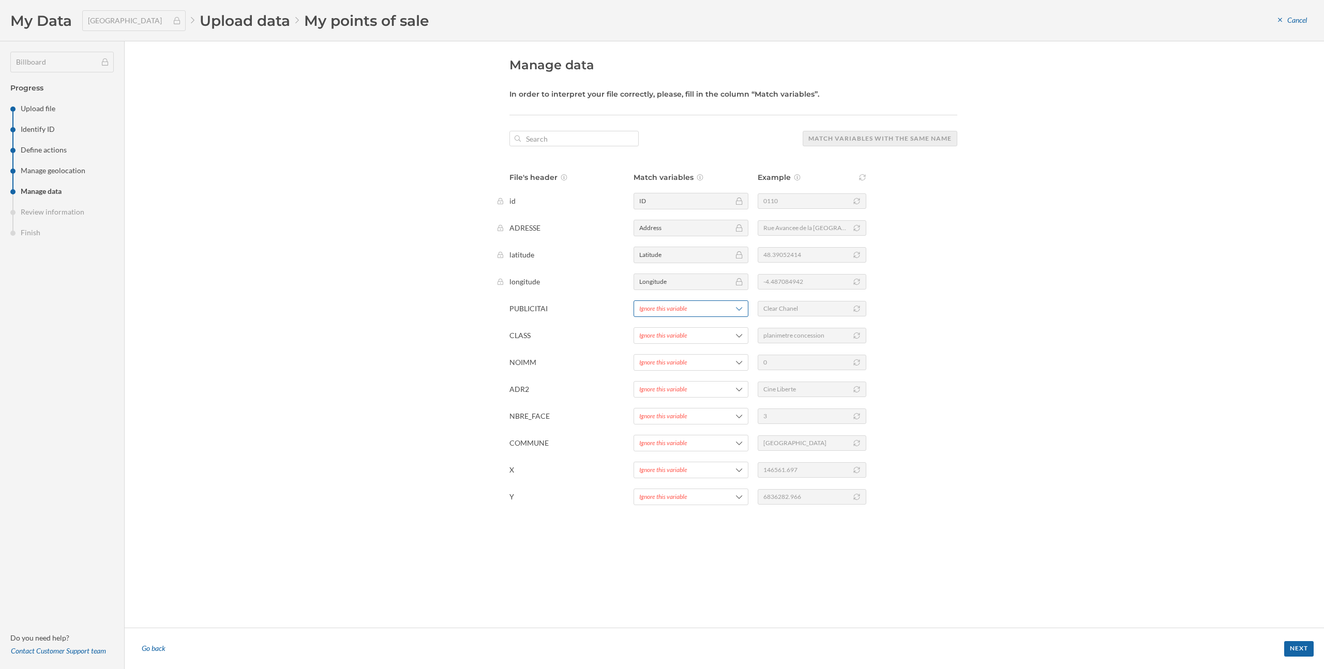
click at [651, 305] on div "Ignore this variable" at bounding box center [663, 308] width 48 height 9
click at [670, 350] on span "Add new internal variable" at bounding box center [676, 351] width 74 height 9
drag, startPoint x: 691, startPoint y: 373, endPoint x: 637, endPoint y: 363, distance: 54.8
click at [637, 363] on div "Name of the new variable PUBLICITAI Type of the new variable Categorical Numeri…" at bounding box center [685, 431] width 102 height 181
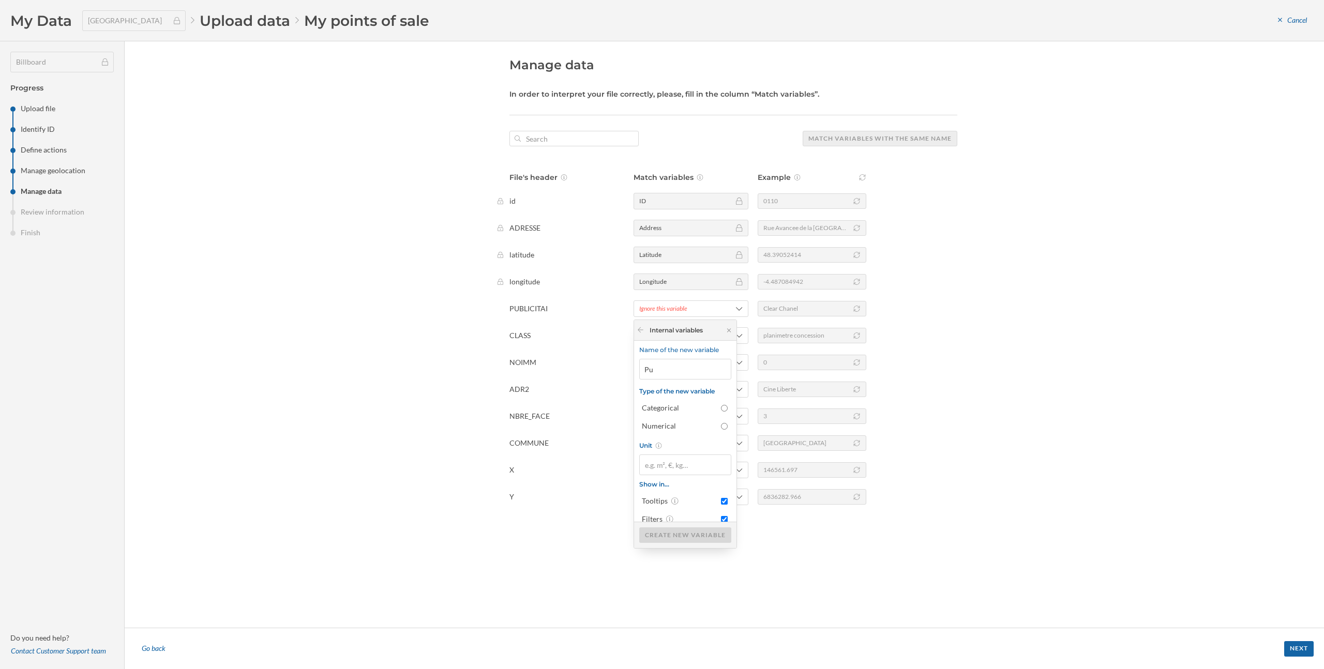
type input "P"
type input "O"
type input "Exploitant"
click at [691, 406] on div "Categorical" at bounding box center [679, 408] width 74 height 10
click at [721, 406] on input "Categorical" at bounding box center [724, 408] width 7 height 7
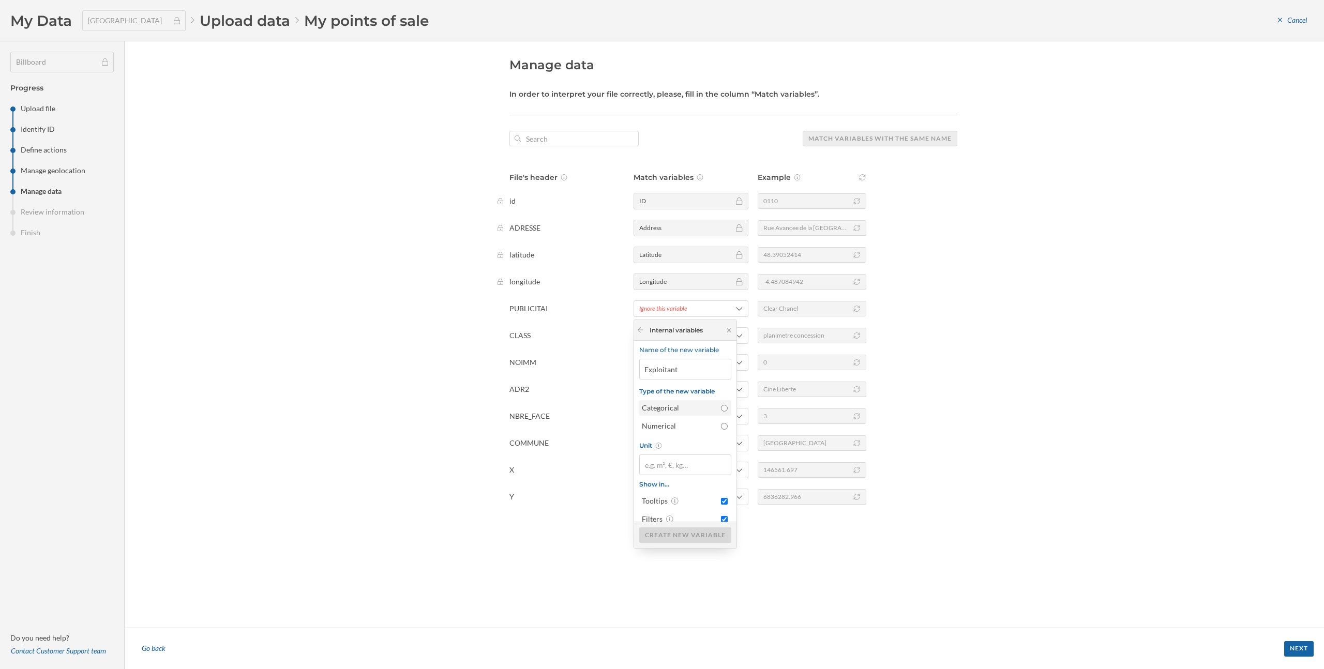
radio input "true"
click at [688, 536] on div "Create new variable" at bounding box center [685, 535] width 92 height 16
click at [696, 339] on span "Ignore this variable" at bounding box center [678, 335] width 78 height 9
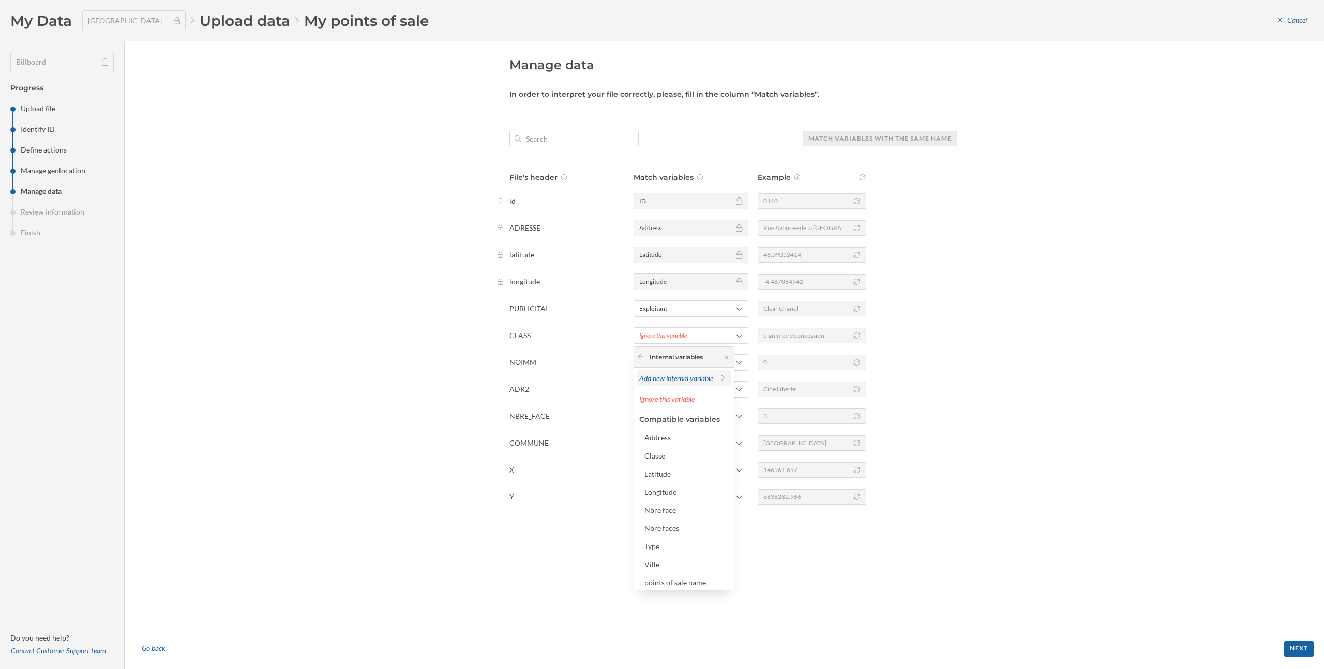
click at [687, 374] on span "Add new internal variable" at bounding box center [676, 378] width 74 height 9
type input "Class"
click at [643, 361] on div at bounding box center [641, 357] width 8 height 9
click at [640, 355] on icon at bounding box center [641, 357] width 8 height 6
click at [666, 459] on div "Classe" at bounding box center [685, 455] width 83 height 11
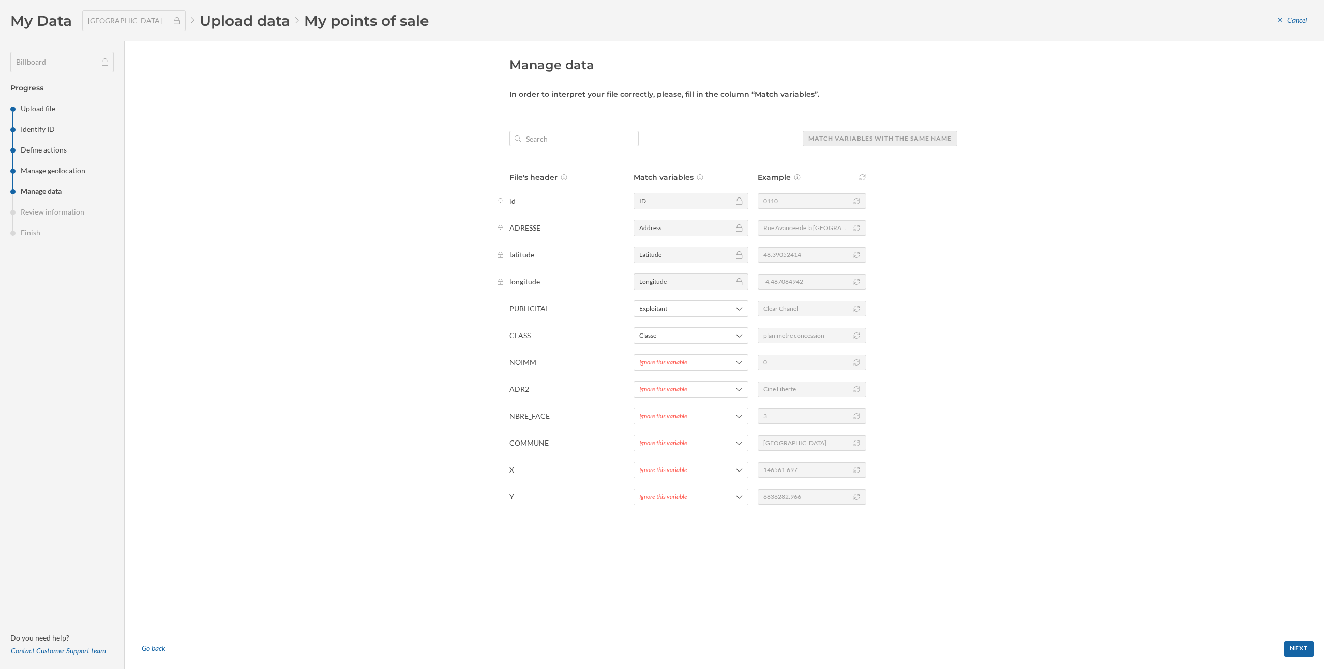
click at [343, 284] on div "Manage data In order to interpret your file correctly, please, fill in the colu…" at bounding box center [724, 334] width 1199 height 586
click at [667, 361] on div "Ignore this variable" at bounding box center [663, 362] width 48 height 9
click at [615, 438] on p "COMMUNE" at bounding box center [563, 443] width 109 height 10
click at [661, 417] on div "Ignore this variable" at bounding box center [663, 416] width 48 height 9
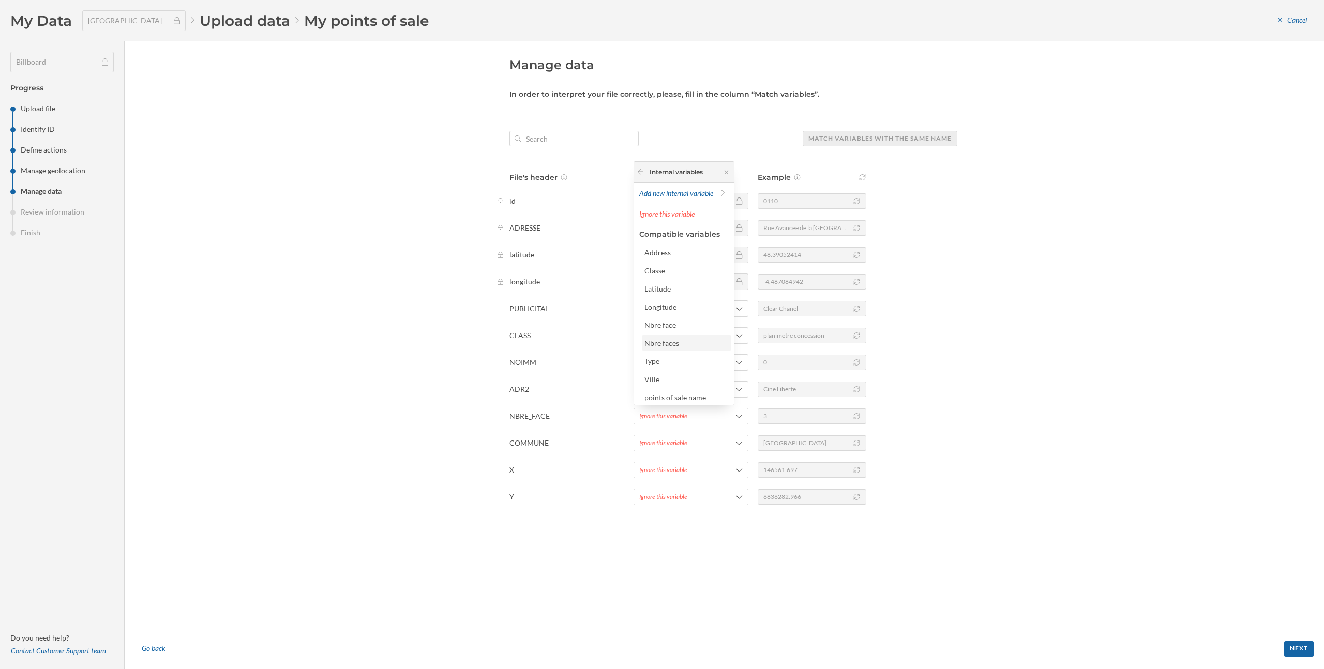
click at [689, 343] on div "Nbre faces" at bounding box center [685, 343] width 83 height 11
click at [678, 439] on div "Ignore this variable" at bounding box center [663, 443] width 48 height 9
click at [674, 411] on div "Ville" at bounding box center [686, 406] width 89 height 16
click at [670, 366] on div "Ignore this variable" at bounding box center [663, 362] width 48 height 9
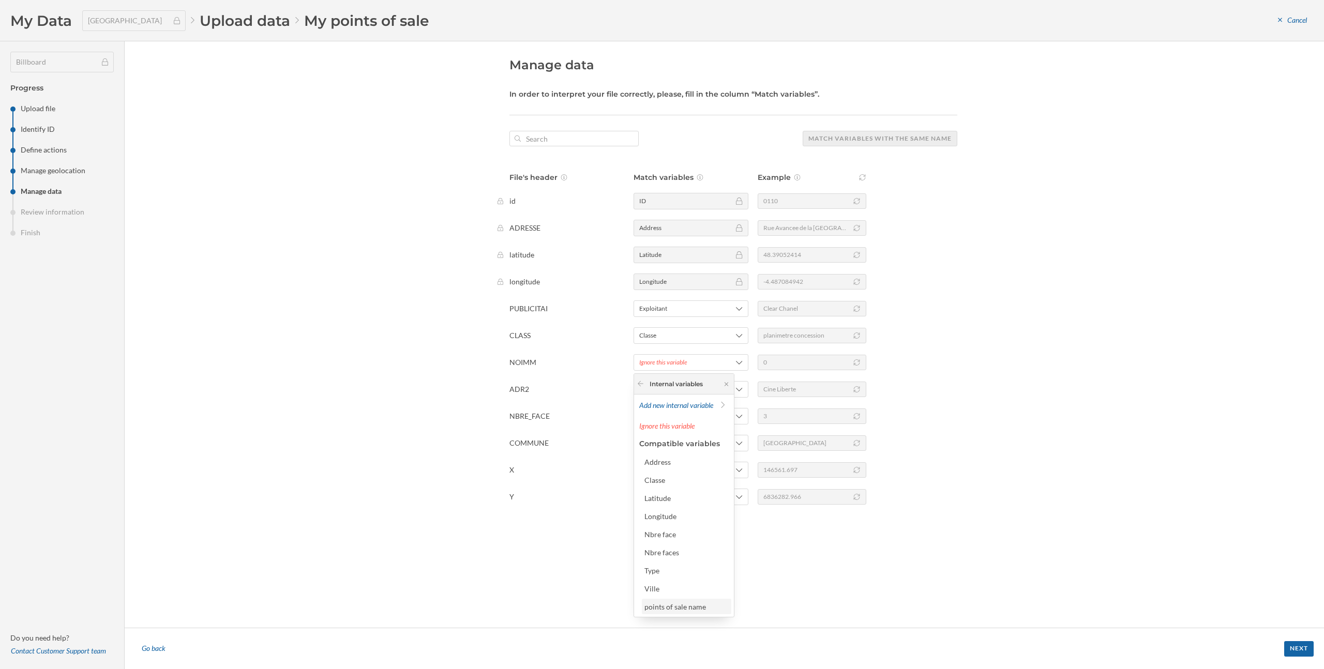
click at [693, 610] on div "points of sale name" at bounding box center [675, 606] width 62 height 9
click at [1293, 652] on div "Next" at bounding box center [1298, 649] width 29 height 16
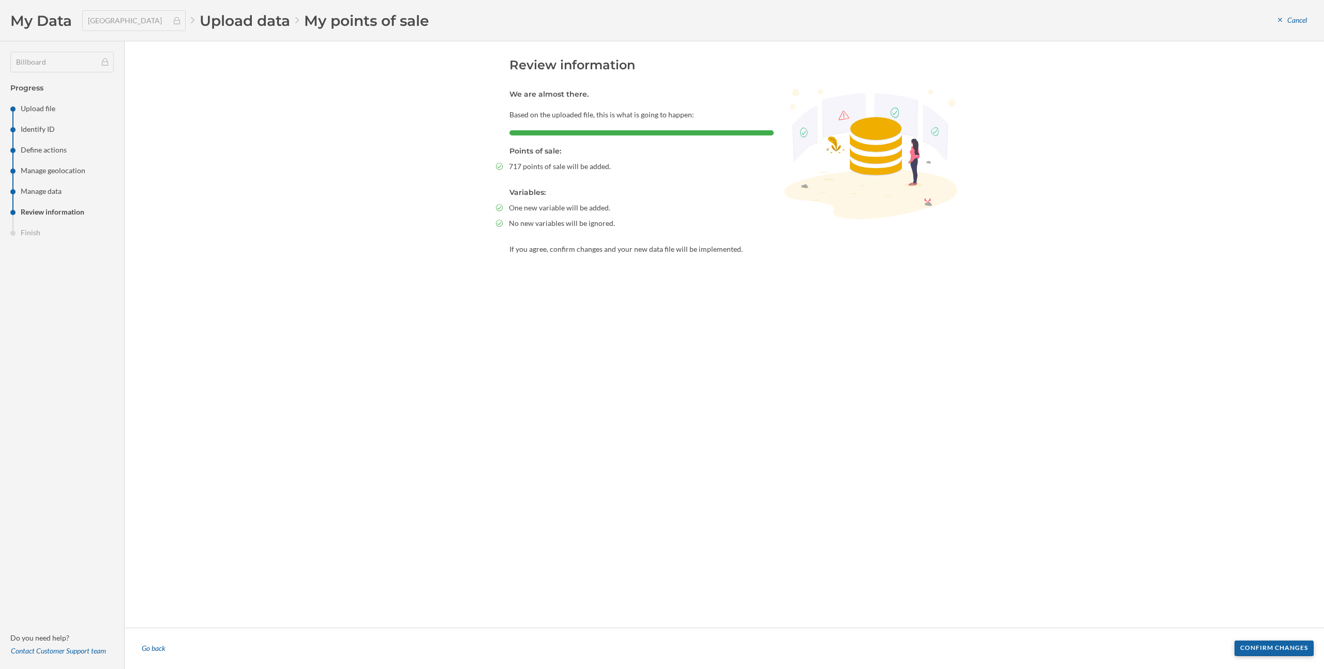
click at [1252, 641] on div "Confirm changes" at bounding box center [1273, 649] width 79 height 16
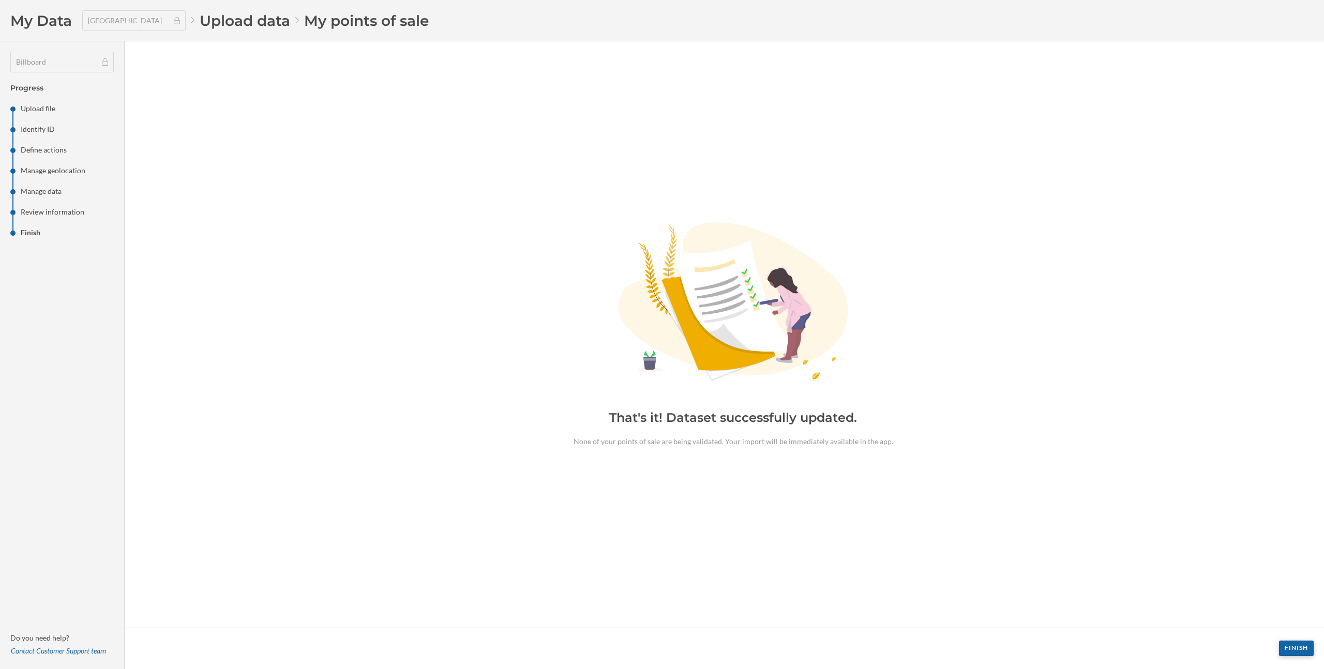
click at [1286, 648] on div "Finish" at bounding box center [1296, 649] width 35 height 16
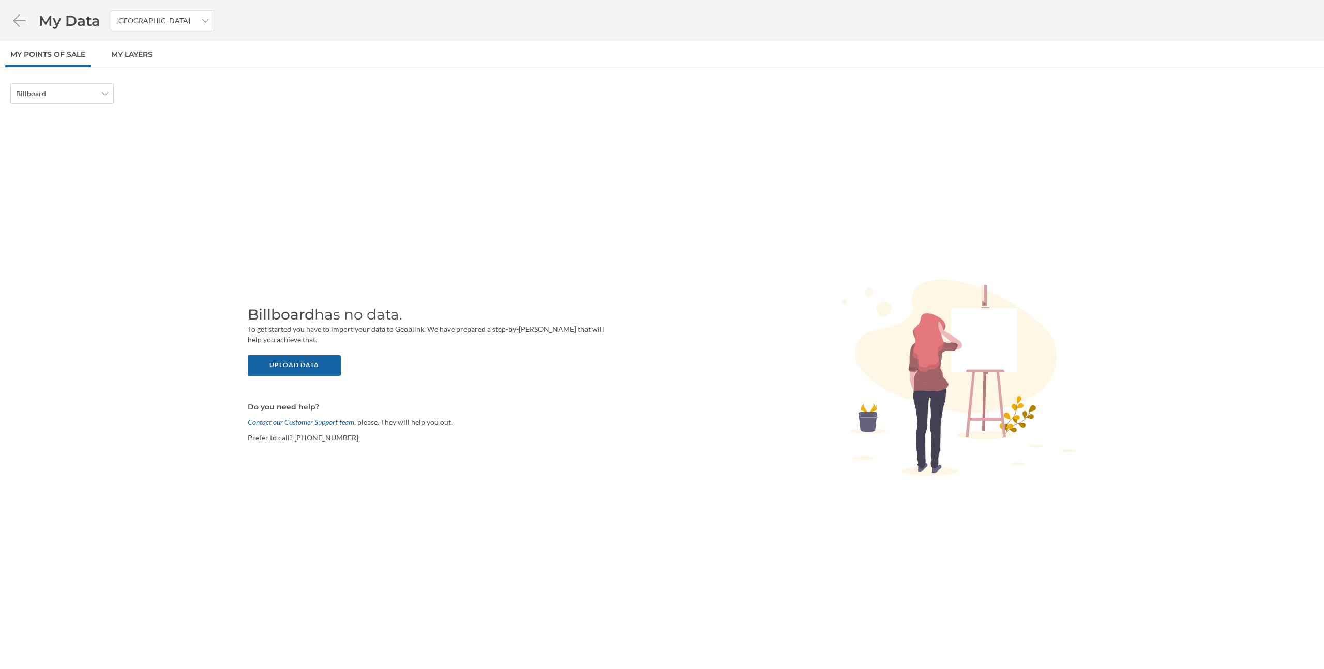
click at [134, 199] on div "Billboard has no data. To get started you have to import your data to Geoblink.…" at bounding box center [661, 378] width 1303 height 529
